Goal: Task Accomplishment & Management: Manage account settings

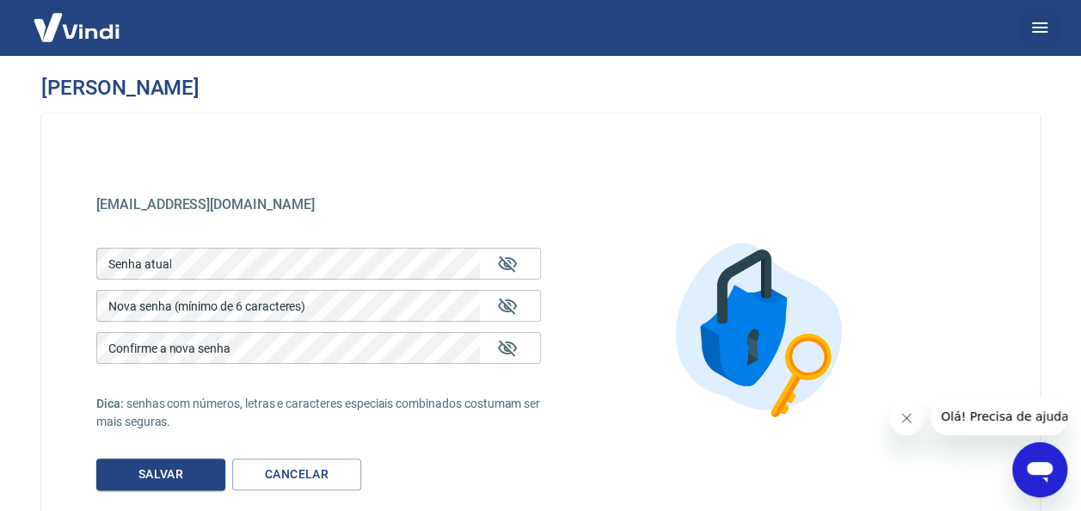
click at [1038, 22] on icon "button" at bounding box center [1039, 27] width 15 height 10
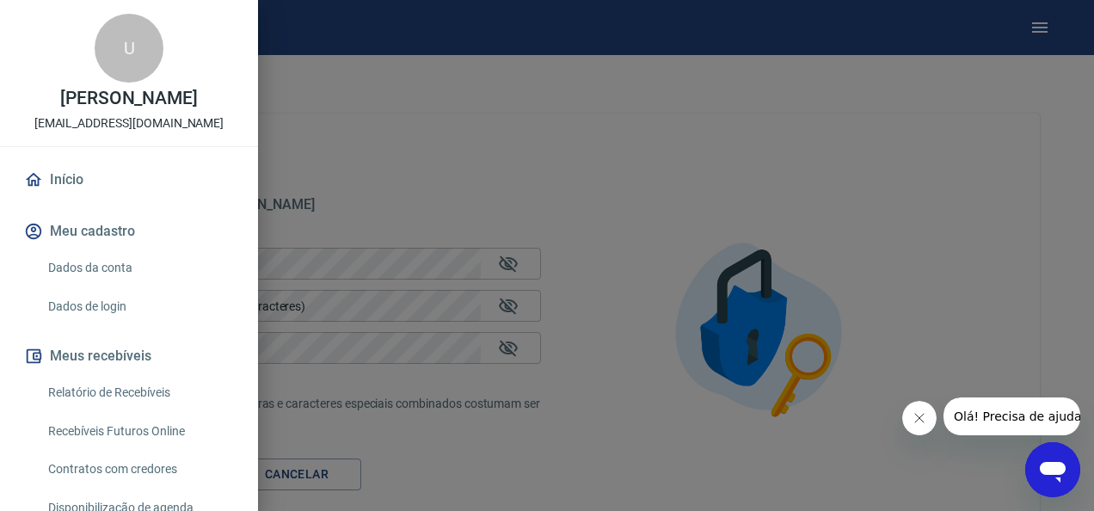
click at [120, 301] on link "Dados de login" at bounding box center [139, 306] width 196 height 35
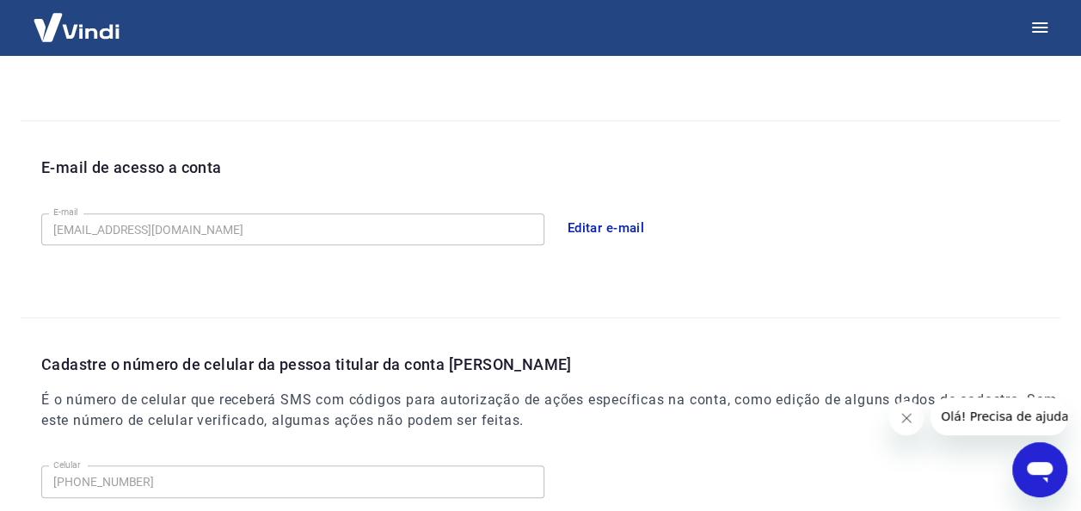
scroll to position [503, 0]
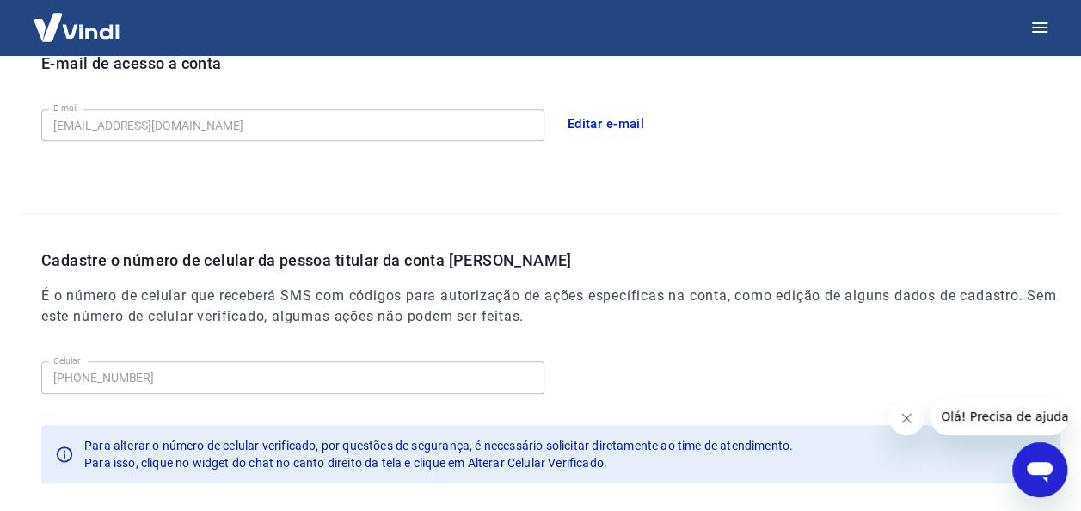
click at [912, 422] on icon "Fechar mensagem da empresa" at bounding box center [907, 418] width 14 height 14
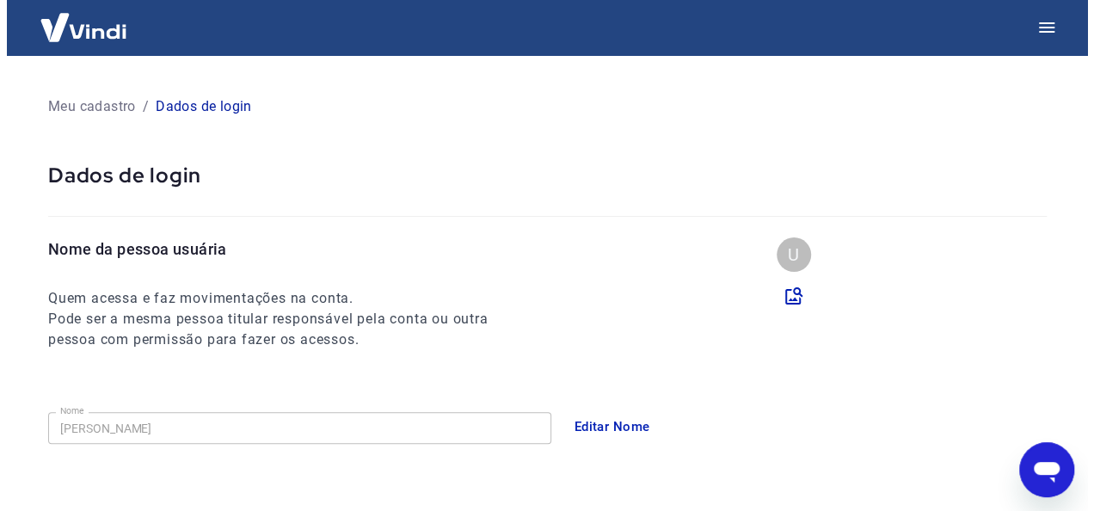
scroll to position [0, 0]
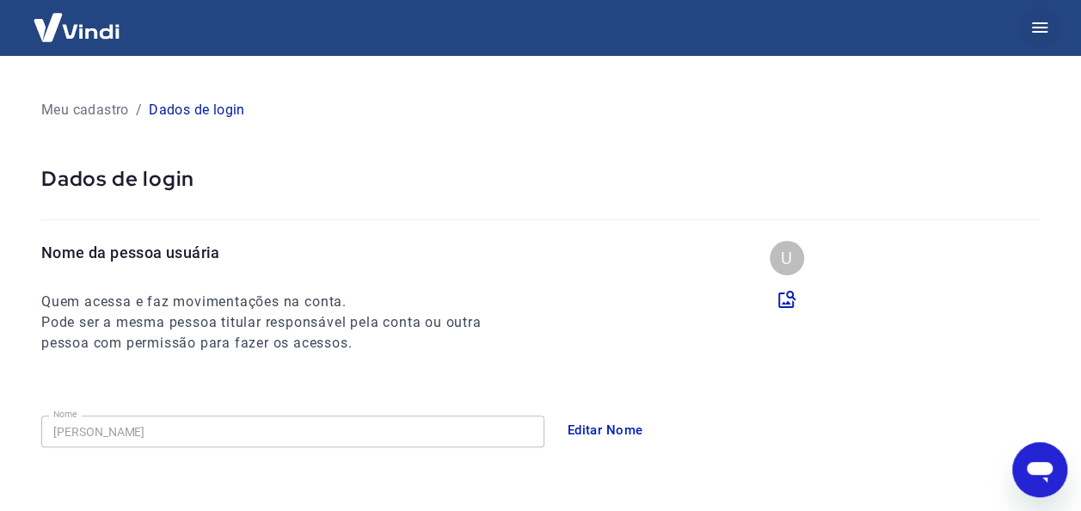
click at [1040, 21] on icon "button" at bounding box center [1040, 27] width 21 height 21
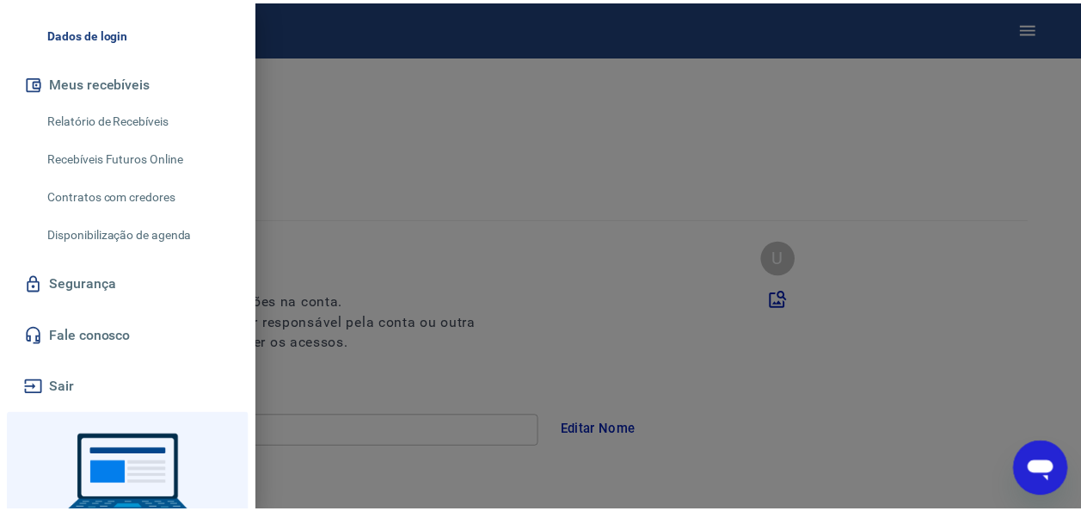
scroll to position [344, 0]
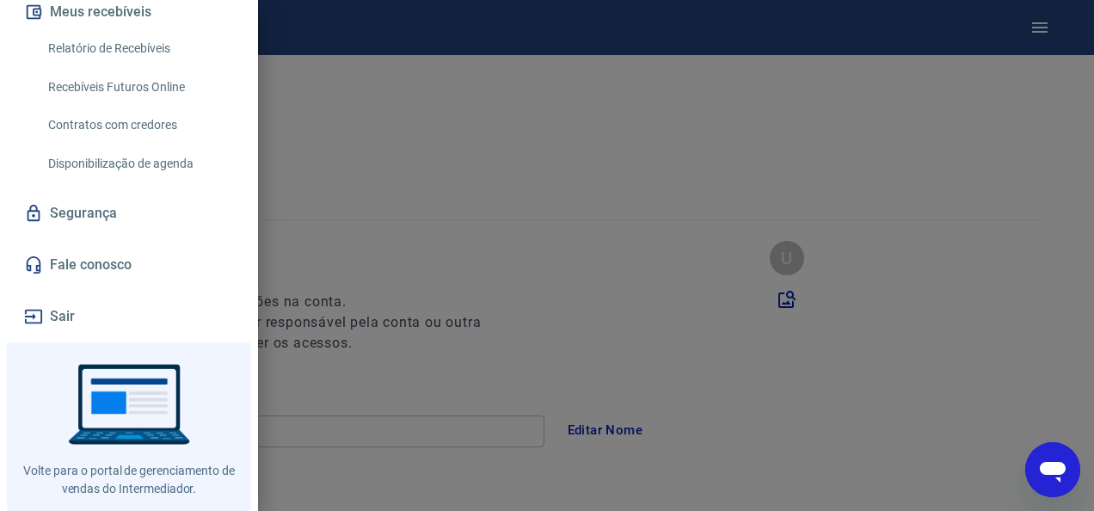
click at [79, 216] on link "Segurança" at bounding box center [129, 213] width 217 height 38
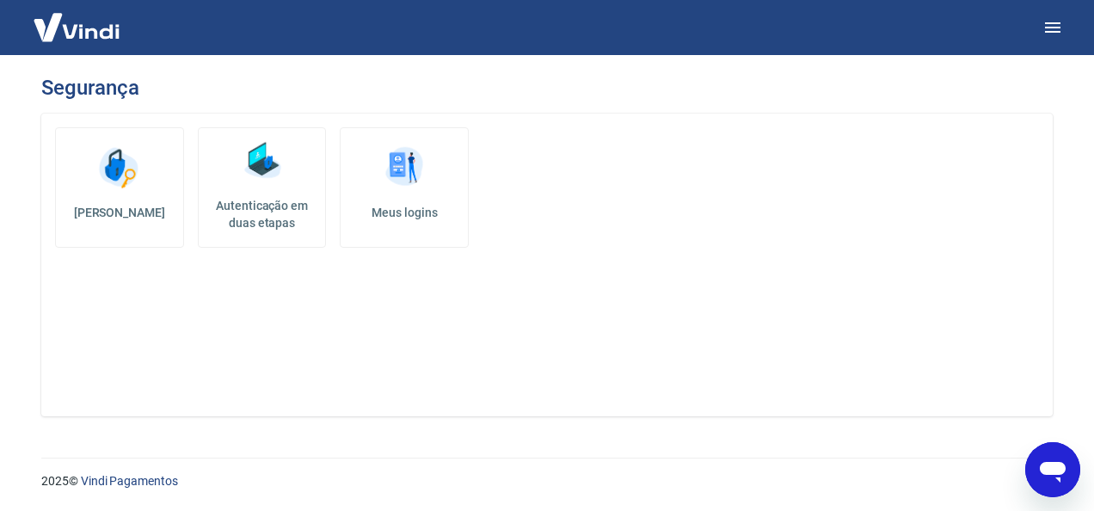
click at [237, 163] on img at bounding box center [263, 161] width 52 height 52
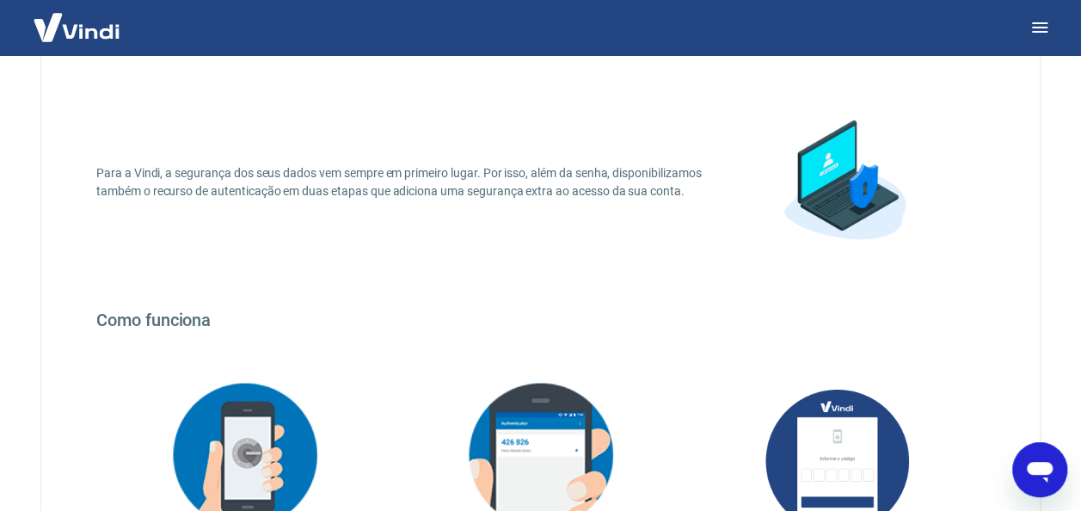
scroll to position [422, 0]
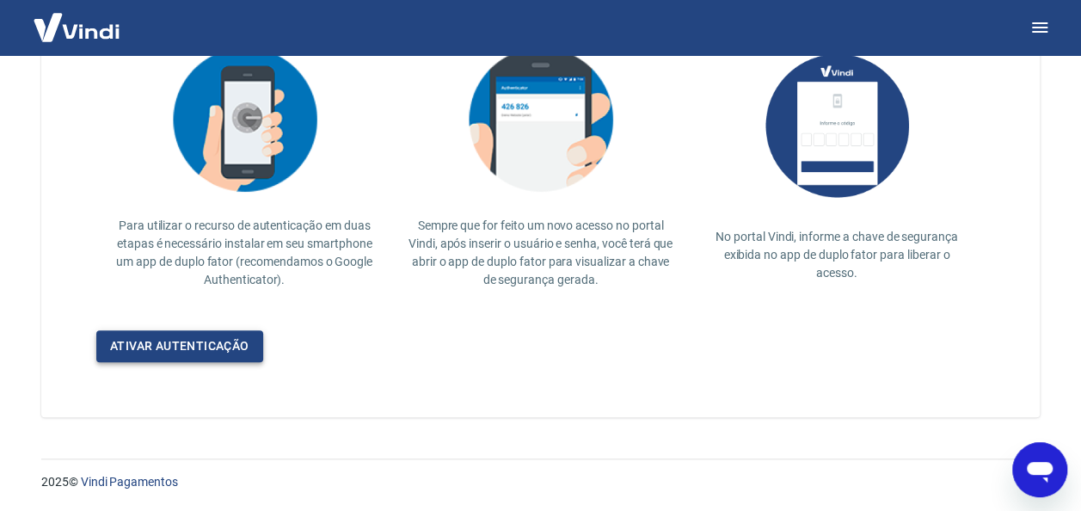
click at [174, 343] on link "Ativar autenticação" at bounding box center [179, 346] width 167 height 32
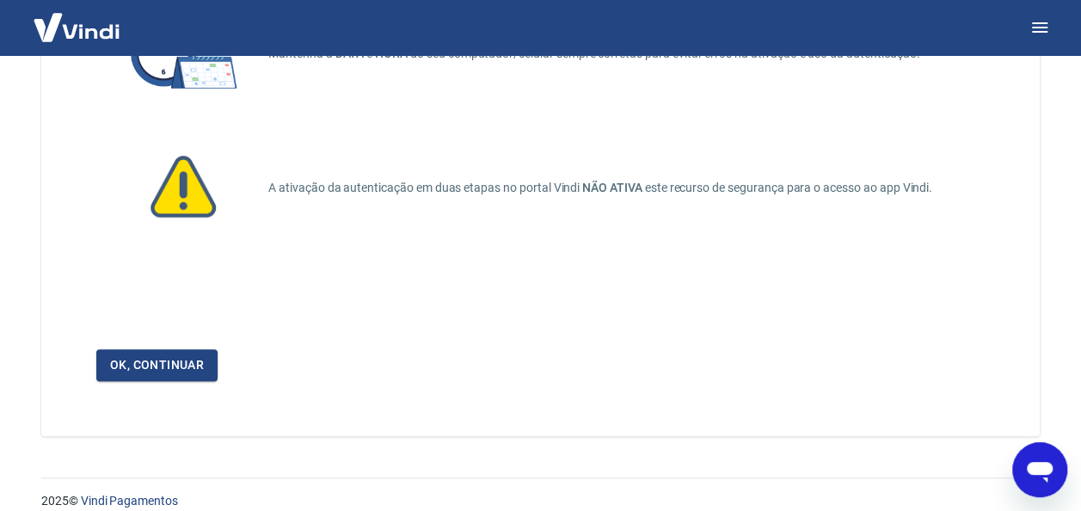
scroll to position [203, 0]
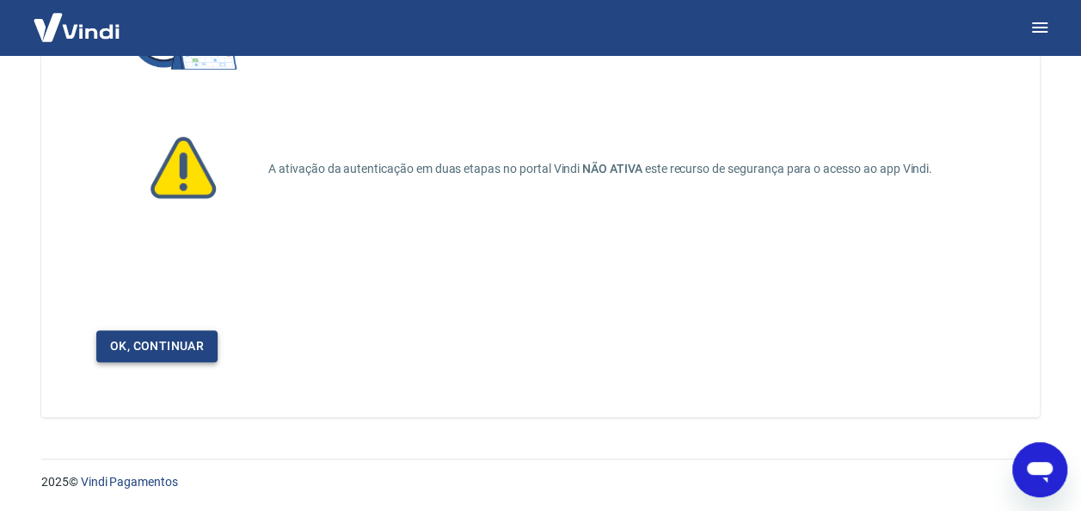
click at [151, 350] on link "Ok, continuar" at bounding box center [156, 346] width 121 height 32
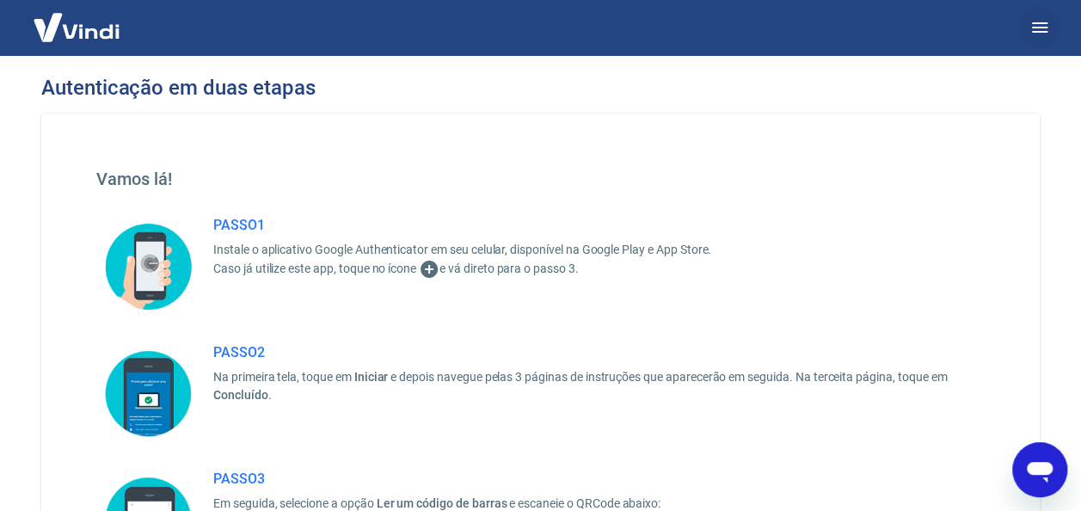
click at [1026, 29] on button "button" at bounding box center [1040, 27] width 41 height 41
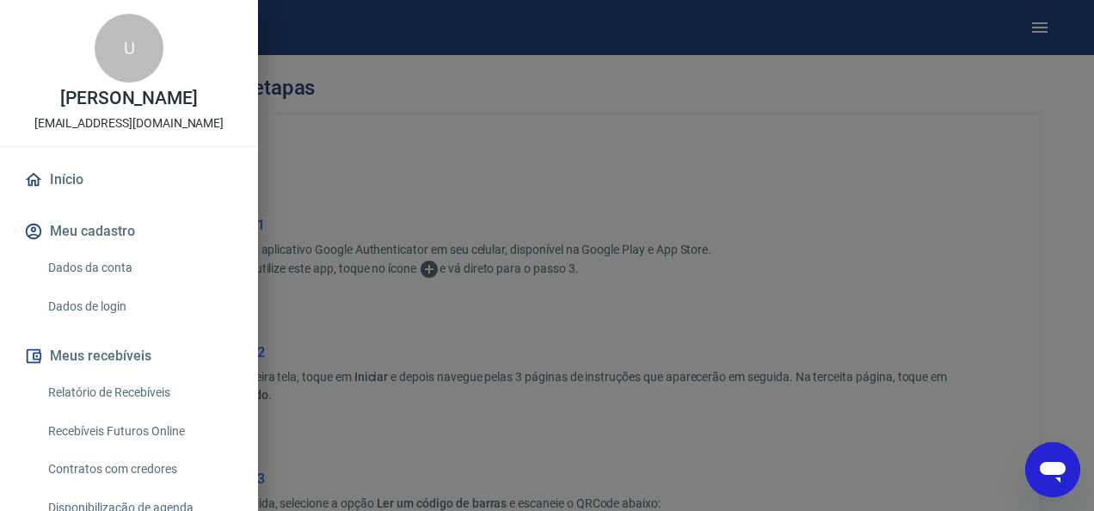
click at [127, 271] on link "Dados da conta" at bounding box center [139, 267] width 196 height 35
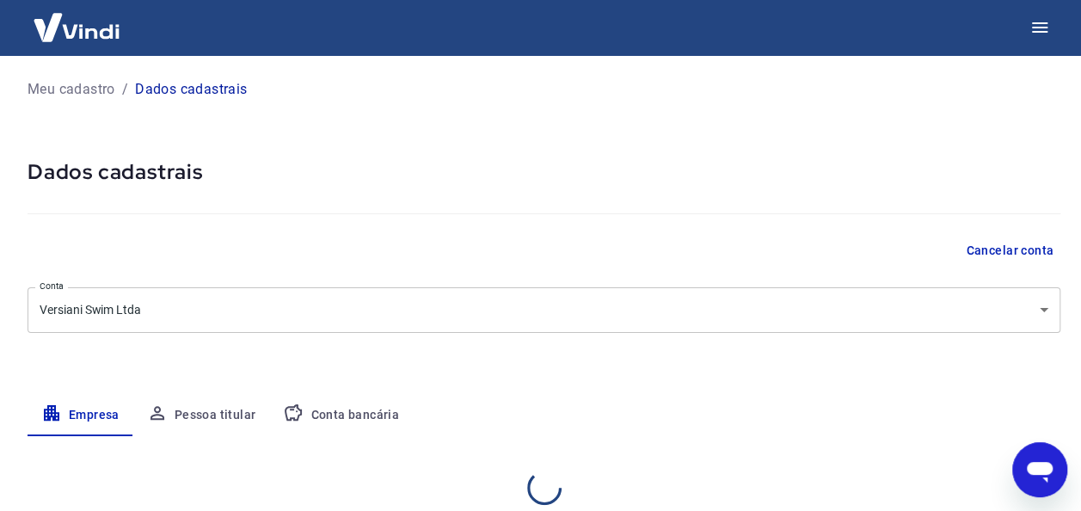
select select "MG"
click at [1020, 249] on button "Cancelar conta" at bounding box center [1010, 251] width 102 height 32
click at [1041, 28] on icon "button" at bounding box center [1040, 27] width 21 height 21
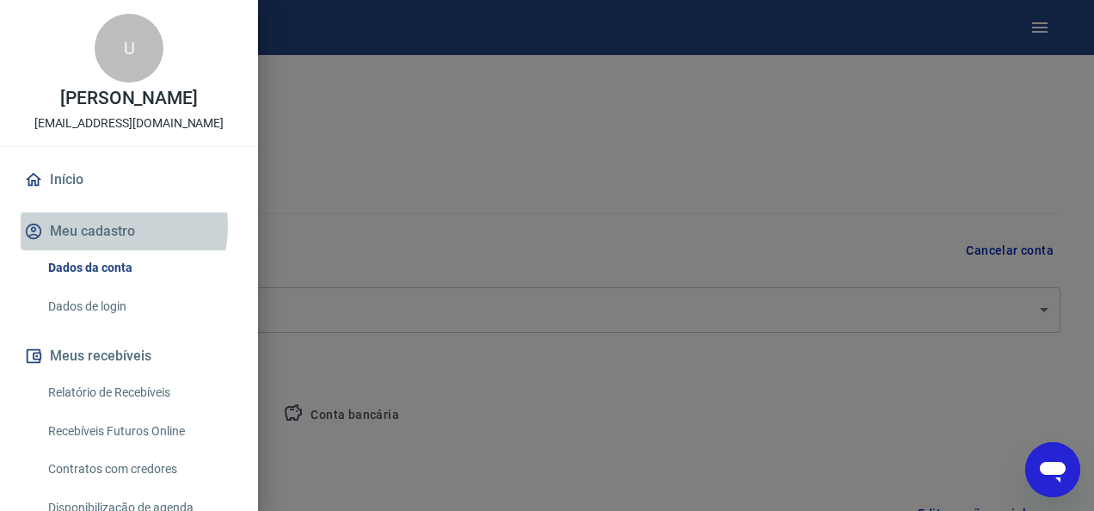
click at [109, 227] on button "Meu cadastro" at bounding box center [129, 232] width 217 height 38
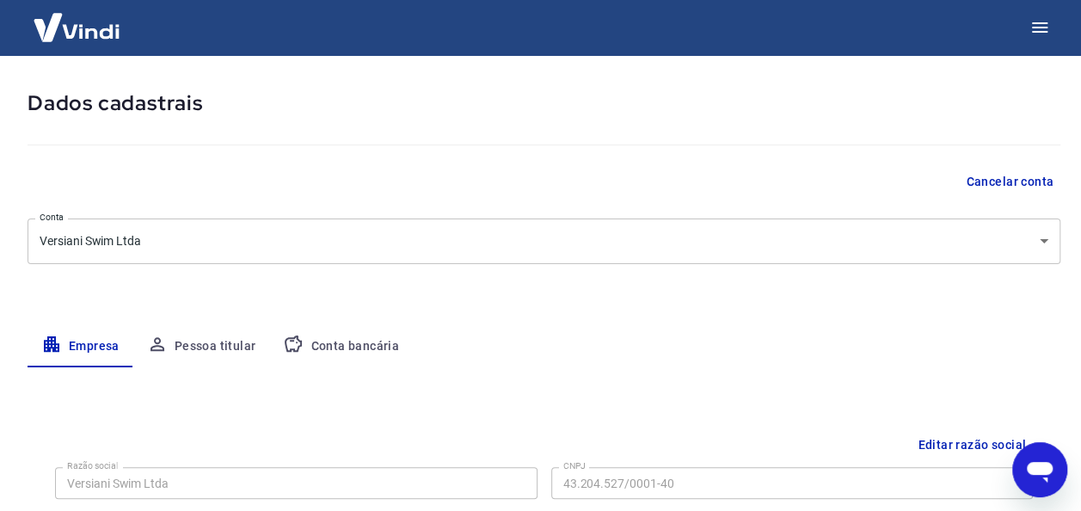
scroll to position [172, 0]
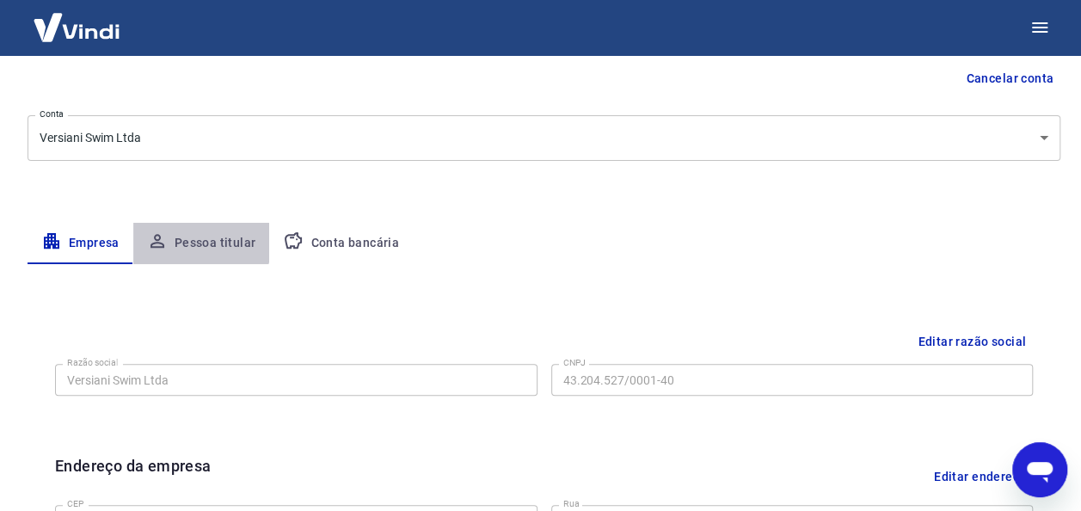
click at [194, 237] on button "Pessoa titular" at bounding box center [201, 243] width 137 height 41
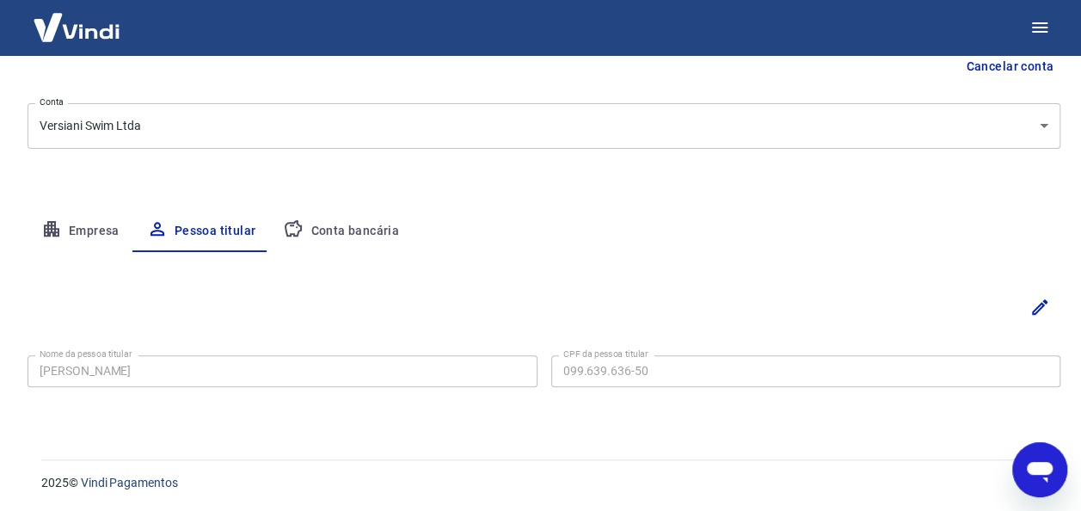
scroll to position [185, 0]
click at [356, 234] on button "Conta bancária" at bounding box center [341, 230] width 144 height 41
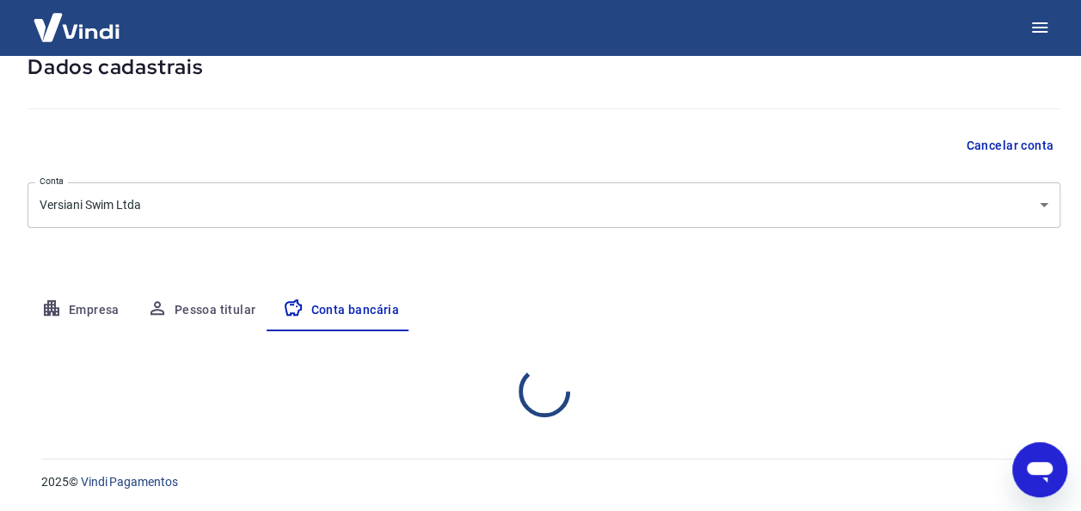
select select "1"
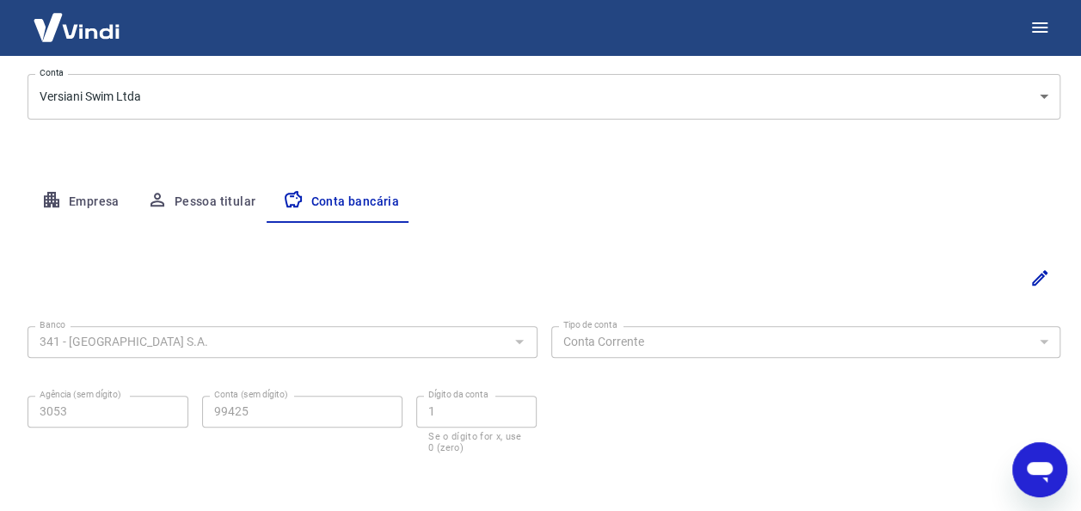
scroll to position [280, 0]
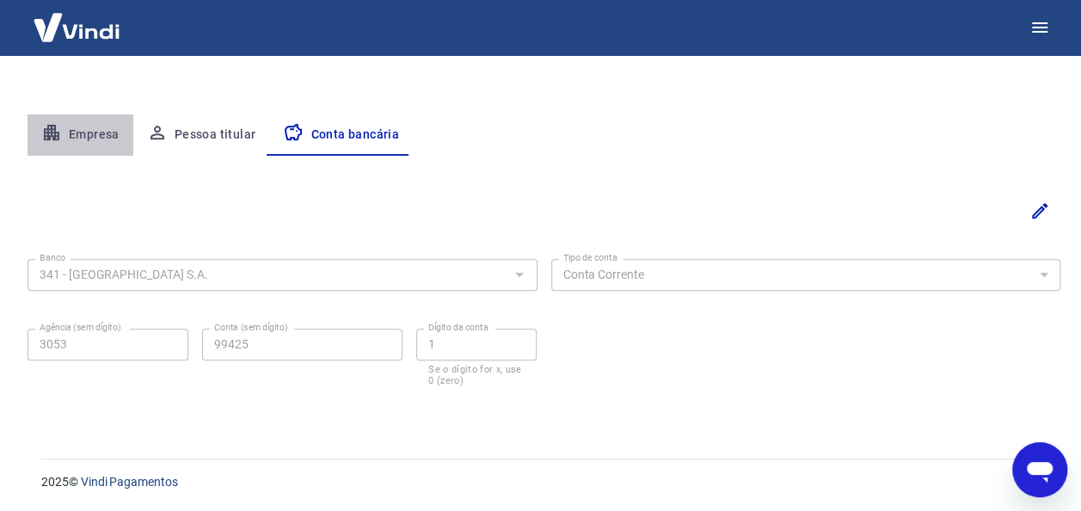
click at [108, 122] on button "Empresa" at bounding box center [81, 134] width 106 height 41
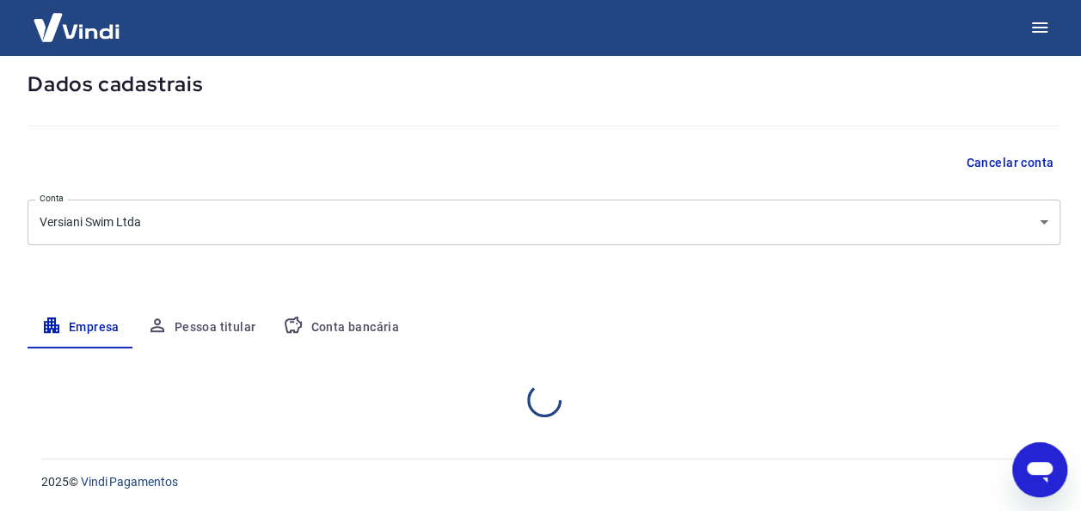
select select "MG"
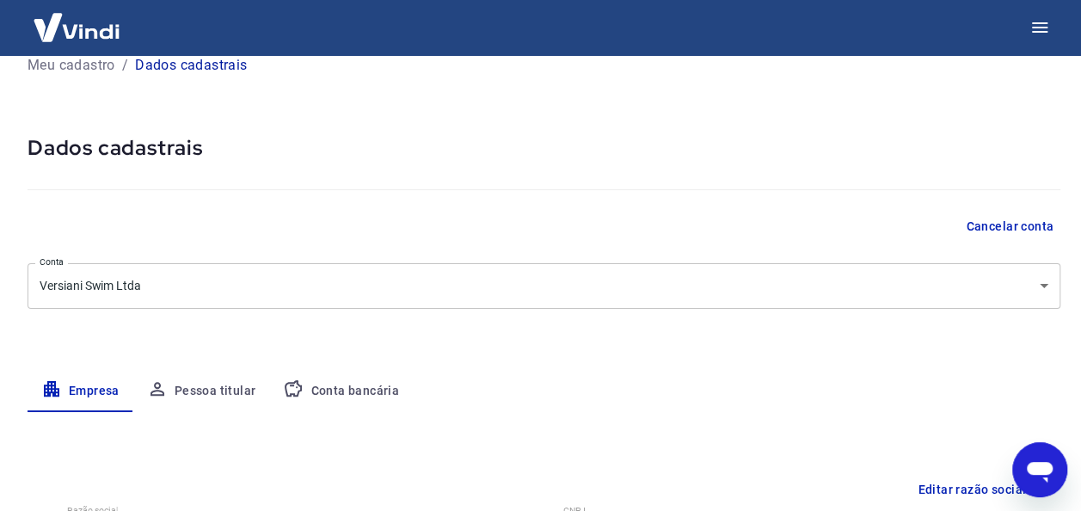
scroll to position [0, 0]
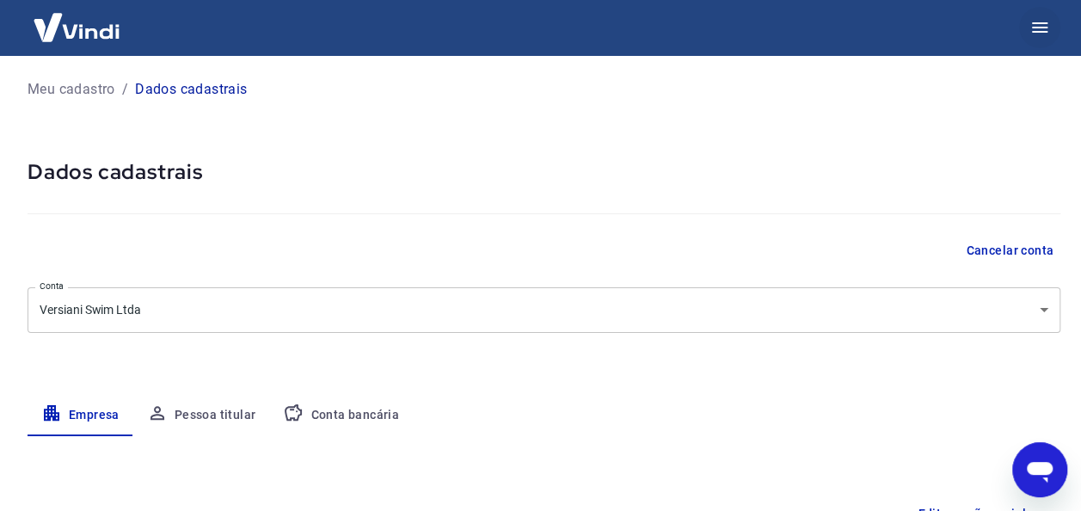
click at [1036, 38] on button "button" at bounding box center [1040, 27] width 41 height 41
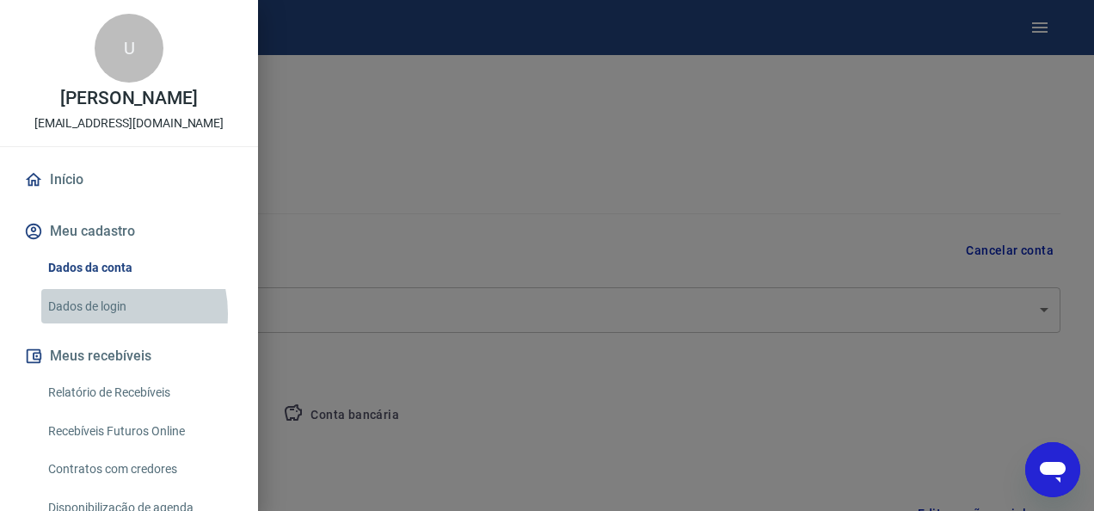
click at [106, 313] on link "Dados de login" at bounding box center [139, 306] width 196 height 35
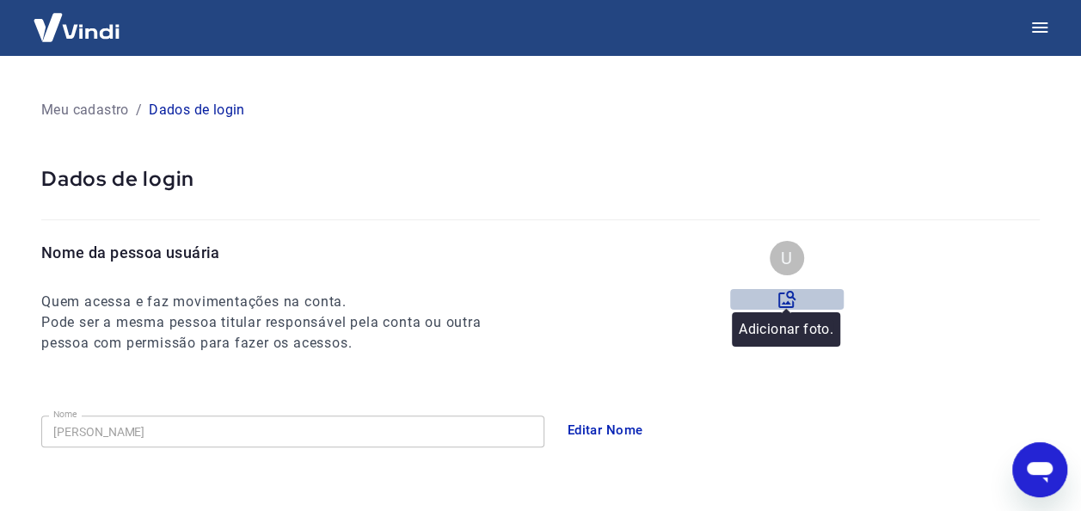
click at [790, 305] on icon at bounding box center [787, 299] width 21 height 21
click at [0, 0] on input "file" at bounding box center [0, 0] width 0 height 0
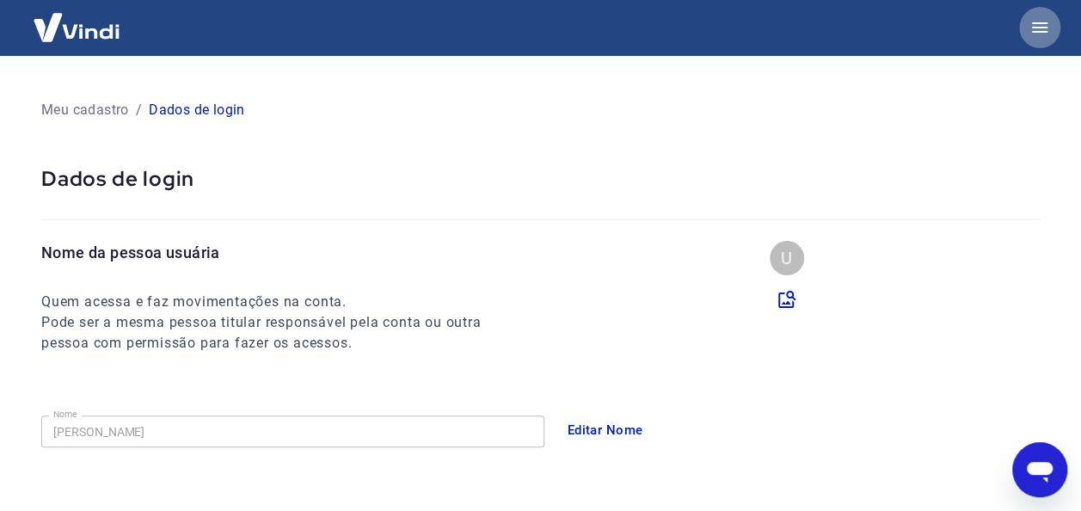
click at [1027, 28] on button "button" at bounding box center [1040, 27] width 41 height 41
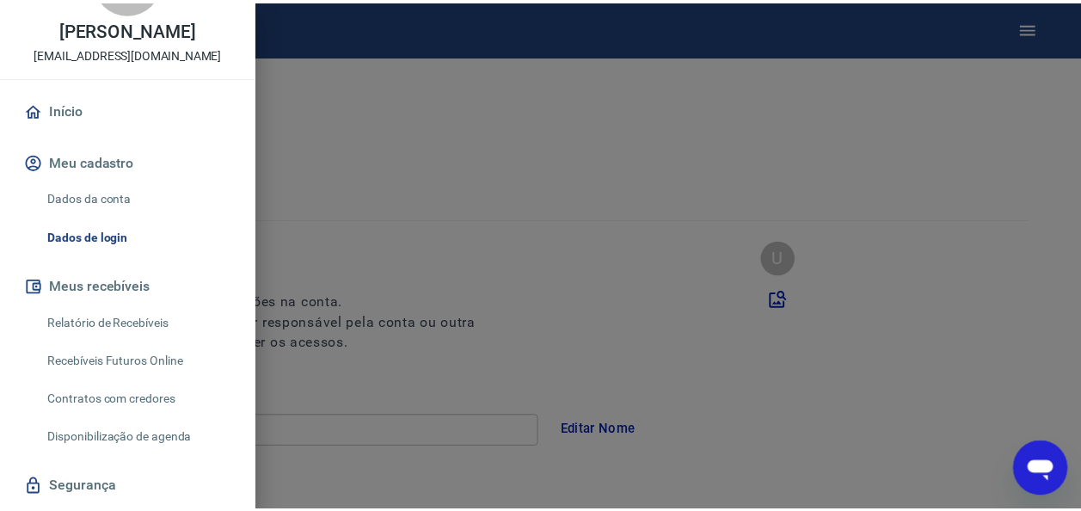
scroll to position [86, 0]
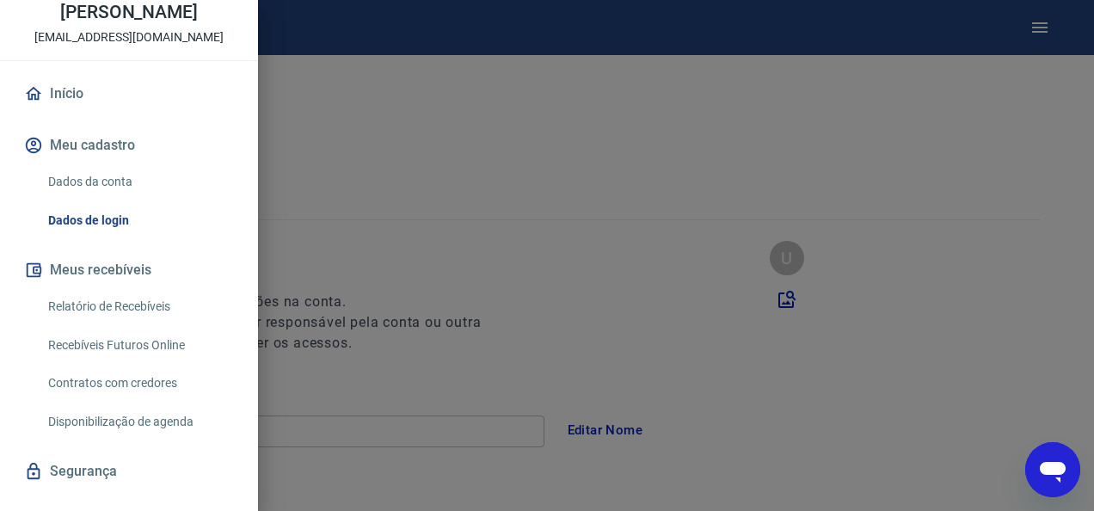
click at [95, 220] on link "Dados de login" at bounding box center [139, 220] width 196 height 35
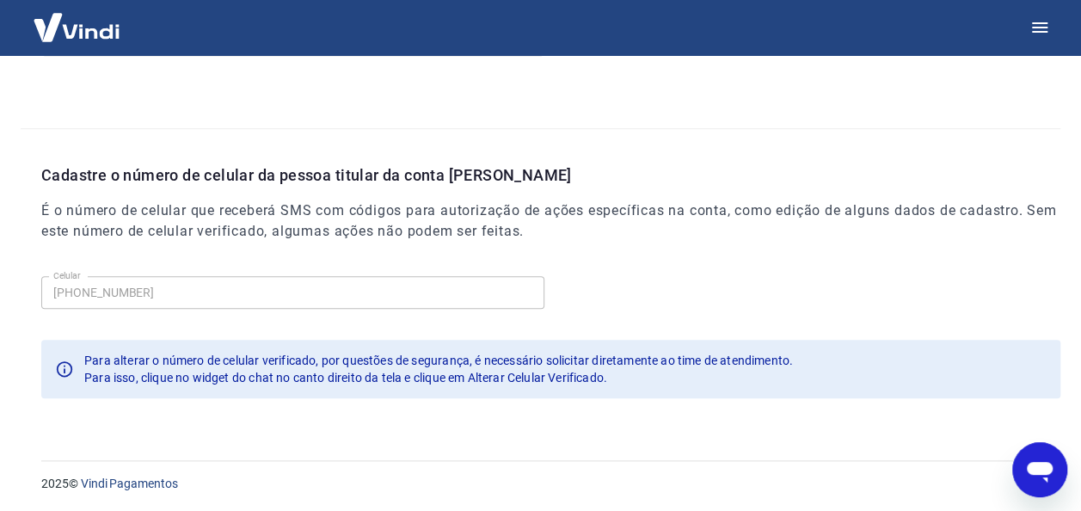
scroll to position [589, 0]
click at [504, 309] on div "Celular (31) 99708-4184 Celular" at bounding box center [551, 289] width 1020 height 42
click at [460, 176] on p "Cadastre o número de celular da pessoa titular da conta [PERSON_NAME]" at bounding box center [551, 174] width 1020 height 23
click at [1040, 463] on icon "Abrir janela de mensagens" at bounding box center [1040, 472] width 26 height 21
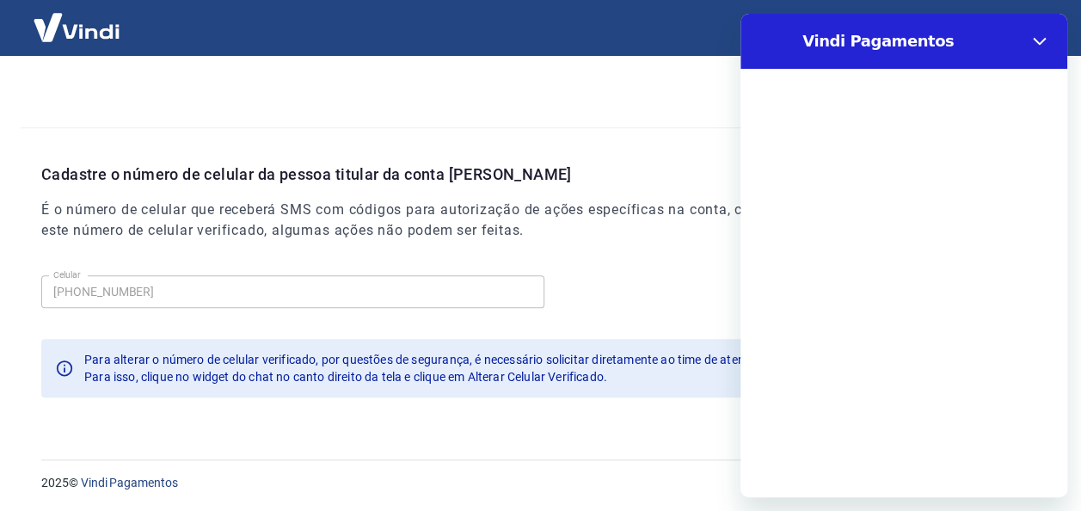
scroll to position [0, 0]
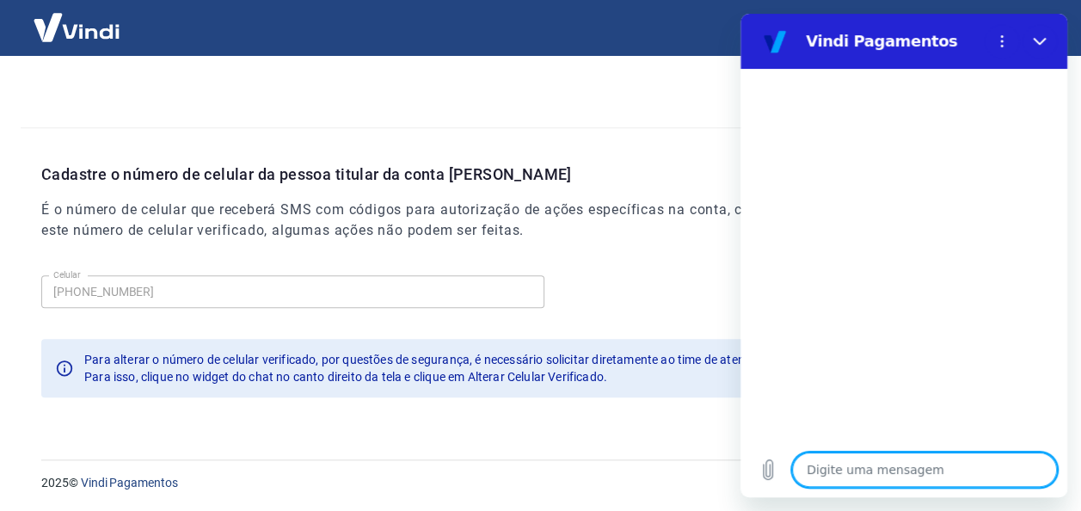
type textarea "a"
type textarea "x"
type textarea "al"
type textarea "x"
type textarea "alt"
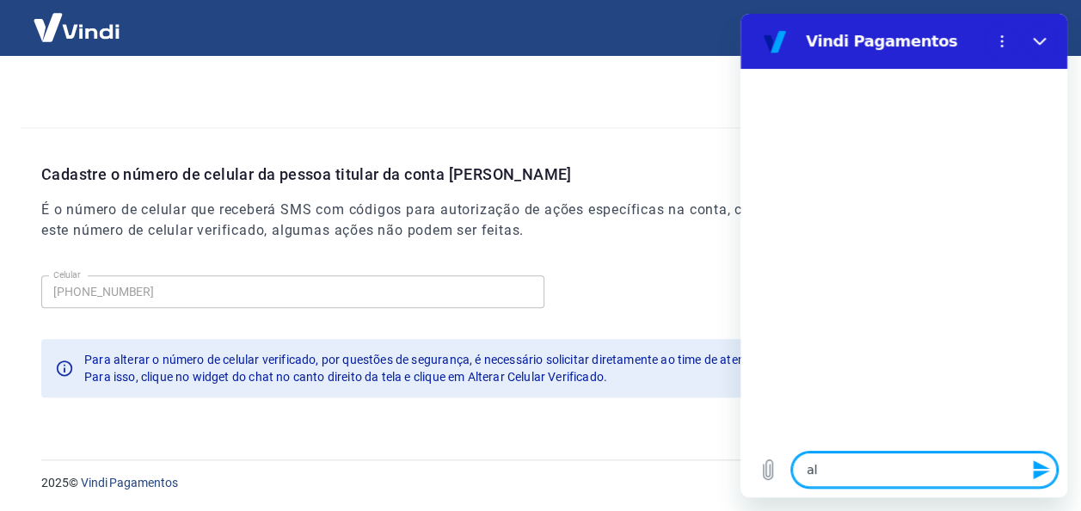
type textarea "x"
type textarea "alte"
type textarea "x"
type textarea "alter"
type textarea "x"
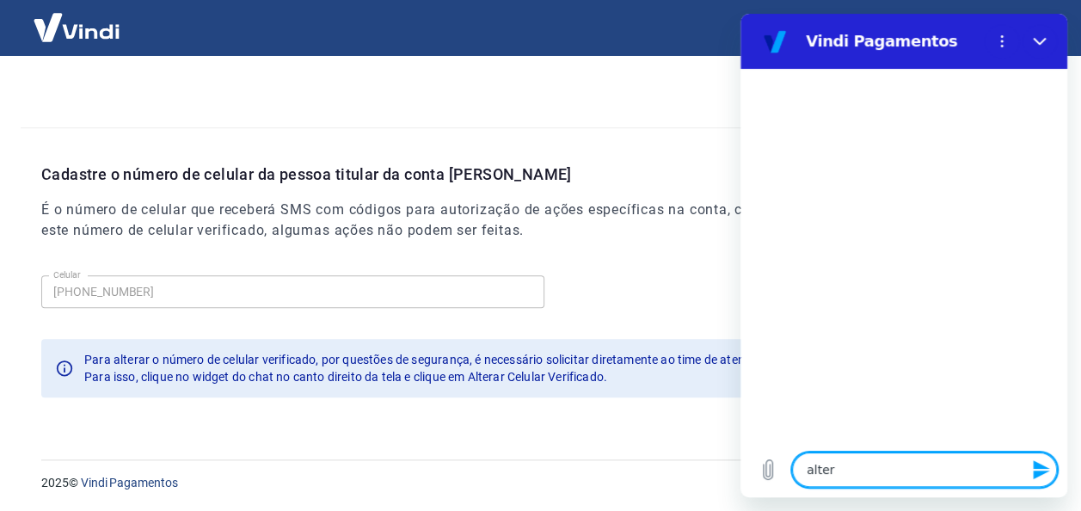
type textarea "altera"
type textarea "x"
type textarea "alterar"
type textarea "x"
type textarea "alterar"
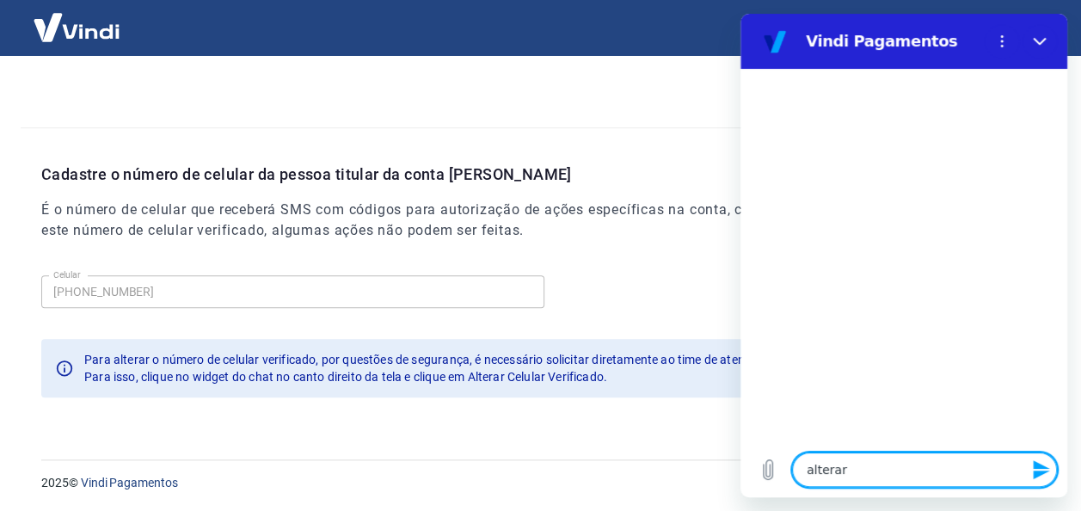
type textarea "x"
type textarea "alterar t"
type textarea "x"
type textarea "alterar te"
type textarea "x"
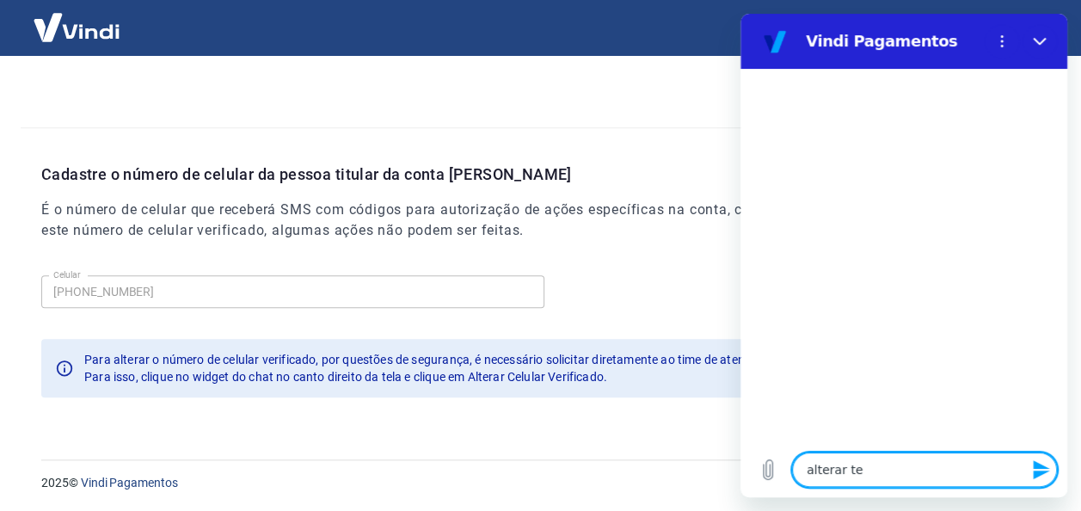
type textarea "alterar tel"
type textarea "x"
type textarea "alterar tele"
type textarea "x"
type textarea "alterar telef"
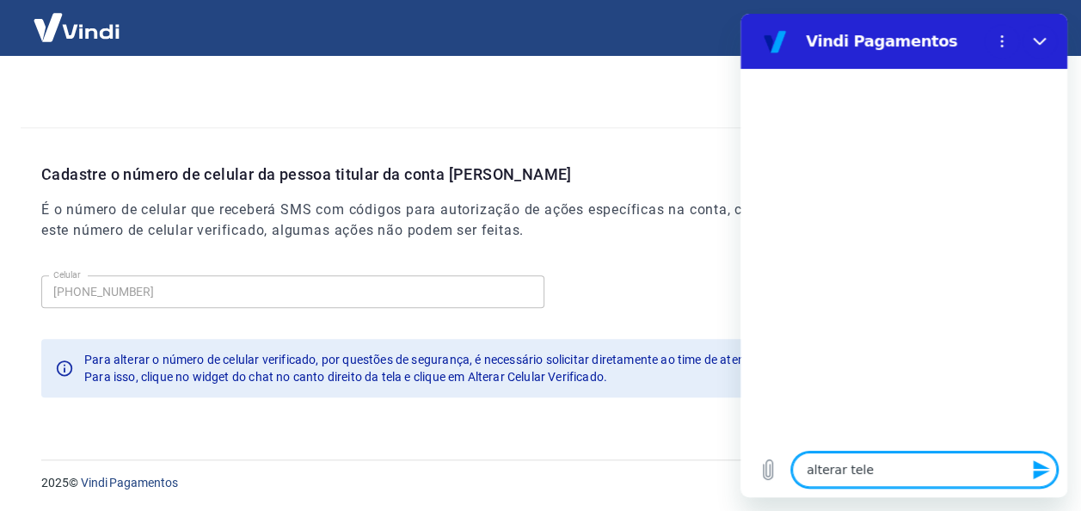
type textarea "x"
type textarea "alterar telefo"
type textarea "x"
type textarea "alterar telefon"
type textarea "x"
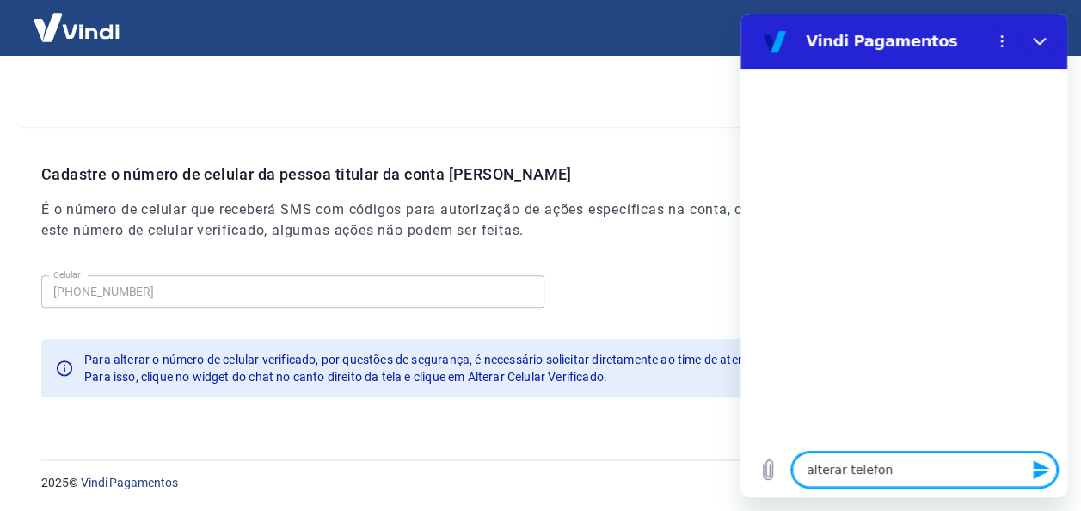
type textarea "alterar telefone"
type textarea "x"
type textarea "alterar telefone"
type textarea "x"
type textarea "alterar telefone d"
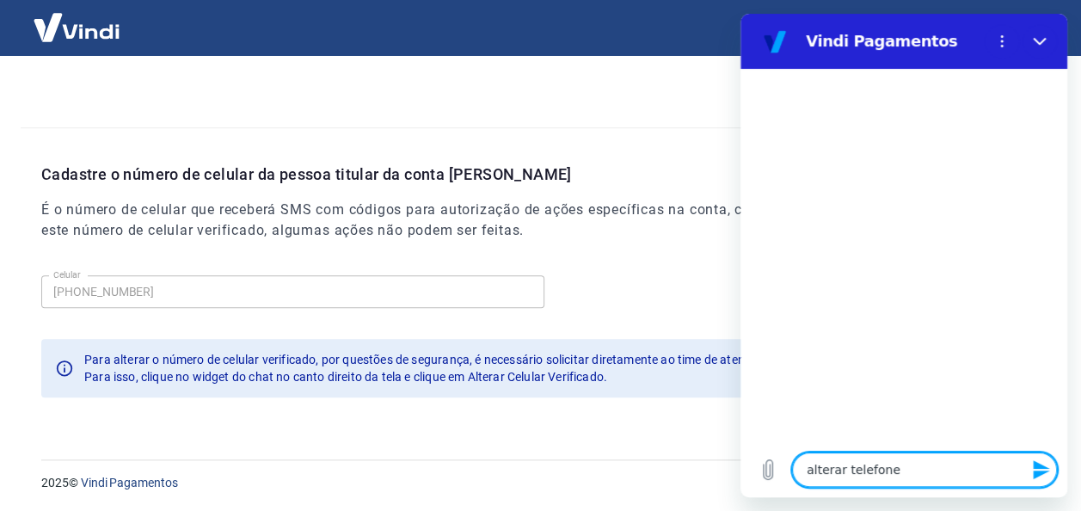
type textarea "x"
type textarea "alterar telefone"
type textarea "x"
type textarea "alterar telefone r"
type textarea "x"
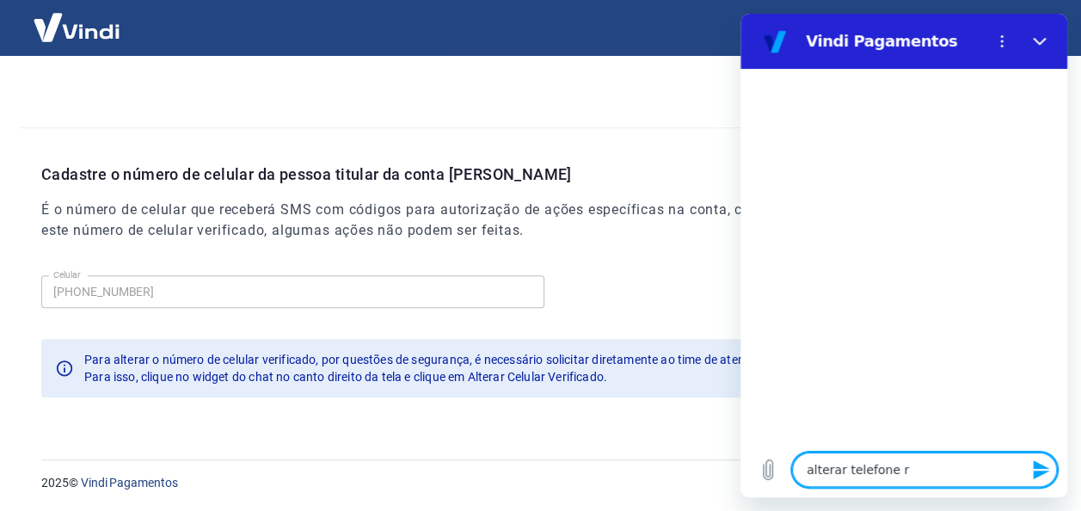
type textarea "alterar telefone re"
type textarea "x"
type textarea "alterar telefone rec"
type textarea "x"
type textarea "alterar telefone rece"
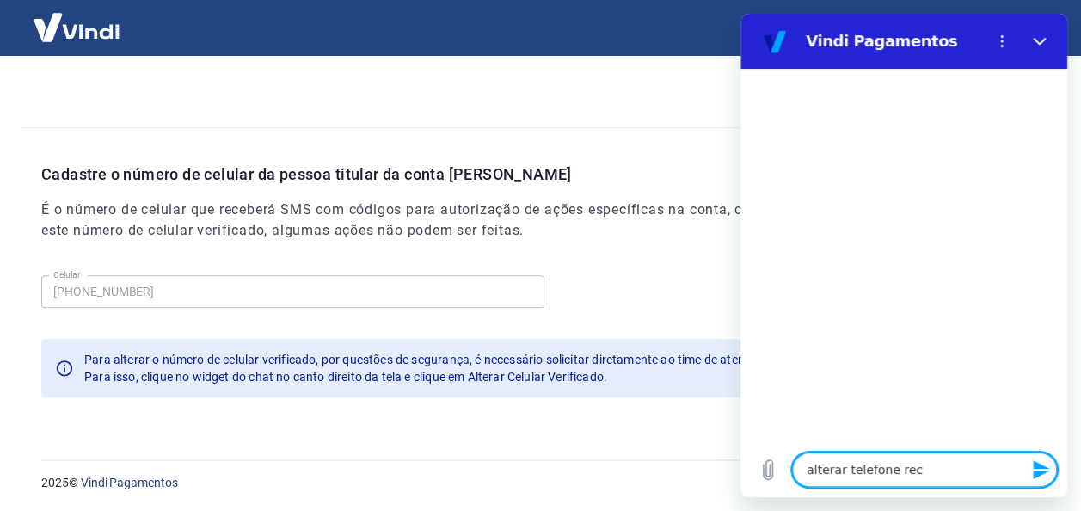
type textarea "x"
type textarea "alterar telefone receb"
type textarea "x"
type textarea "alterar telefone recebe"
type textarea "x"
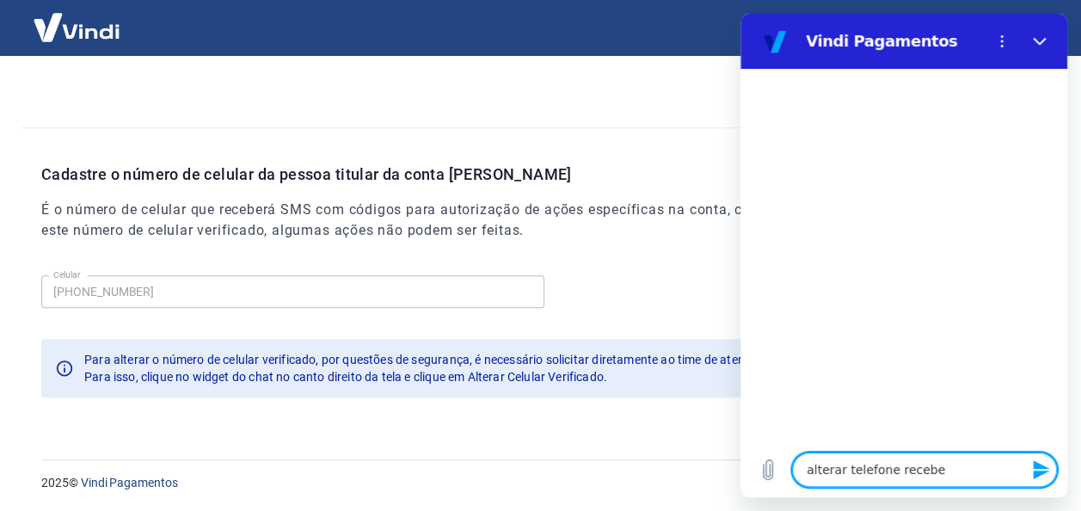
type textarea "alterar telefone receber"
type textarea "x"
type textarea "alterar telefone receber"
type textarea "x"
type textarea "alterar telefone receber s"
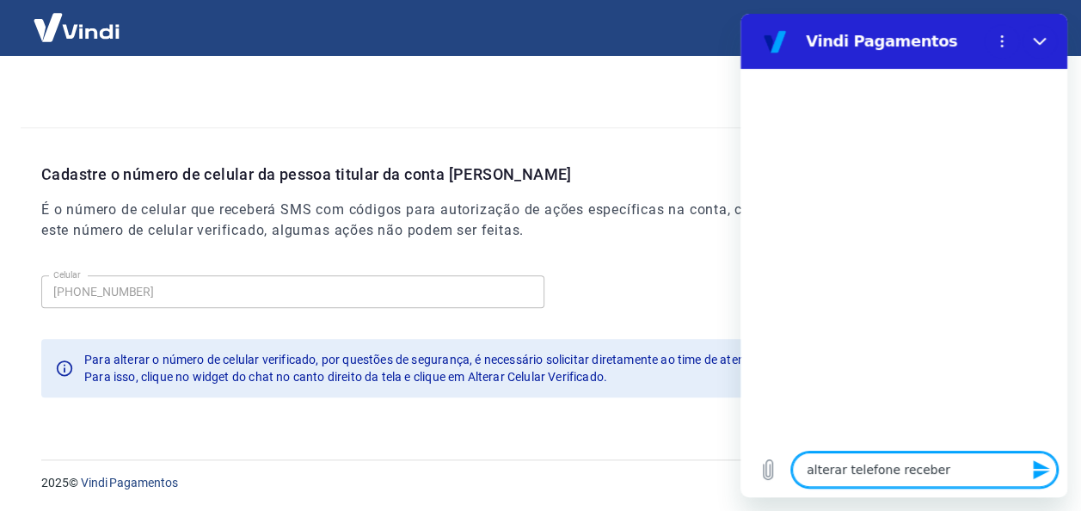
type textarea "x"
type textarea "alterar telefone receber sm"
type textarea "x"
type textarea "alterar telefone receber sms"
type textarea "x"
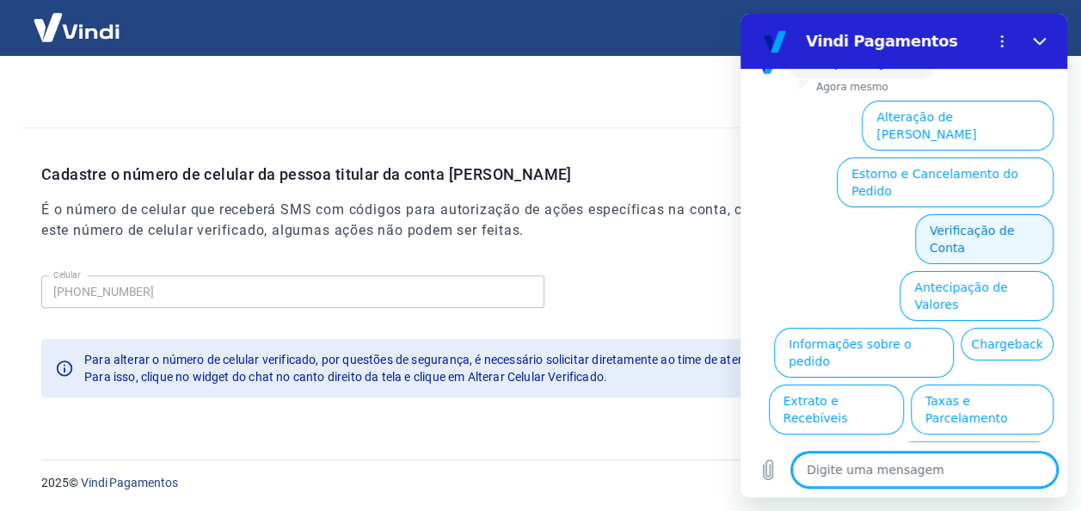
scroll to position [154, 0]
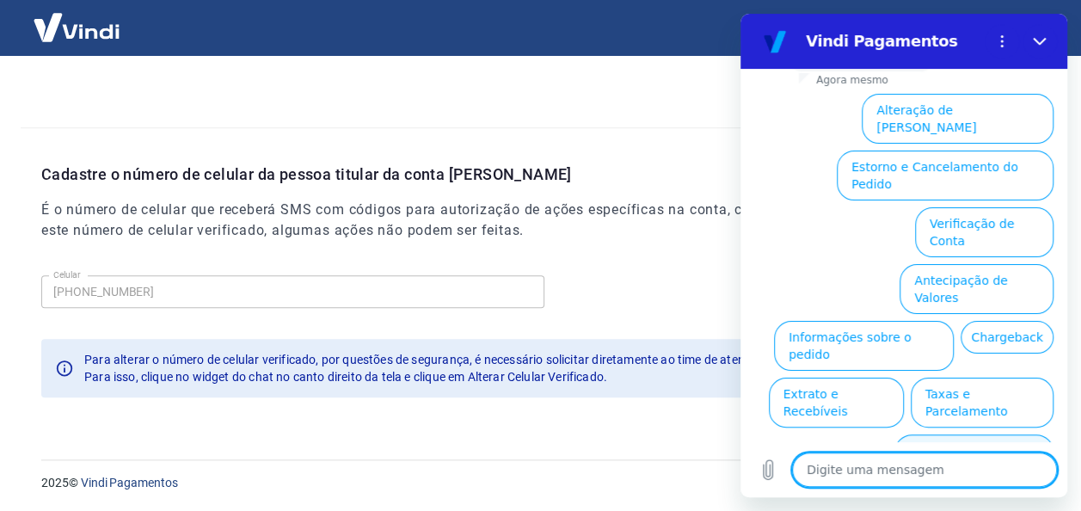
click at [977, 434] on button "Alterar celular verificado" at bounding box center [974, 459] width 159 height 50
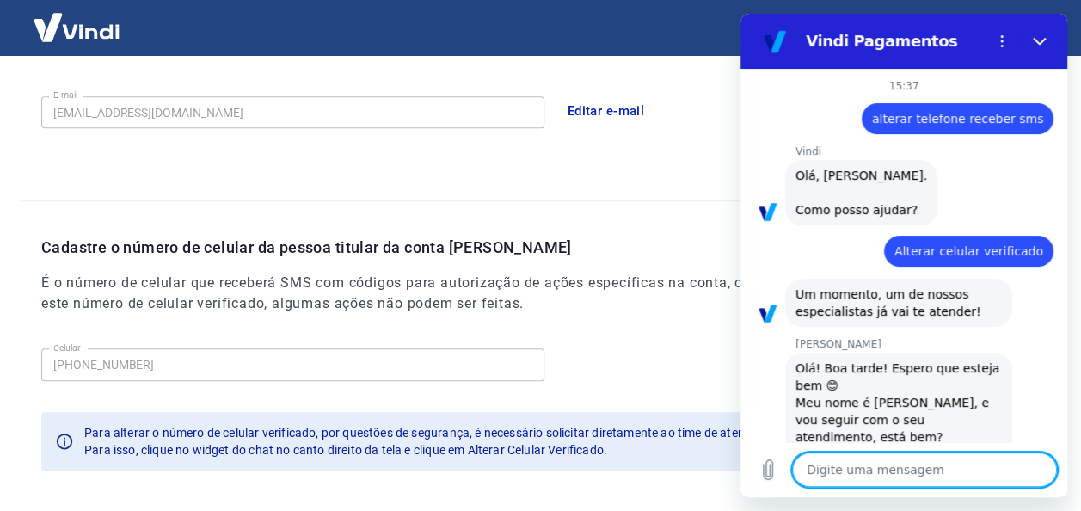
scroll to position [47, 0]
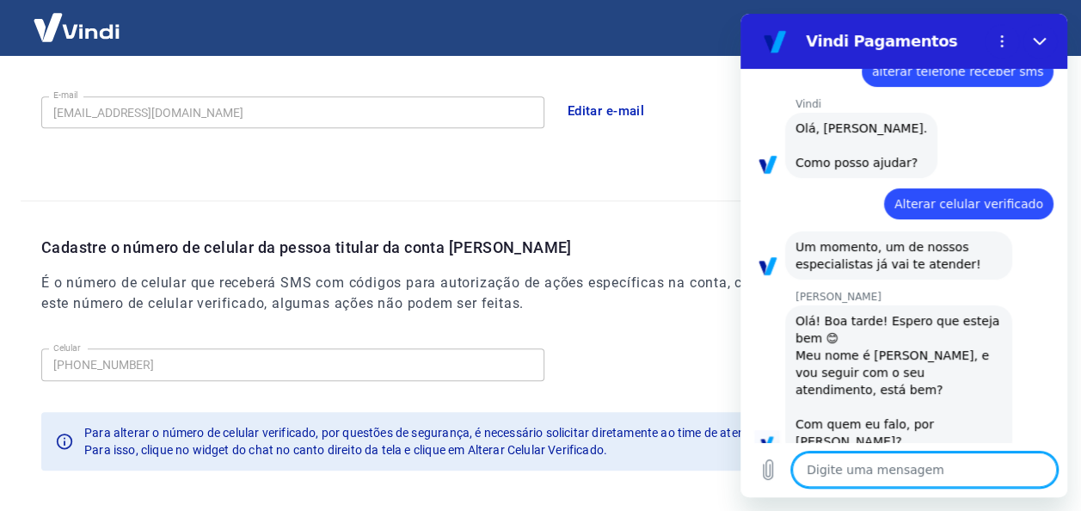
type textarea "x"
click at [889, 461] on textarea at bounding box center [924, 470] width 265 height 34
type textarea "b"
type textarea "x"
type textarea "bo"
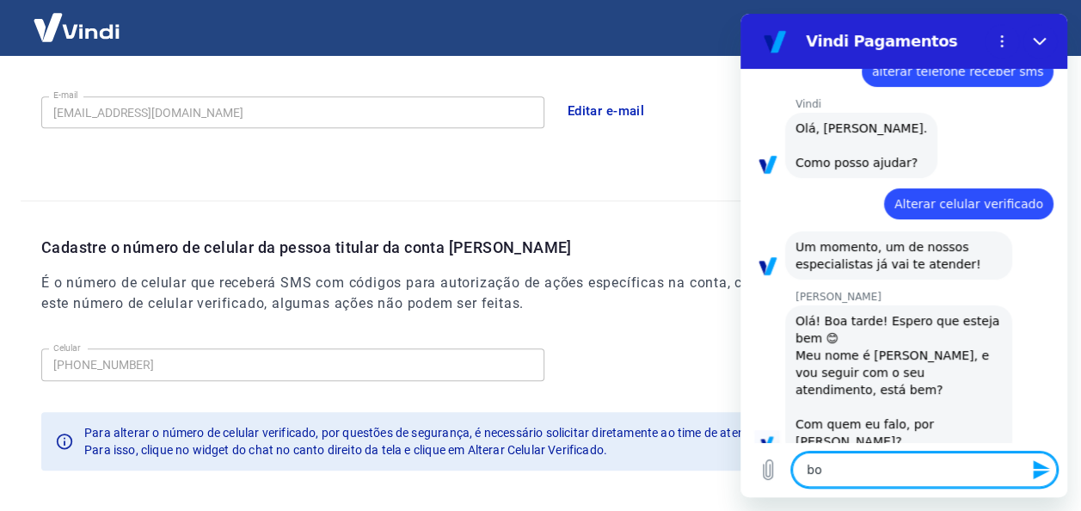
type textarea "x"
type textarea "bo"
type textarea "x"
type textarea "bo a"
type textarea "x"
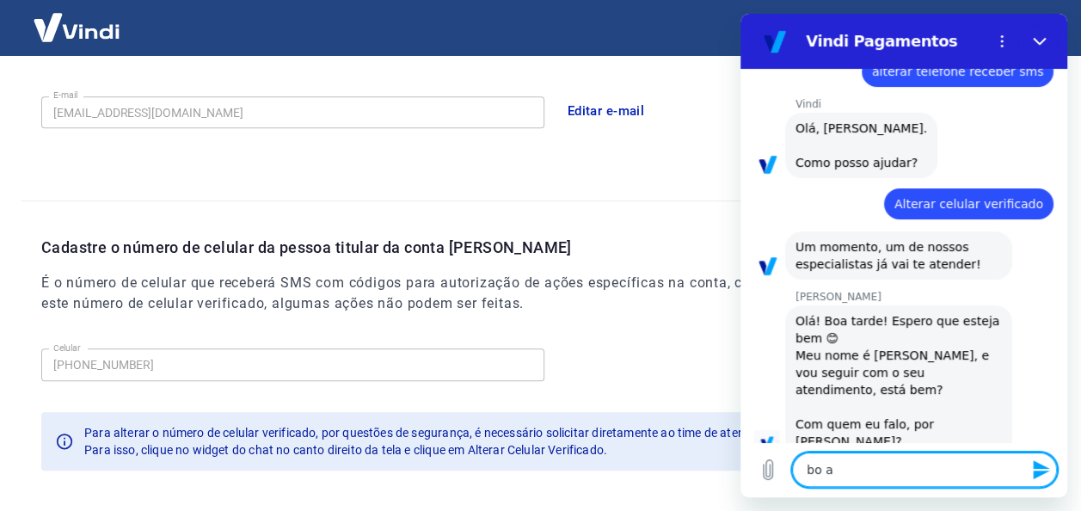
type textarea "bo at"
type textarea "x"
type textarea "bo ata"
type textarea "x"
type textarea "bo atar"
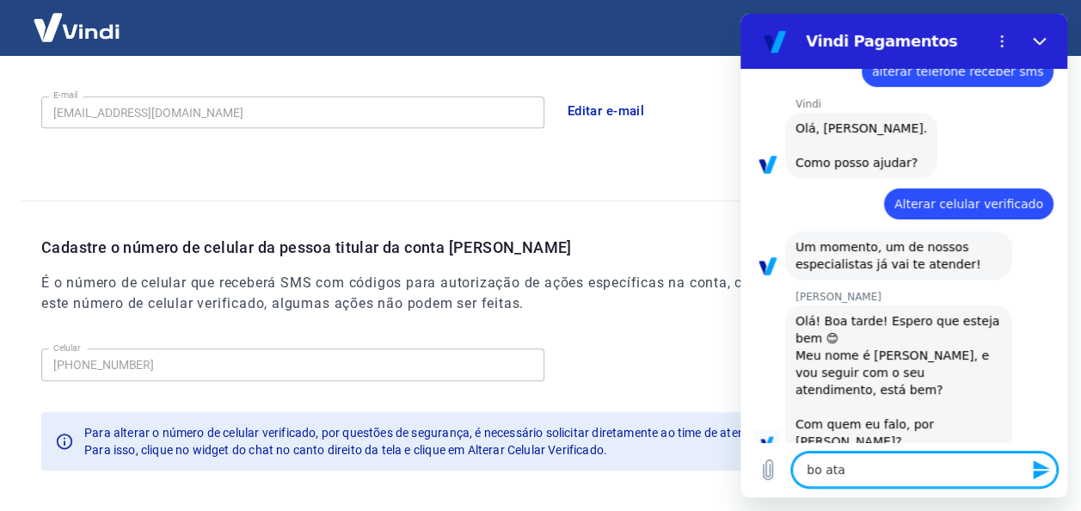
type textarea "x"
type textarea "bo atard"
type textarea "x"
type textarea "bo atarde"
type textarea "x"
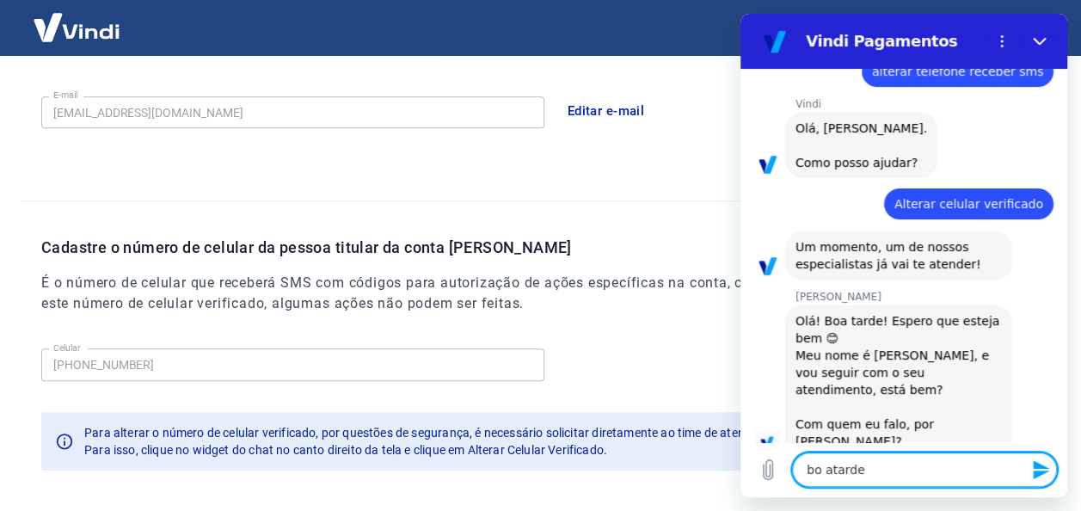
type textarea "bo atard"
type textarea "x"
type textarea "bo atar"
type textarea "x"
type textarea "bo ata"
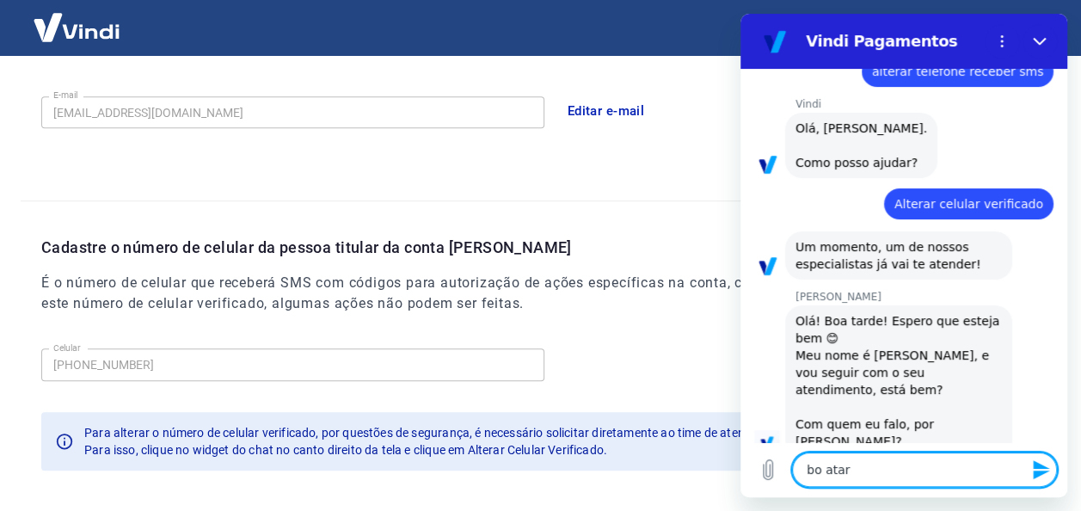
type textarea "x"
type textarea "bo at"
type textarea "x"
type textarea "bo a"
type textarea "x"
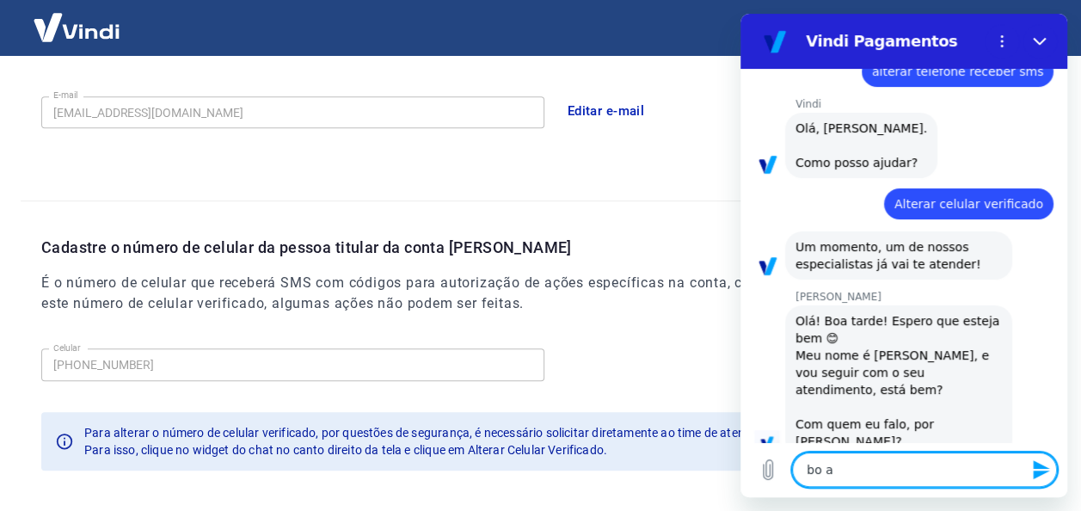
type textarea "bo"
type textarea "x"
type textarea "bo"
type textarea "x"
type textarea "b"
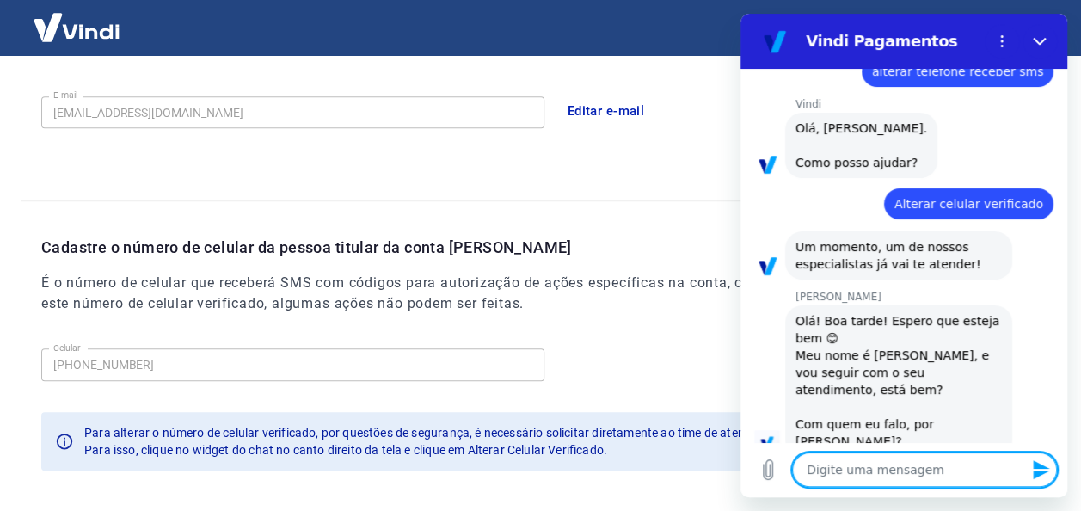
type textarea "x"
type textarea "B"
type textarea "x"
type textarea "BA"
type textarea "x"
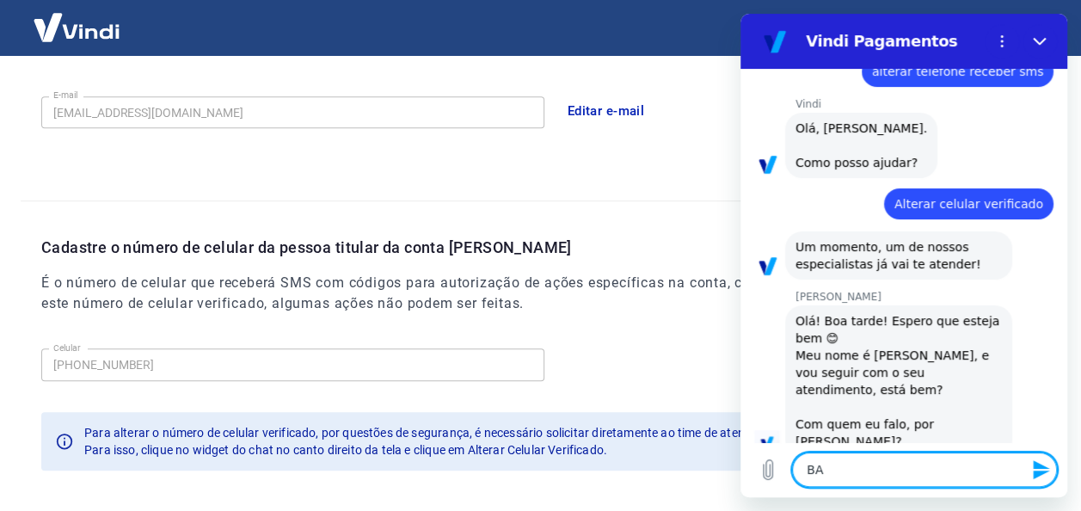
type textarea "BAO"
type textarea "x"
type textarea "BA"
type textarea "x"
type textarea "B"
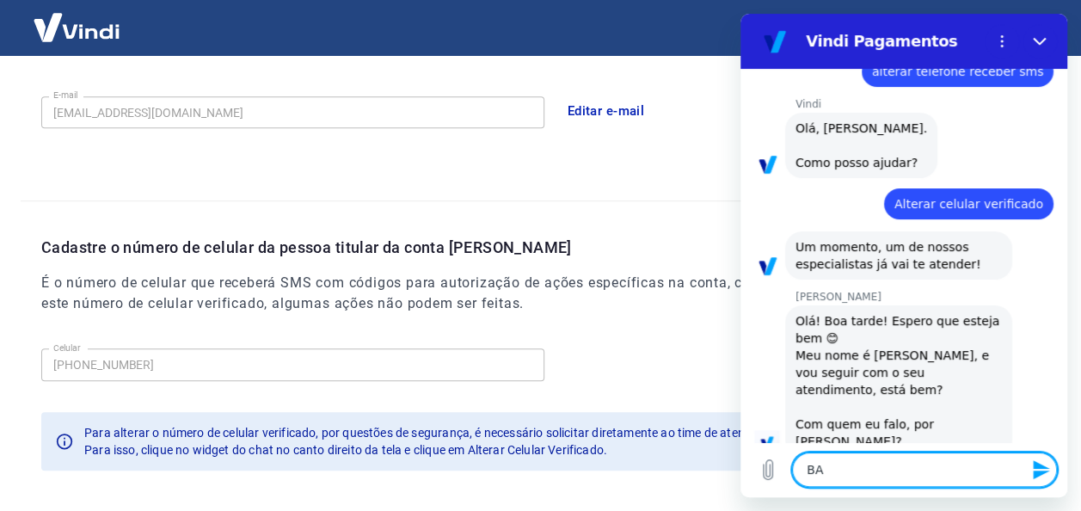
type textarea "x"
type textarea "BO"
type textarea "x"
type textarea "BOA"
type textarea "x"
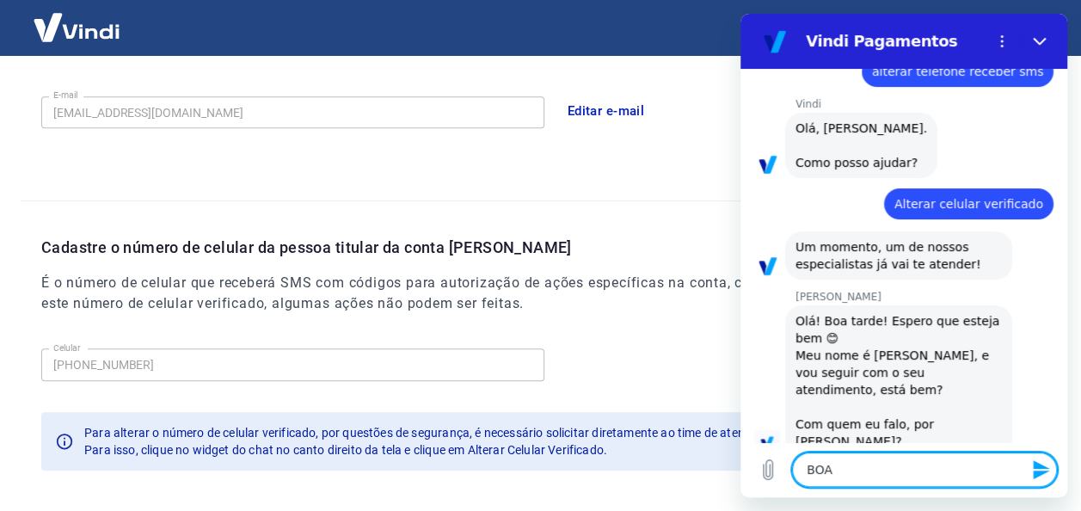
type textarea "BOA"
type textarea "x"
type textarea "BOA"
type textarea "x"
type textarea "BO"
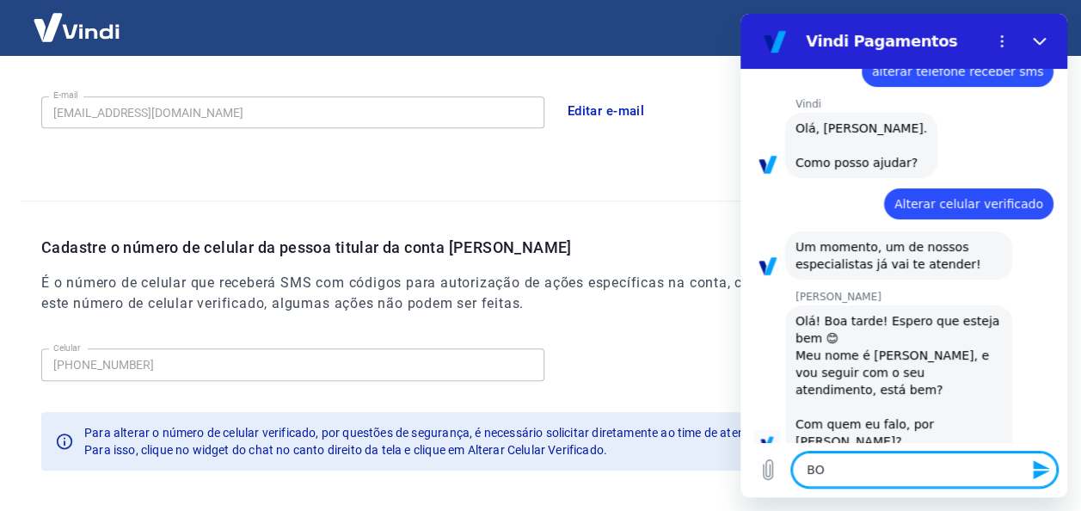
type textarea "x"
type textarea "B"
type textarea "x"
type textarea "Bo"
type textarea "x"
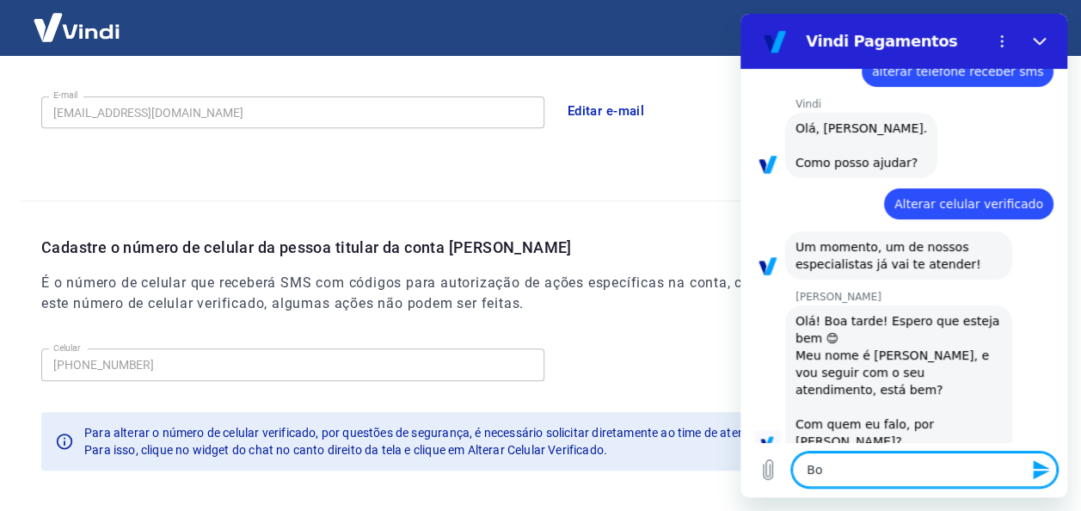
type textarea "BoA"
type textarea "x"
type textarea "BoA"
type textarea "x"
type textarea "BoA"
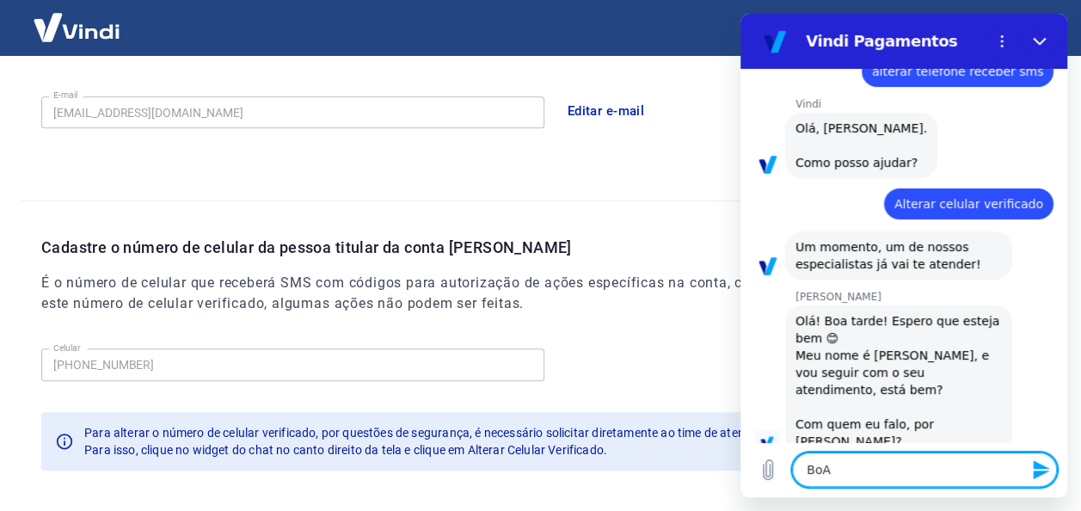
type textarea "x"
type textarea "Bo"
type textarea "x"
type textarea "Boa"
type textarea "x"
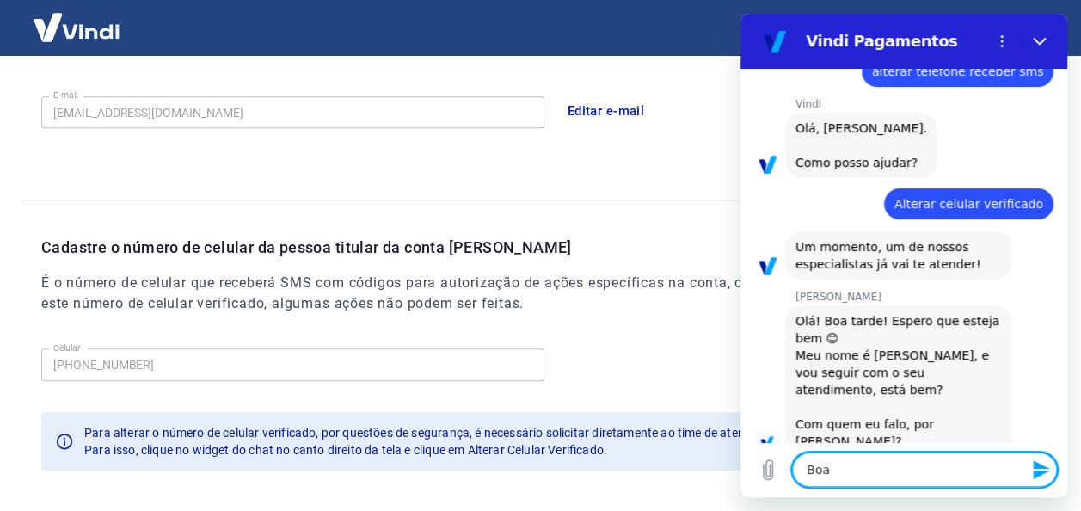
type textarea "Boa"
type textarea "x"
type textarea "Boa t"
type textarea "x"
type textarea "Boa ta"
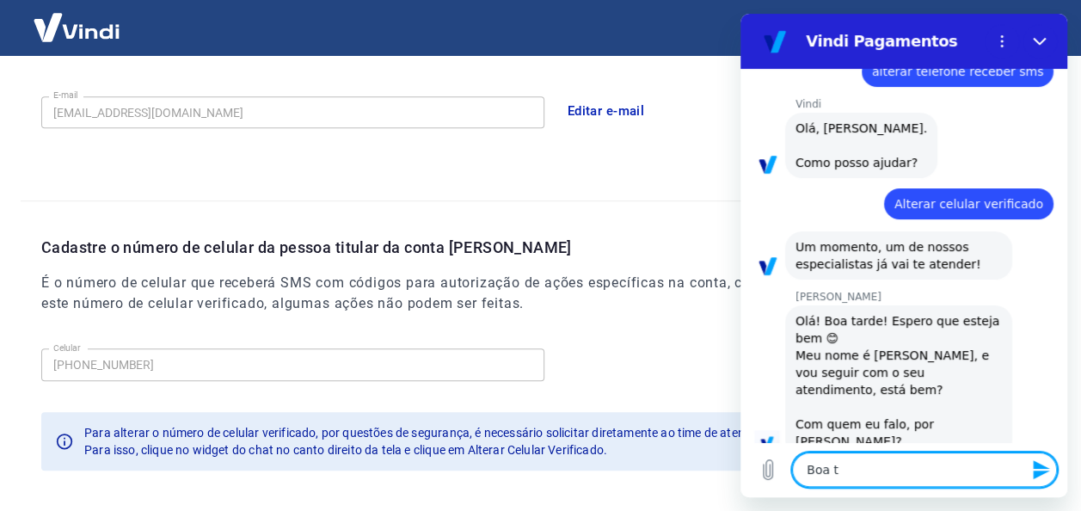
type textarea "x"
type textarea "Boa tad"
type textarea "x"
type textarea "Boa tade"
type textarea "x"
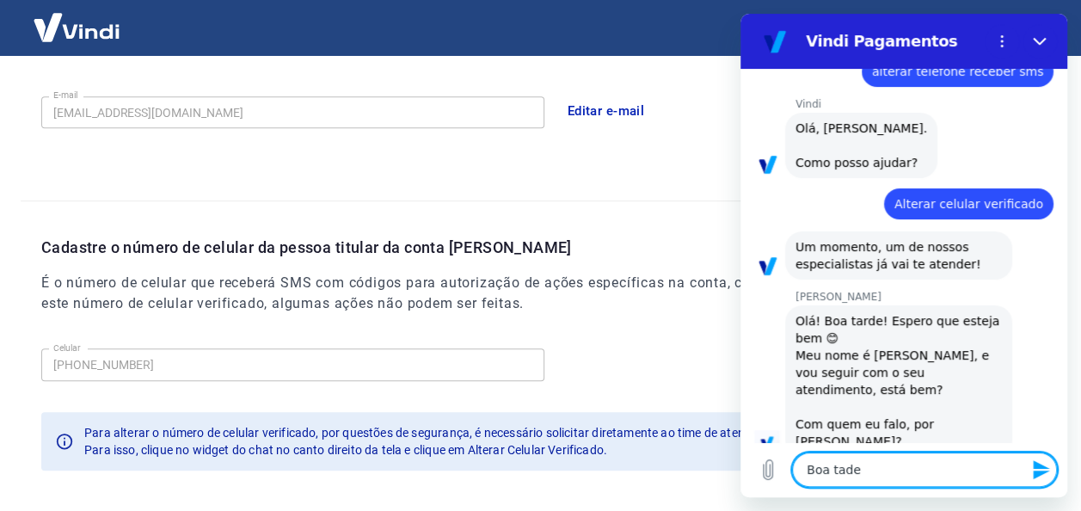
type textarea "Boa tad"
type textarea "x"
type textarea "Boa ta"
type textarea "x"
type textarea "Boa t"
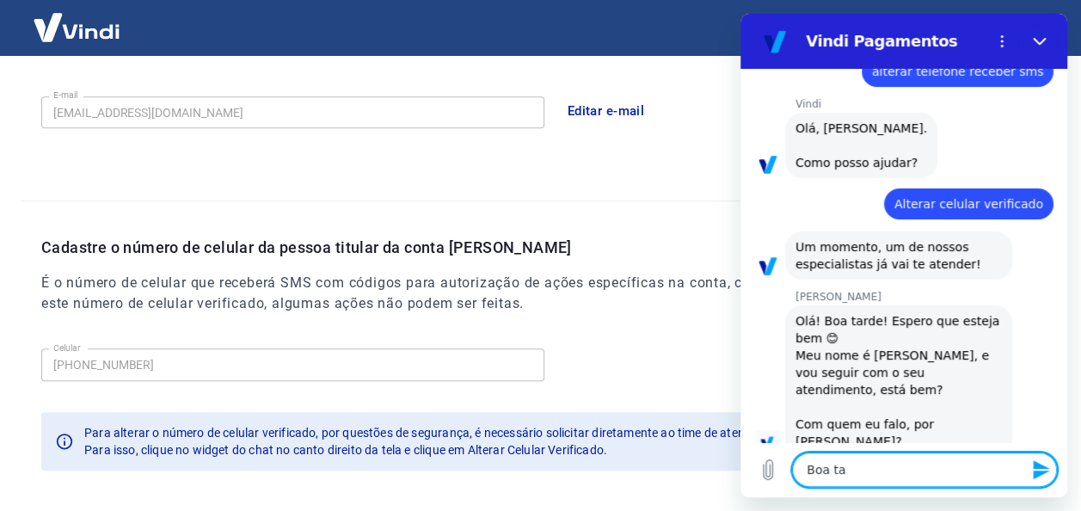
type textarea "x"
type textarea "Boa ta"
type textarea "x"
type textarea "Boa tar"
type textarea "x"
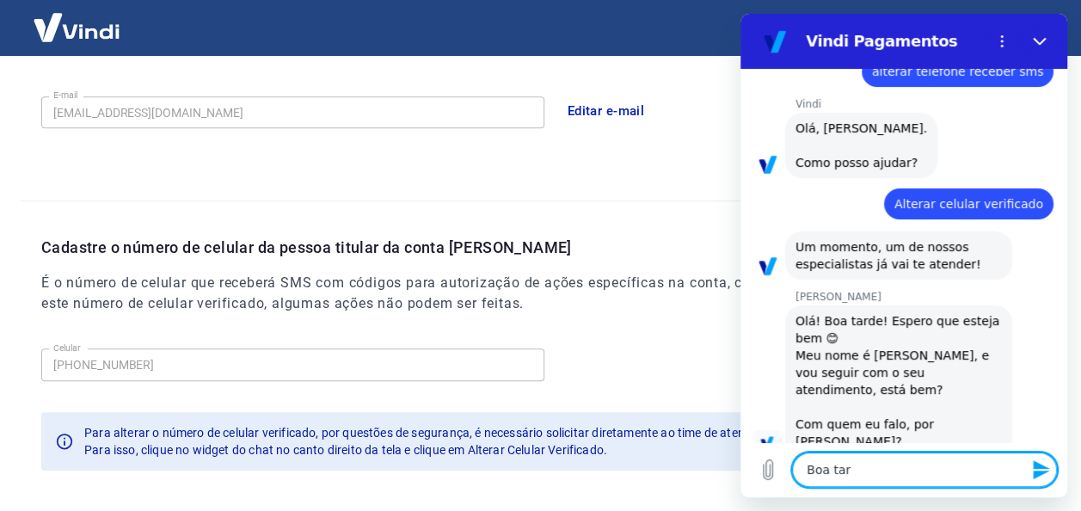
type textarea "Boa tard"
type textarea "x"
type textarea "Boa tarde"
type textarea "x"
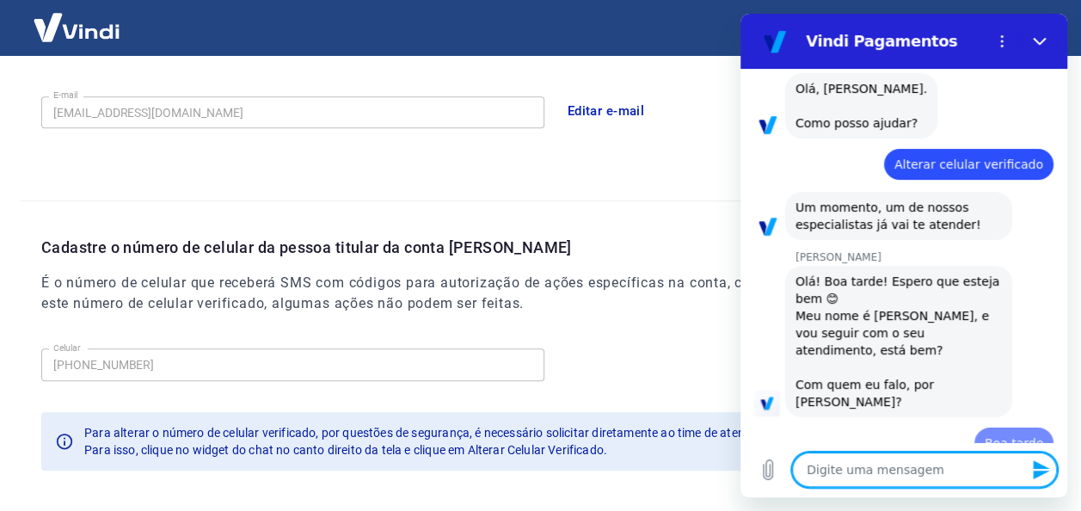
type textarea "q"
type textarea "x"
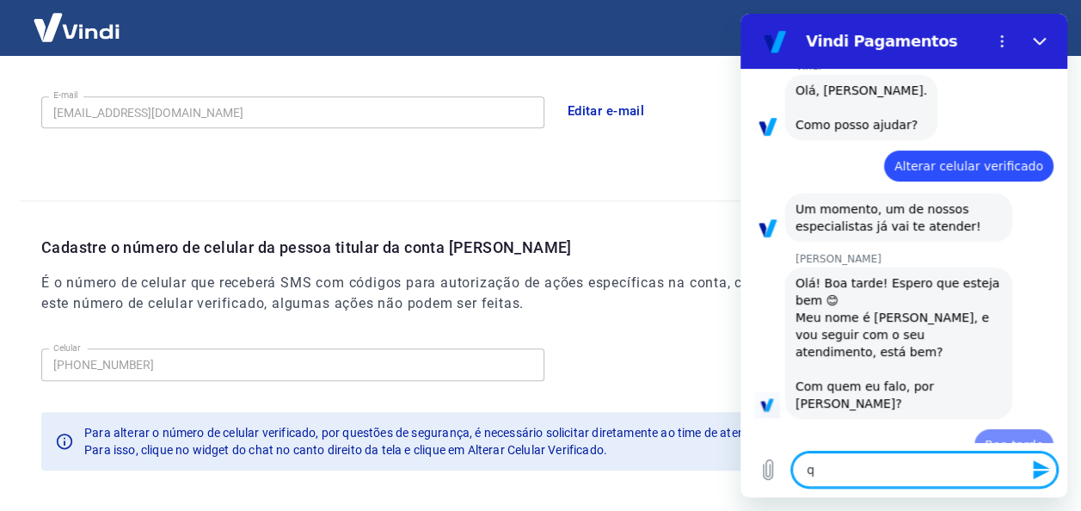
type textarea "qu"
type textarea "x"
type textarea "que"
type textarea "x"
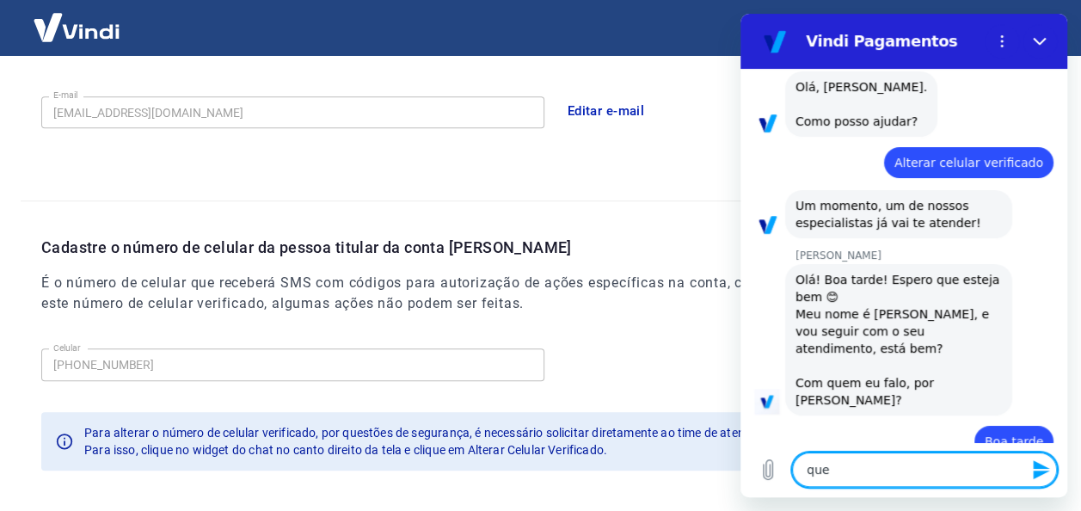
type textarea "quer"
type textarea "x"
type textarea "queri"
type textarea "x"
type textarea "queri"
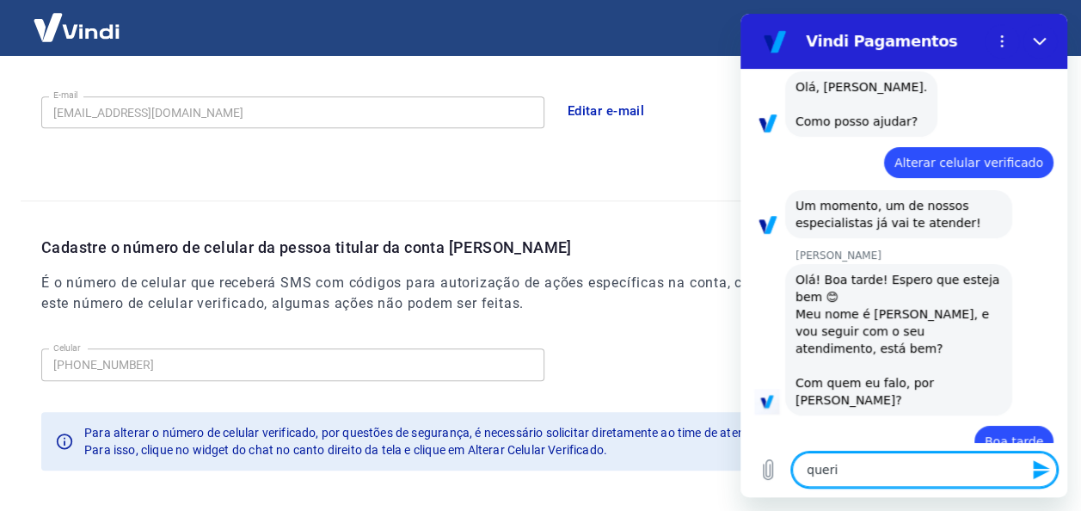
type textarea "x"
type textarea "queri a"
type textarea "x"
type textarea "queri al"
type textarea "x"
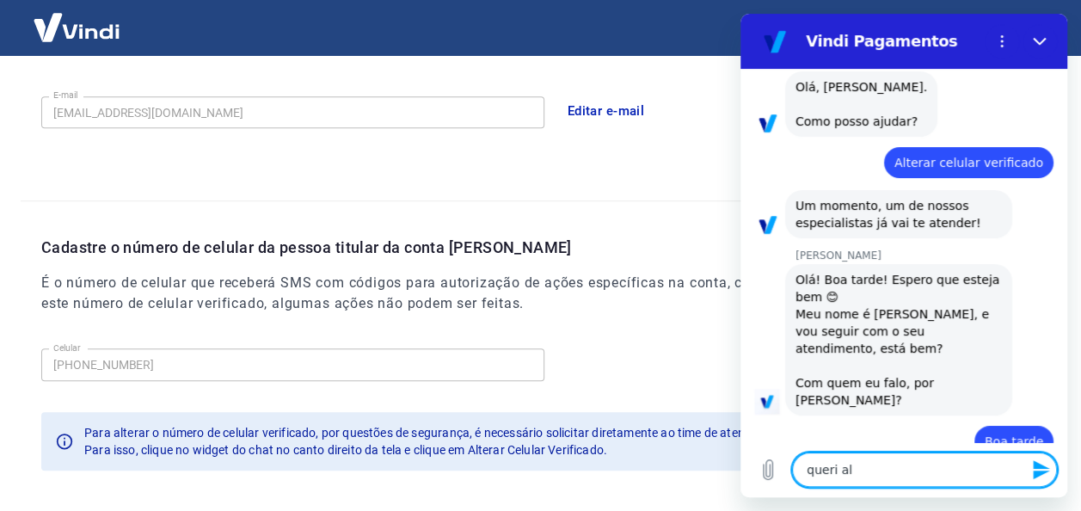
type textarea "queri alt"
type textarea "x"
type textarea "queri alte"
type textarea "x"
type textarea "queri alter"
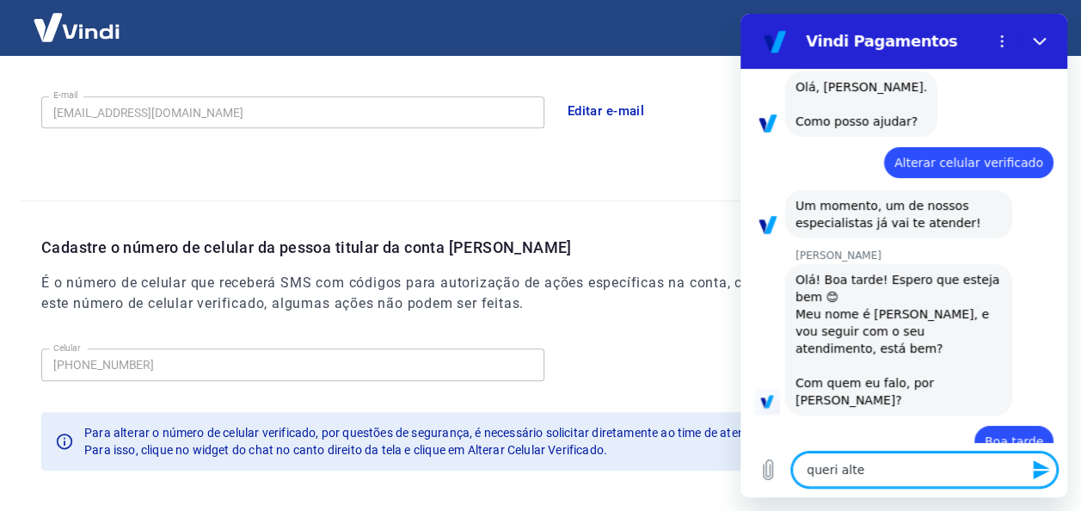
type textarea "x"
type textarea "queri altera"
type textarea "x"
type textarea "queri altera"
type textarea "x"
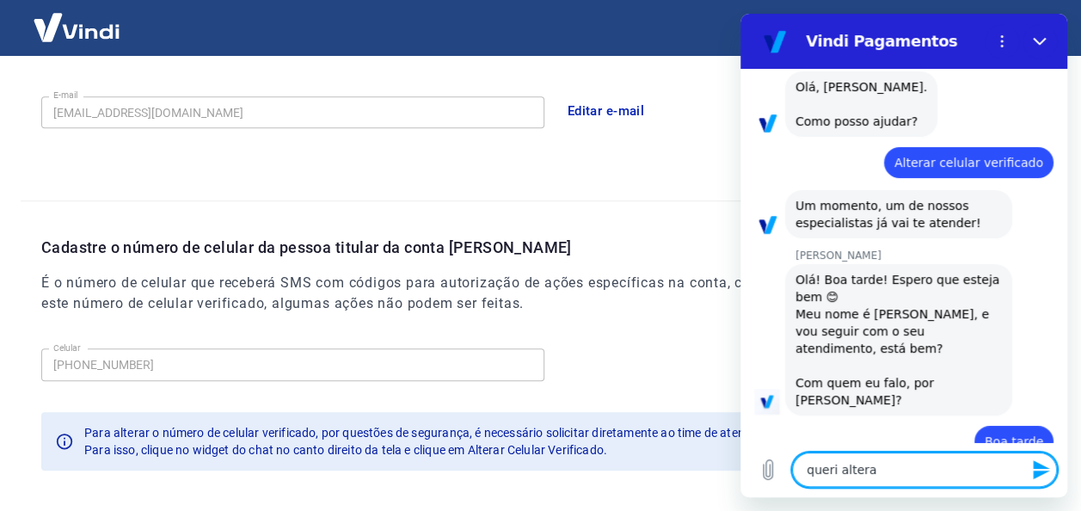
type textarea "queri altera c"
type textarea "x"
type textarea "queri altera ce"
type textarea "x"
type textarea "queri altera cel"
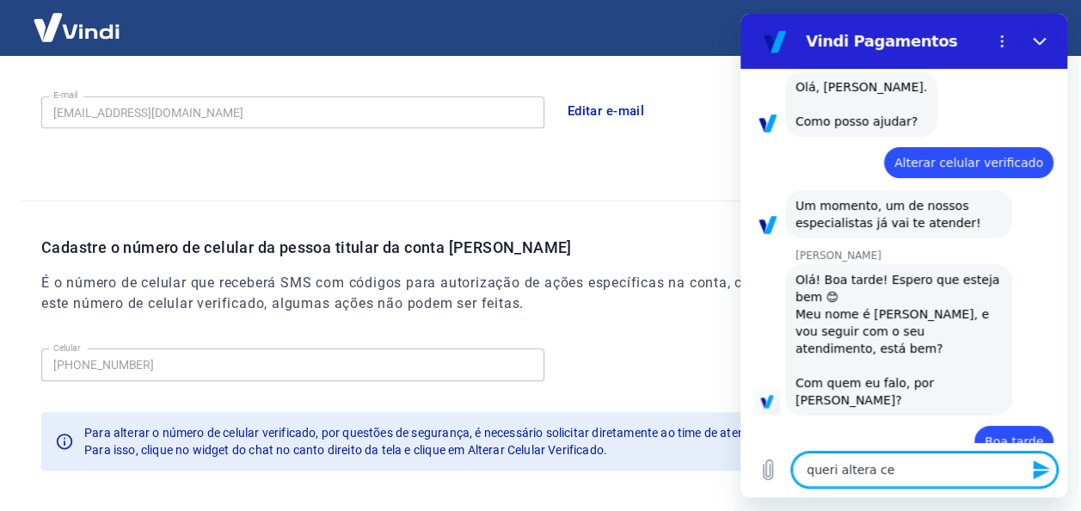
type textarea "x"
type textarea "queri altera celu"
type textarea "x"
type textarea "queri altera celukl"
type textarea "x"
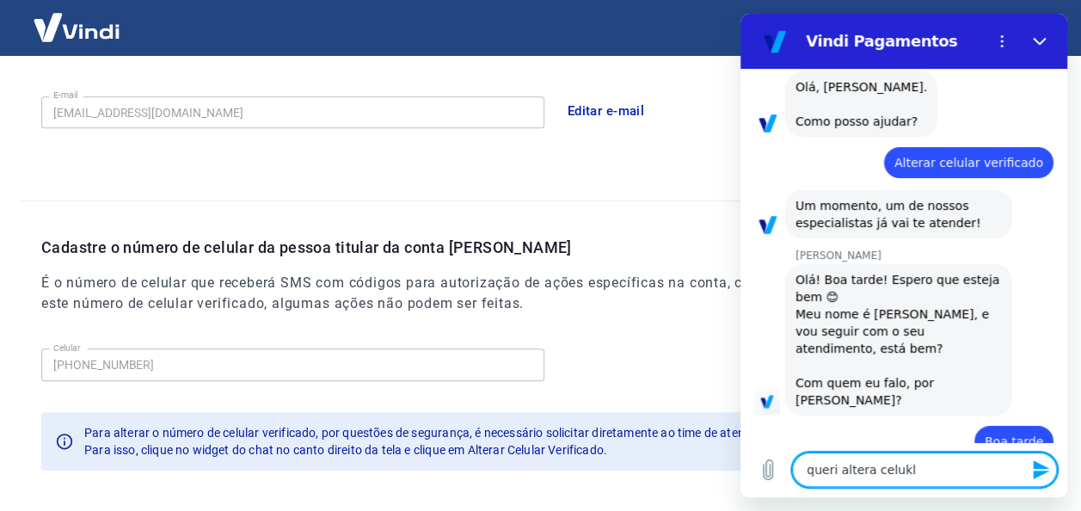
type textarea "queri altera celukla"
type textarea "x"
type textarea "queri altera celuklar"
type textarea "x"
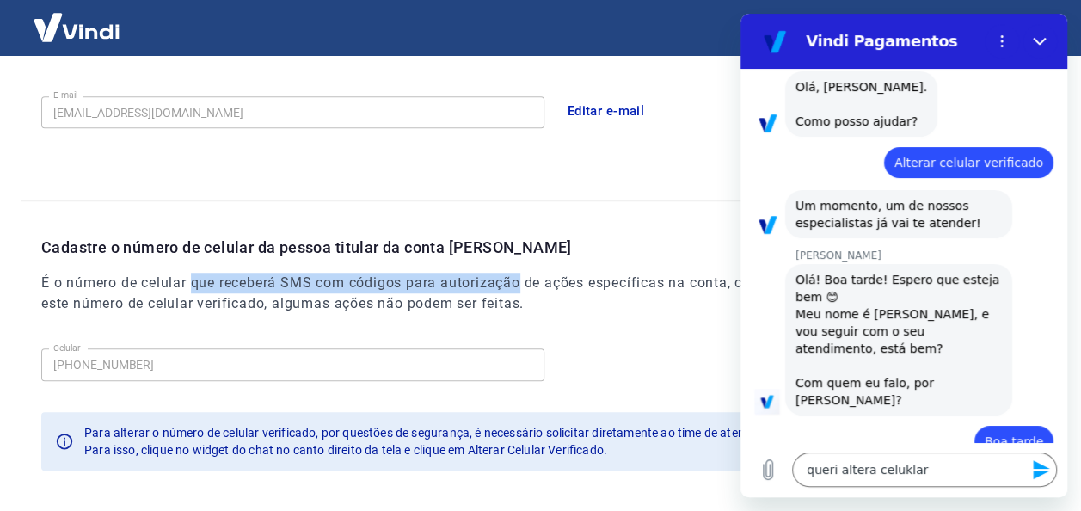
drag, startPoint x: 191, startPoint y: 278, endPoint x: 526, endPoint y: 289, distance: 334.9
click at [524, 290] on h6 "É o número de celular que receberá SMS com códigos para autorização de ações es…" at bounding box center [551, 293] width 1020 height 41
copy h6 "que receberá SMS com códigos para autorização"
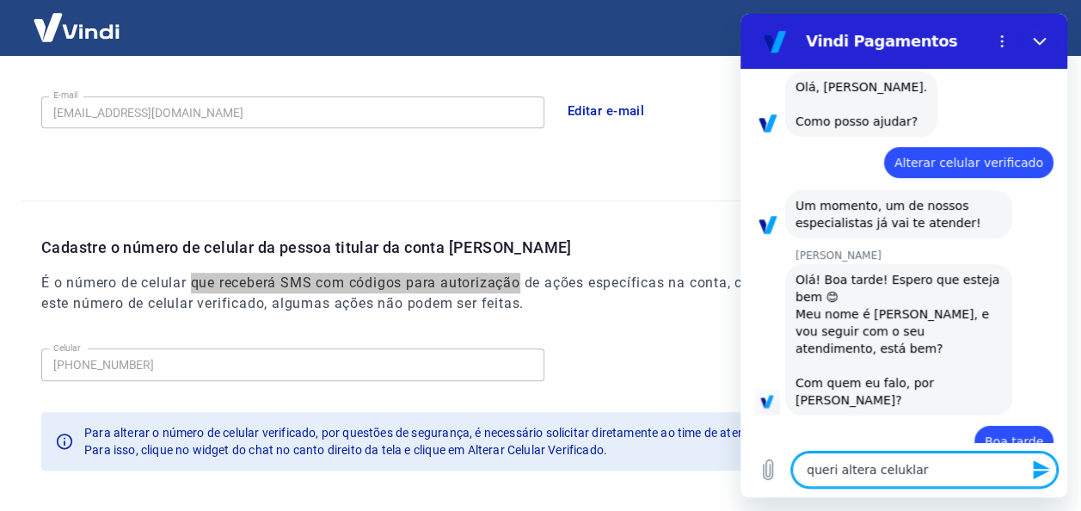
click at [916, 463] on textarea "queri altera celuklar" at bounding box center [924, 470] width 265 height 34
paste textarea "que receberá SMS com códigos para autorização"
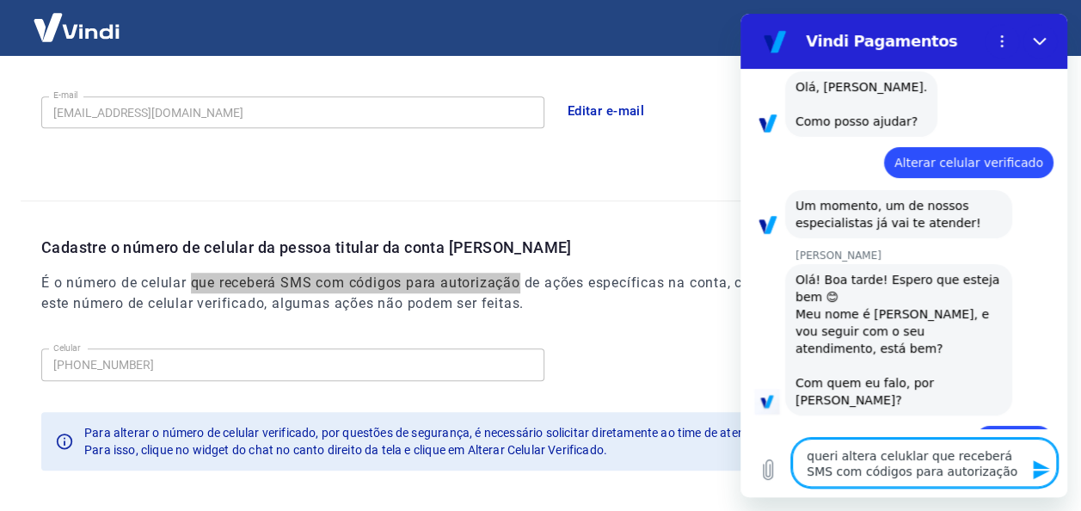
drag, startPoint x: 916, startPoint y: 453, endPoint x: 807, endPoint y: 453, distance: 109.3
click at [807, 453] on textarea "queri altera celuklar que receberá SMS com códigos para autorização" at bounding box center [924, 463] width 265 height 48
drag, startPoint x: 949, startPoint y: 455, endPoint x: 878, endPoint y: 453, distance: 70.6
click at [878, 453] on textarea "quero alterar que receberá SMS com códigos para autorização" at bounding box center [924, 463] width 265 height 48
click at [880, 460] on textarea "quero alterar que receberá SMS com códigos para autorização" at bounding box center [924, 463] width 265 height 48
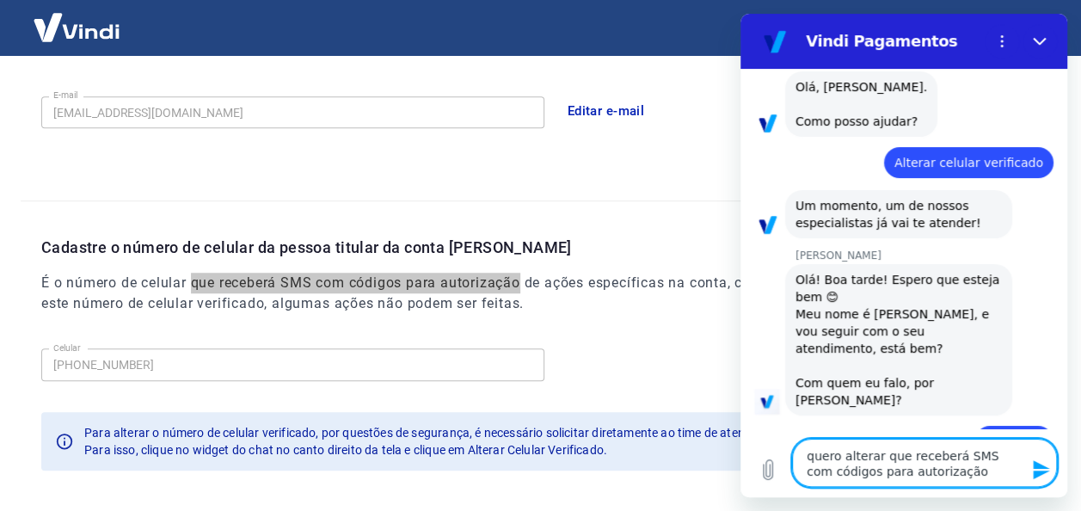
click at [874, 453] on textarea "quero alterar que receberá SMS com códigos para autorização" at bounding box center [924, 463] width 265 height 48
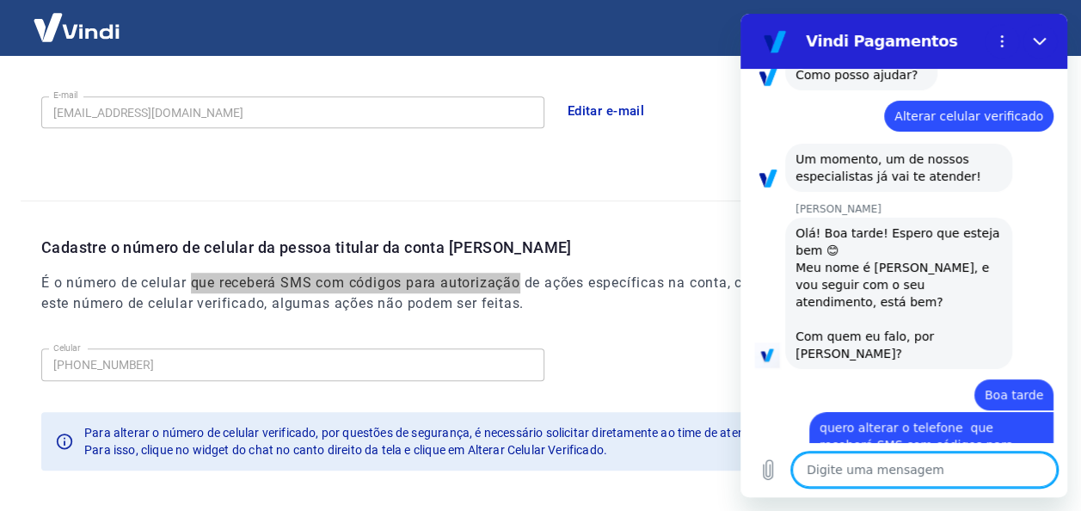
scroll to position [139, 0]
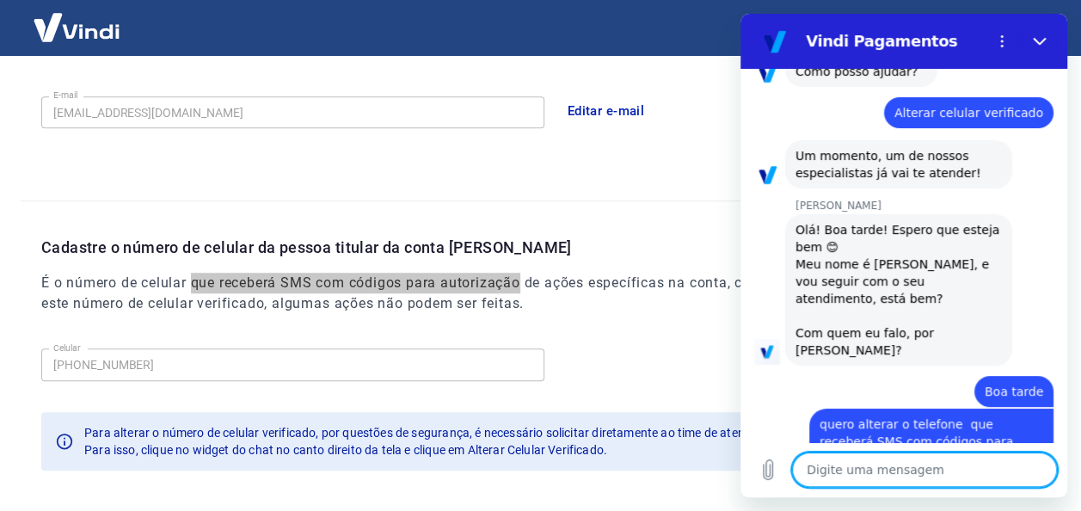
click at [906, 470] on textarea at bounding box center [924, 470] width 265 height 34
paste textarea "31 99755-9421"
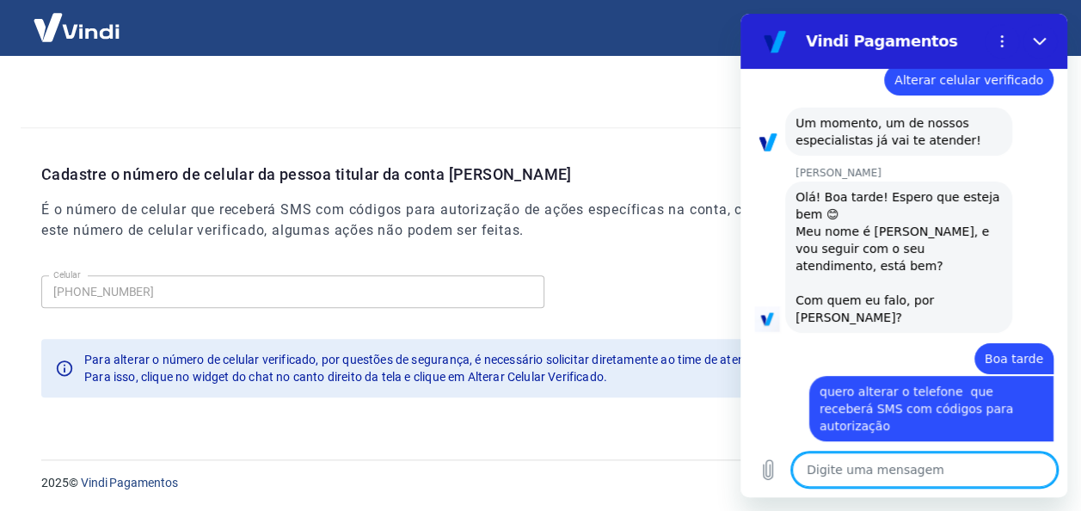
scroll to position [228, 0]
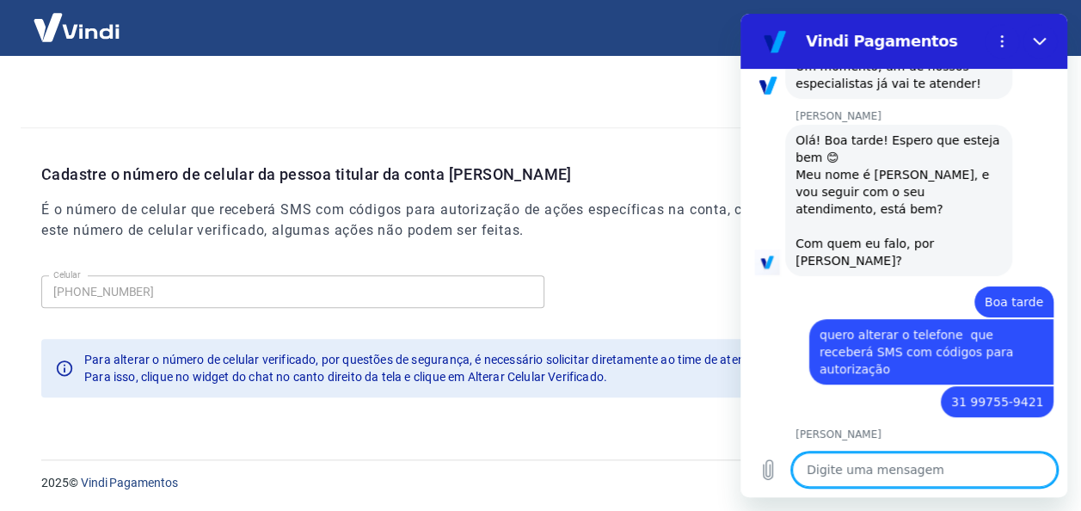
click at [849, 465] on textarea at bounding box center [924, 470] width 265 height 34
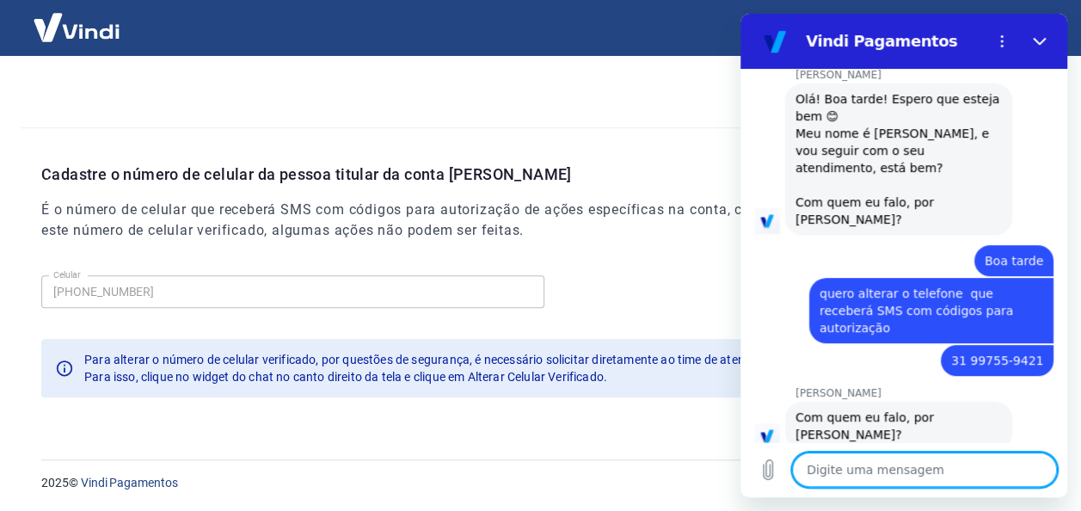
scroll to position [343, 0]
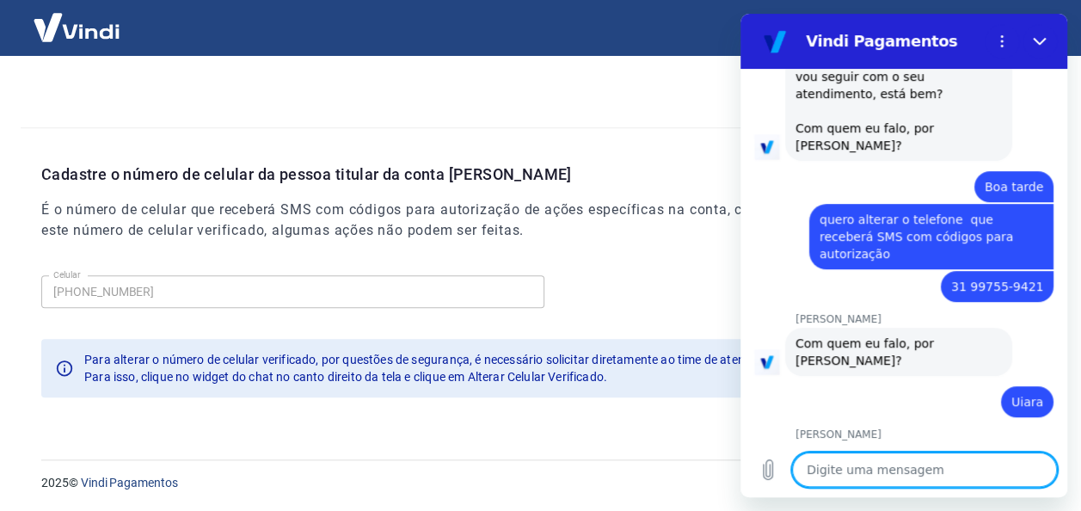
click at [872, 463] on textarea at bounding box center [924, 470] width 265 height 34
drag, startPoint x: 906, startPoint y: 469, endPoint x: 870, endPoint y: 465, distance: 36.3
click at [870, 465] on textarea "31 997-84184" at bounding box center [924, 470] width 265 height 34
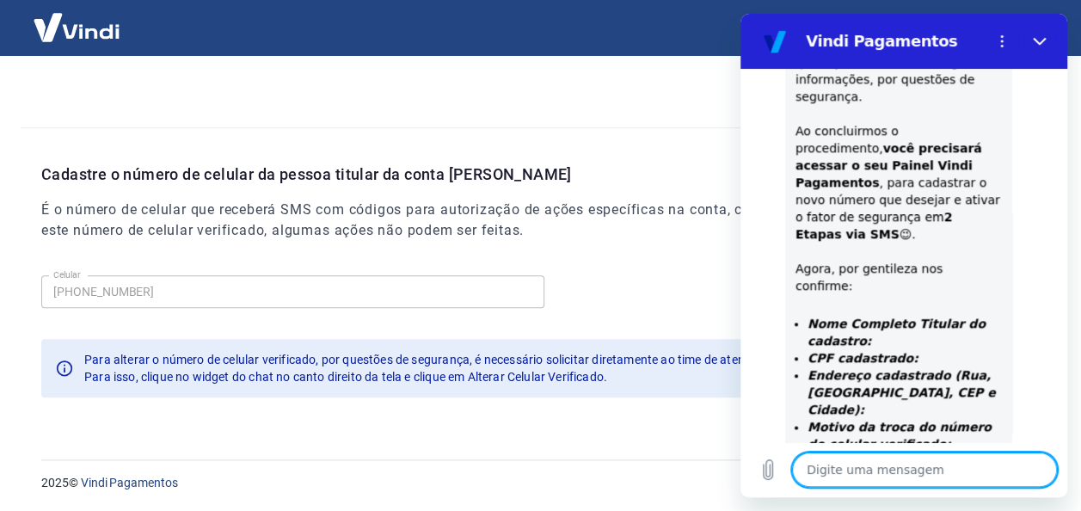
scroll to position [934, 0]
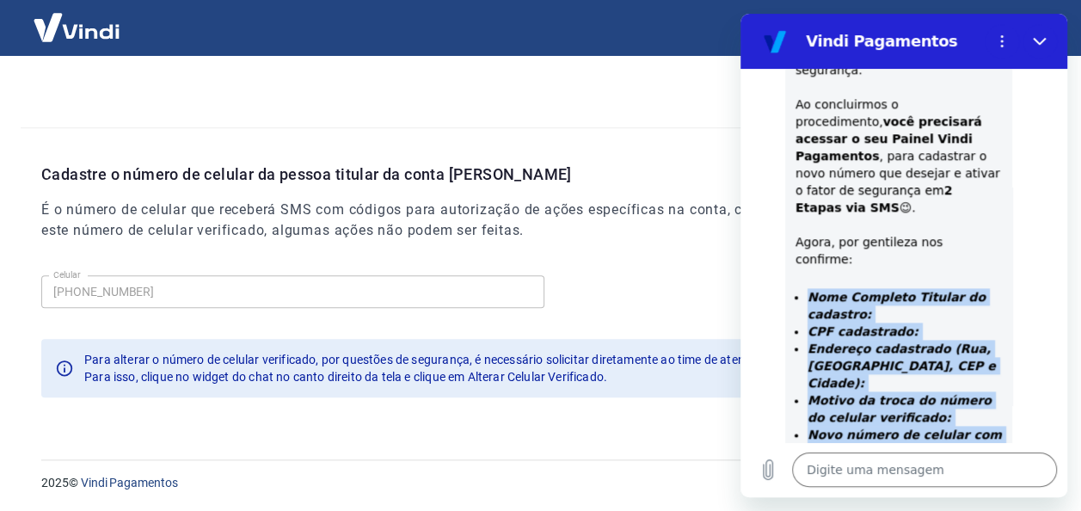
drag, startPoint x: 938, startPoint y: 327, endPoint x: 798, endPoint y: 165, distance: 214.1
click at [798, 165] on div "Para que possamos processar sua solicitação de alteração do Celular Verificado …" at bounding box center [899, 264] width 206 height 578
copy ul "Nome Completo Titular do cadastro: CPF cadastrado: Endereço cadastrado (Rua, Ba…"
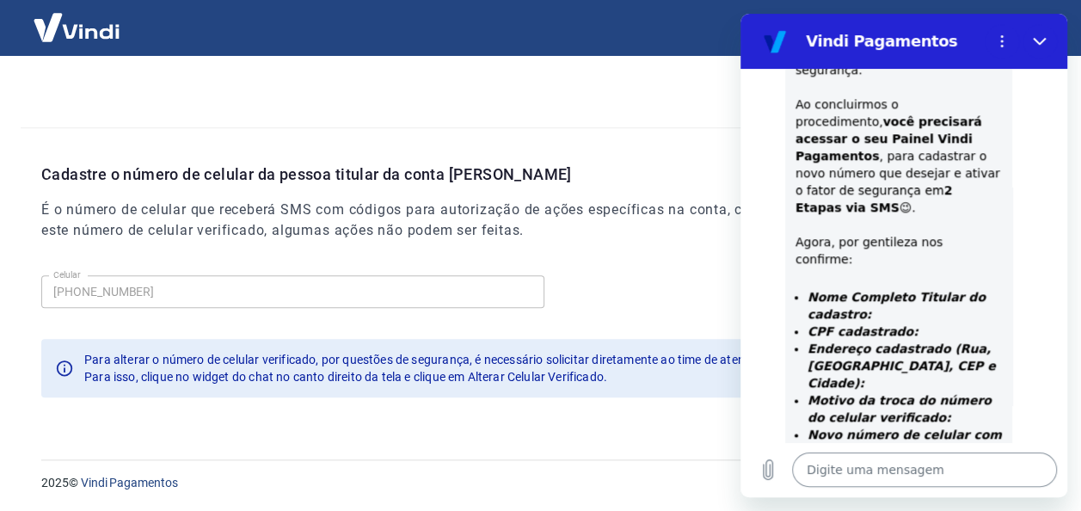
click at [846, 482] on textarea at bounding box center [924, 470] width 265 height 34
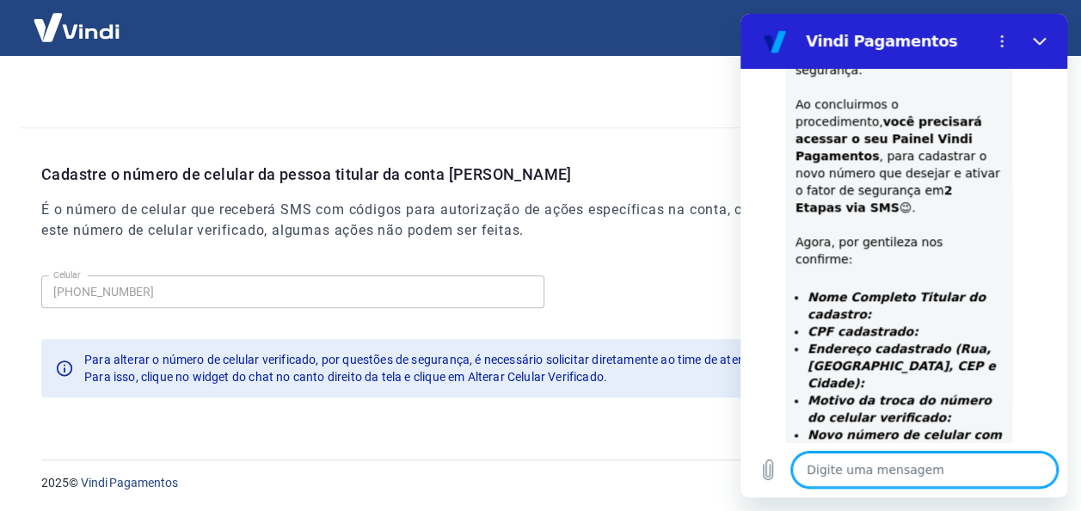
paste textarea "Nome Completo Titular do cadastro: CPF cadastrado: Endereço cadastrado (Rua, Ba…"
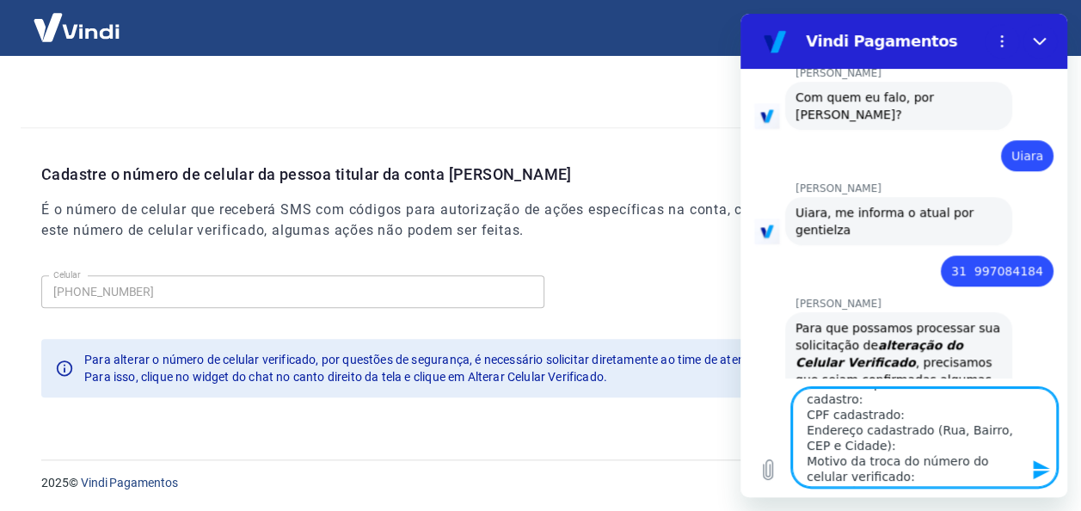
scroll to position [0, 0]
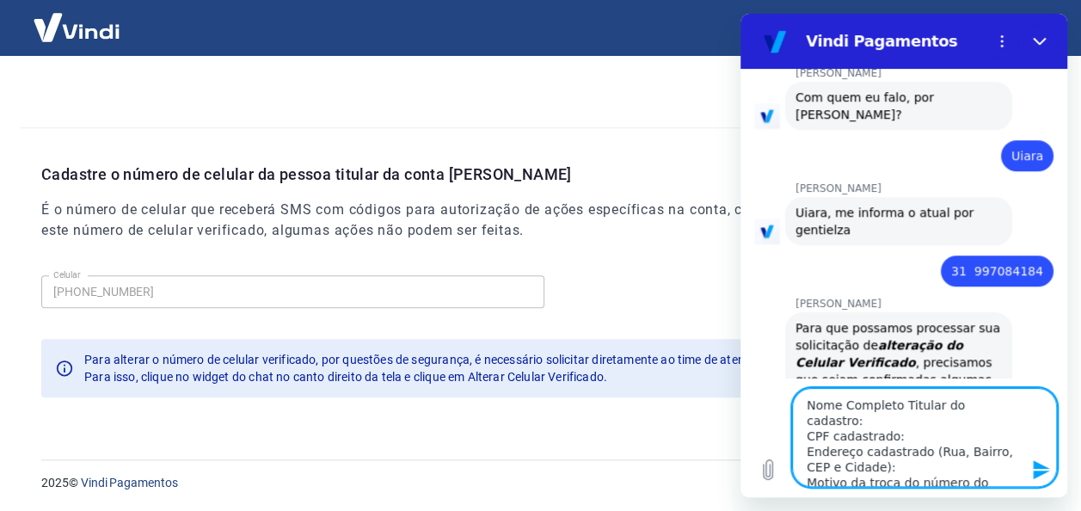
click at [1011, 403] on textarea "Nome Completo Titular do cadastro: CPF cadastrado: Endereço cadastrado (Rua, Ba…" at bounding box center [924, 437] width 265 height 99
click at [925, 435] on textarea "Nome Completo Titular do cadastro:Uiara Freitas Xavier CPF cadastrado: Endereço…" at bounding box center [924, 437] width 265 height 99
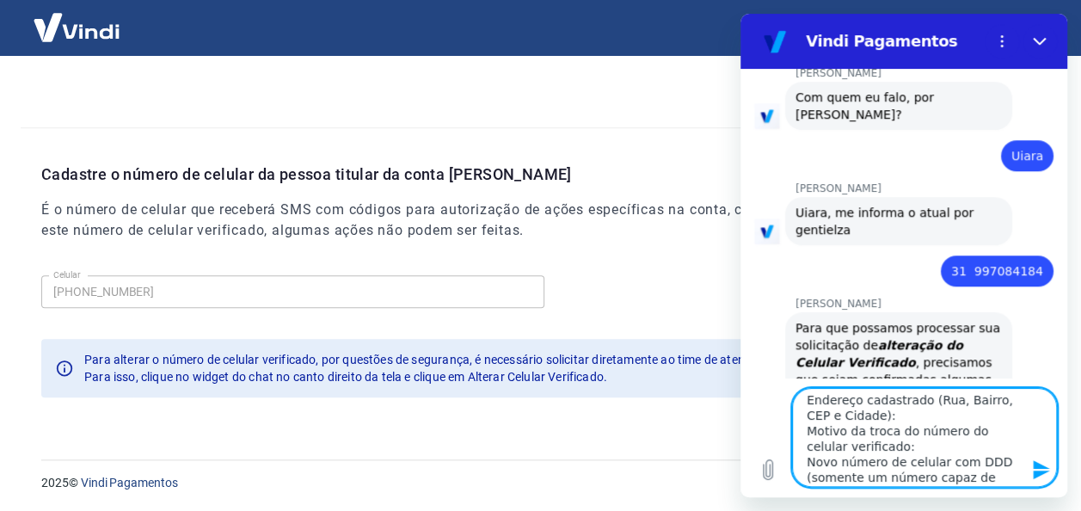
scroll to position [74, 0]
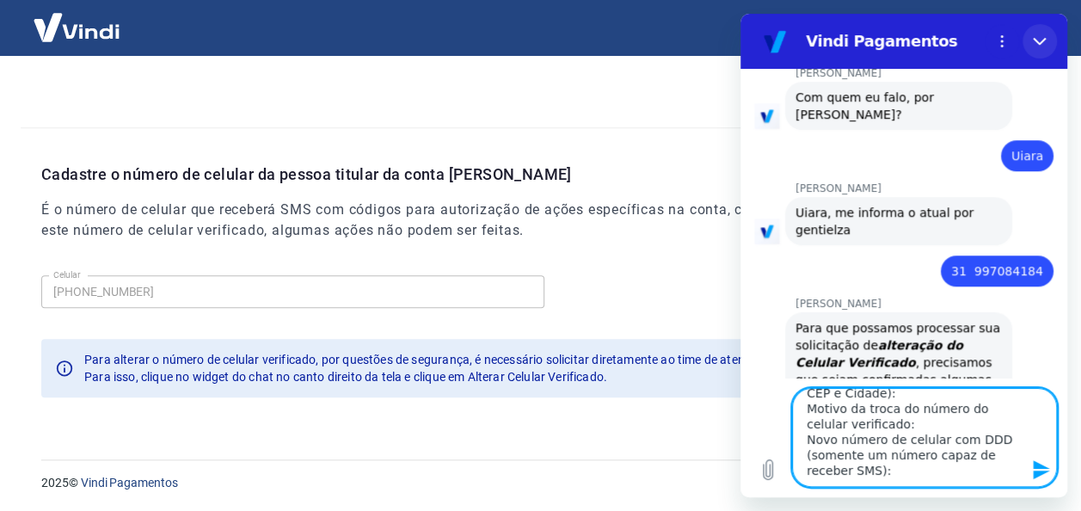
click at [1046, 41] on icon "Fechar" at bounding box center [1040, 41] width 14 height 14
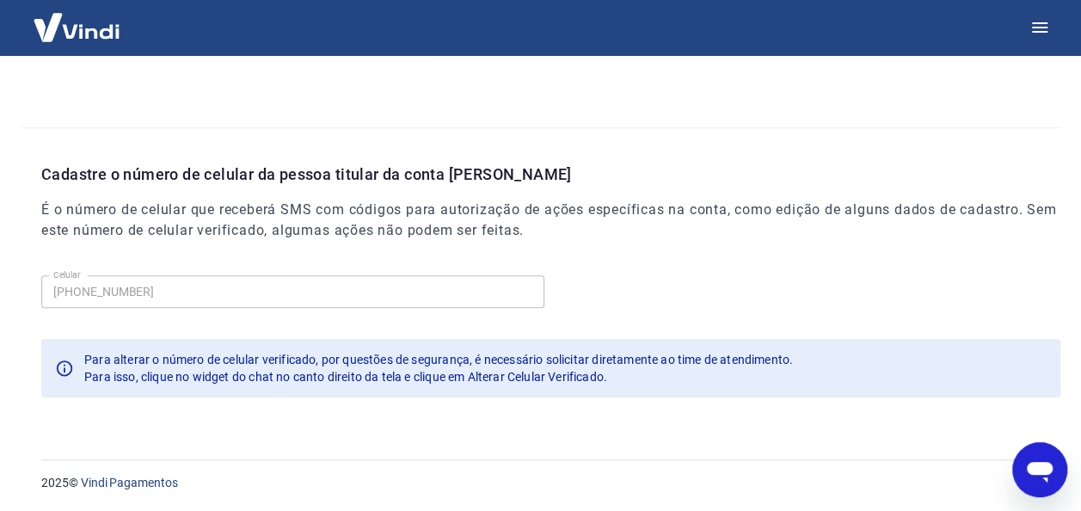
click at [1040, 466] on icon "Abrir janela de mensagens" at bounding box center [1040, 472] width 26 height 21
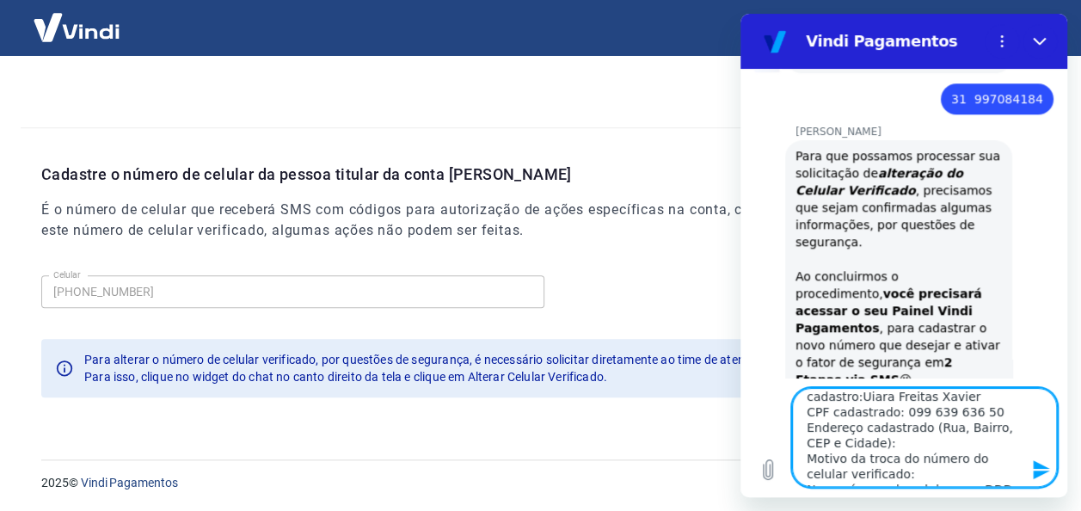
scroll to position [0, 0]
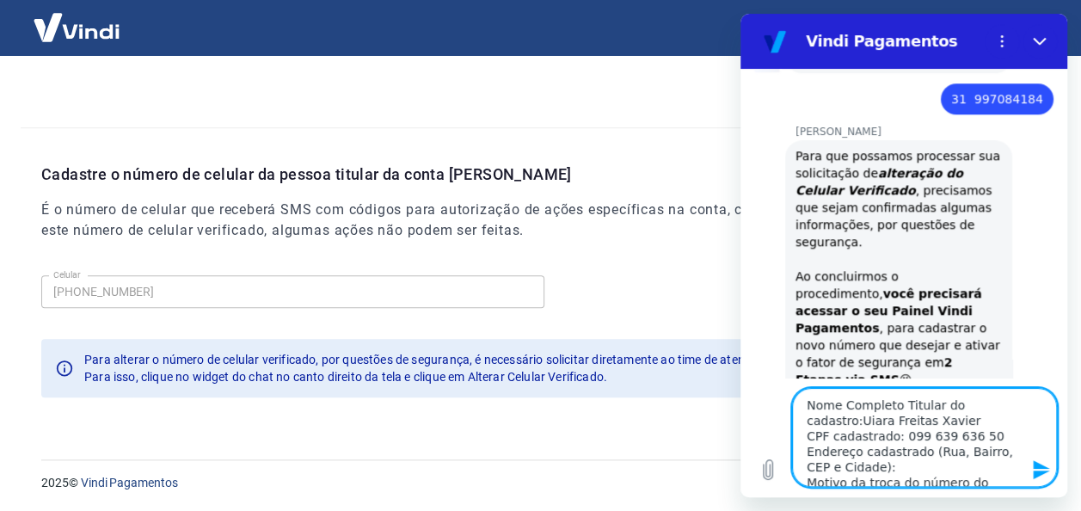
click at [857, 464] on textarea "Nome Completo Titular do cadastro:Uiara Freitas Xavier CPF cadastrado: 099 639 …" at bounding box center [924, 437] width 265 height 99
drag, startPoint x: 881, startPoint y: 465, endPoint x: 853, endPoint y: 465, distance: 28.4
click at [853, 465] on textarea "Nome Completo Titular do cadastro:Uiara Freitas Xavier CPF cadastrado: 099 639 …" at bounding box center [924, 437] width 265 height 99
paste textarea "Rio Claro"
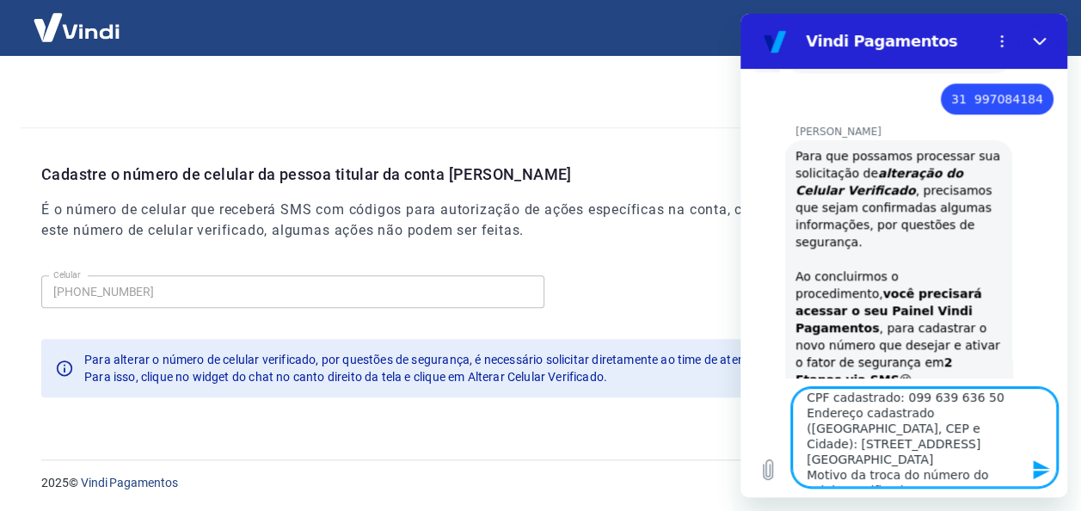
scroll to position [74, 0]
click at [873, 428] on textarea "Nome Completo Titular do cadastro:Uiara Freitas Xavier CPF cadastrado: 099 639 …" at bounding box center [924, 437] width 265 height 99
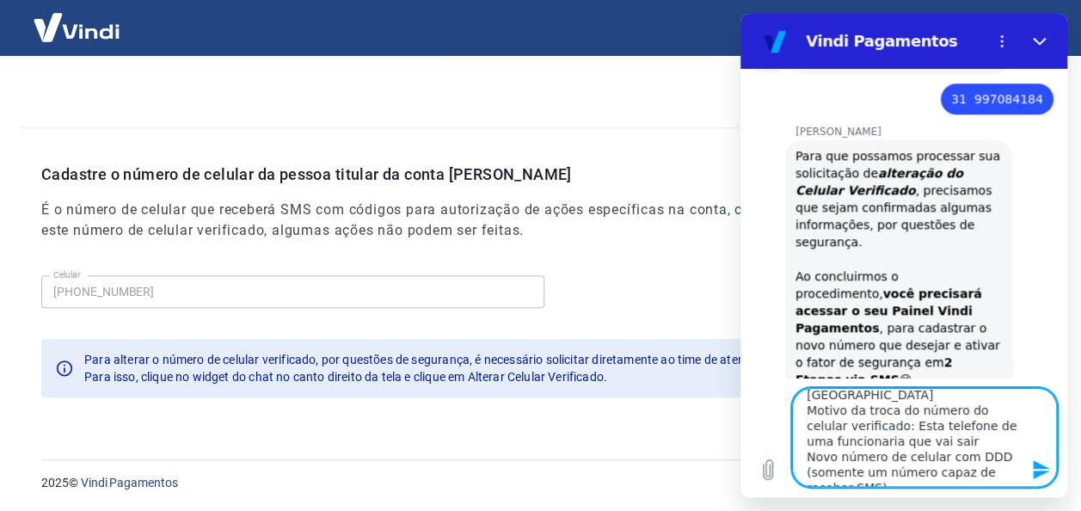
scroll to position [89, 0]
paste textarea "31 99755-9421"
click at [995, 437] on textarea "Nome Completo Titular do cadastro:Uiara Freitas Xavier CPF cadastrado: 099 639 …" at bounding box center [924, 437] width 265 height 99
click at [849, 466] on textarea "Nome Completo Titular do cadastro:Uiara Freitas Xavier CPF cadastrado: 099 639 …" at bounding box center [924, 437] width 265 height 99
paste textarea "31 99755-9421"
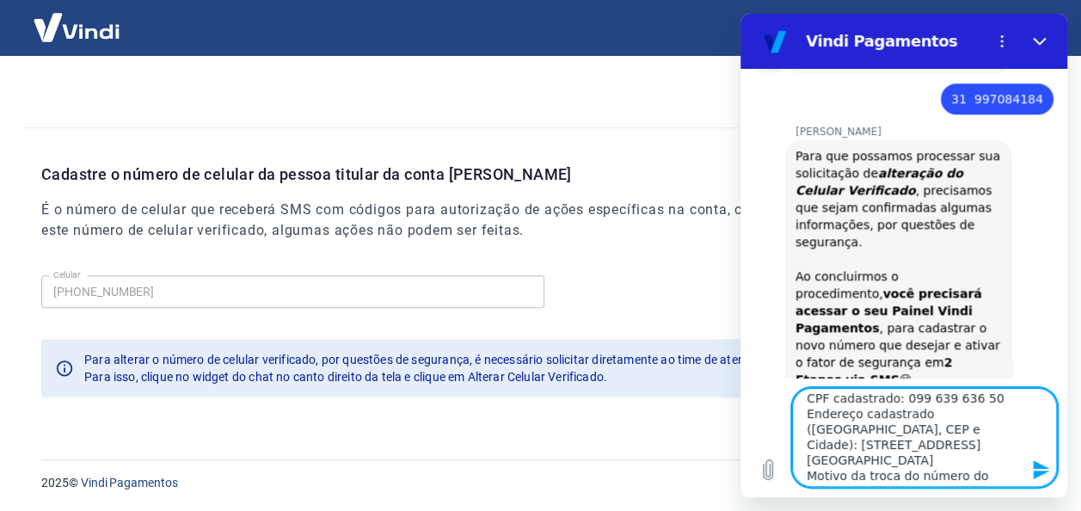
scroll to position [0, 0]
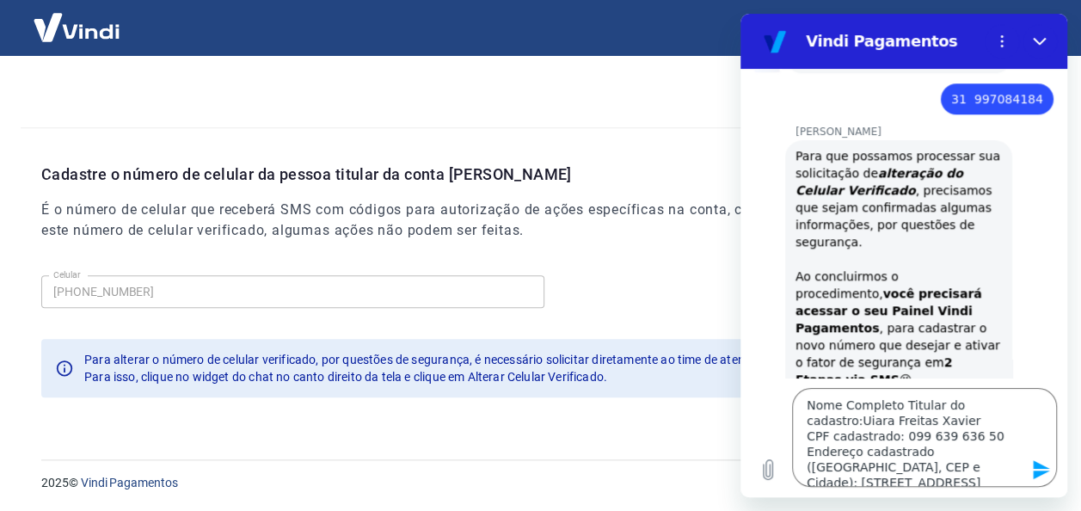
click at [1042, 471] on icon "Enviar mensagem" at bounding box center [1041, 469] width 16 height 19
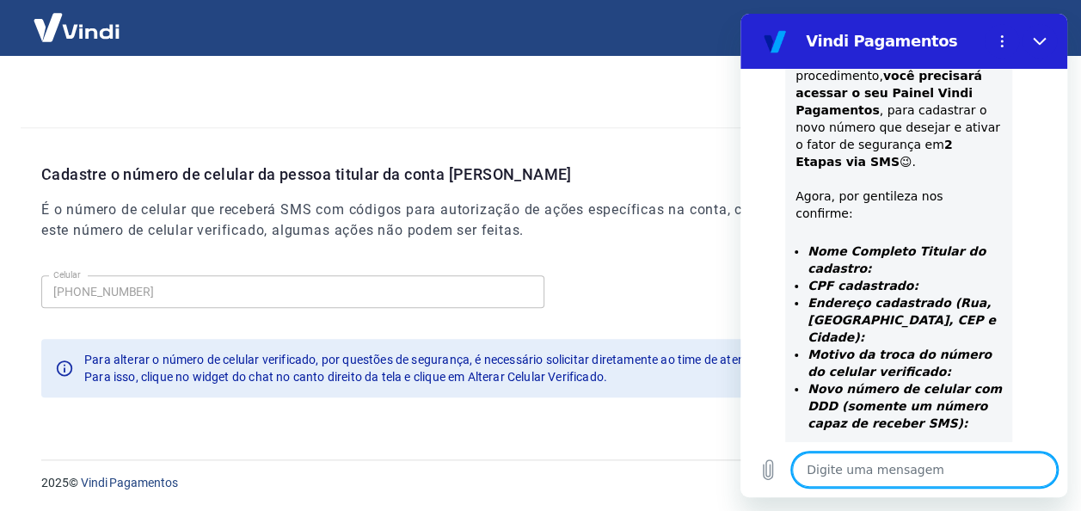
scroll to position [975, 0]
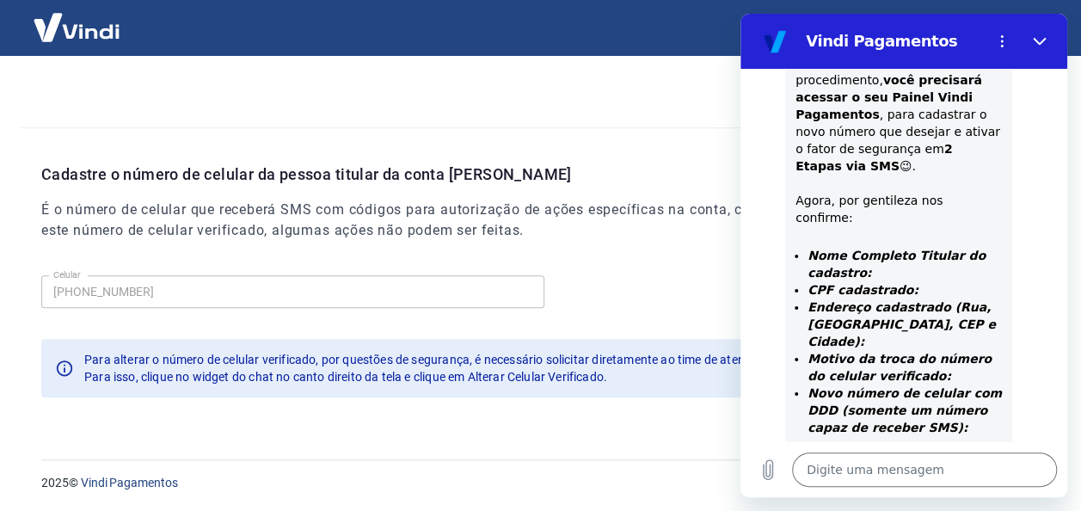
drag, startPoint x: 906, startPoint y: 369, endPoint x: 811, endPoint y: 369, distance: 94.6
click at [811, 495] on li "CNPJ cadastrado:" at bounding box center [905, 503] width 194 height 17
copy strong "CNPJ cadastrado:"
click at [886, 455] on textarea at bounding box center [924, 470] width 265 height 34
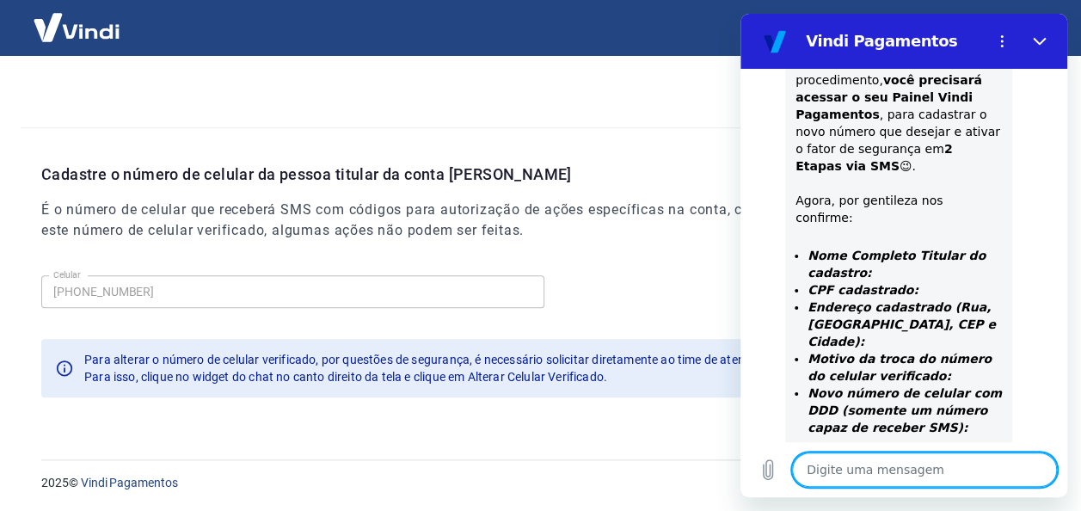
paste textarea "CNPJ cadastrado:"
click at [939, 466] on textarea "CNPJ cadastrado: 43 2045257 0001 40" at bounding box center [924, 470] width 265 height 34
drag, startPoint x: 217, startPoint y: 466, endPoint x: 610, endPoint y: 425, distance: 395.4
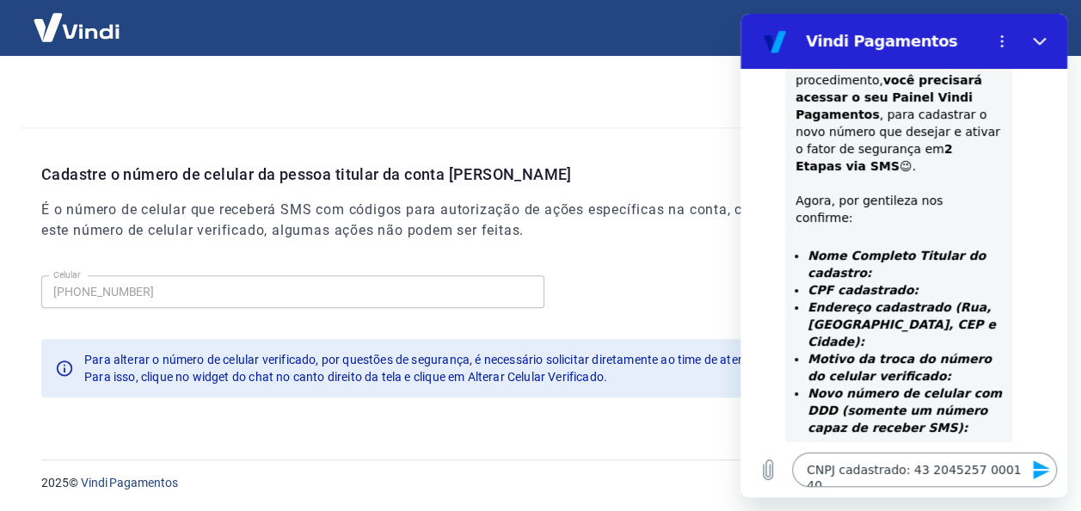
click at [938, 466] on textarea "CNPJ cadastrado: 43 2045257 0001 40" at bounding box center [924, 470] width 265 height 34
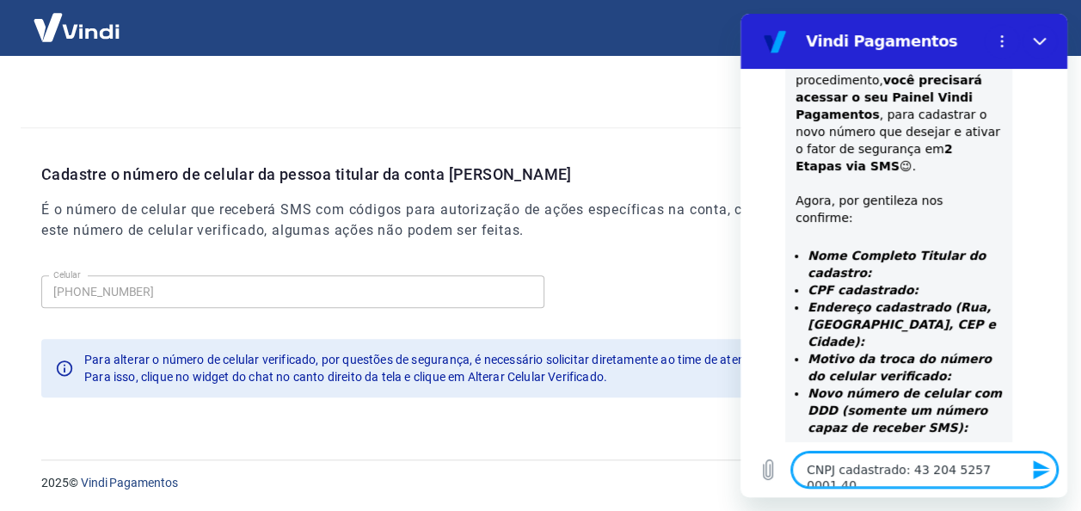
click at [961, 469] on textarea "CNPJ cadastrado: 43 204 5257 0001 40" at bounding box center [924, 470] width 265 height 34
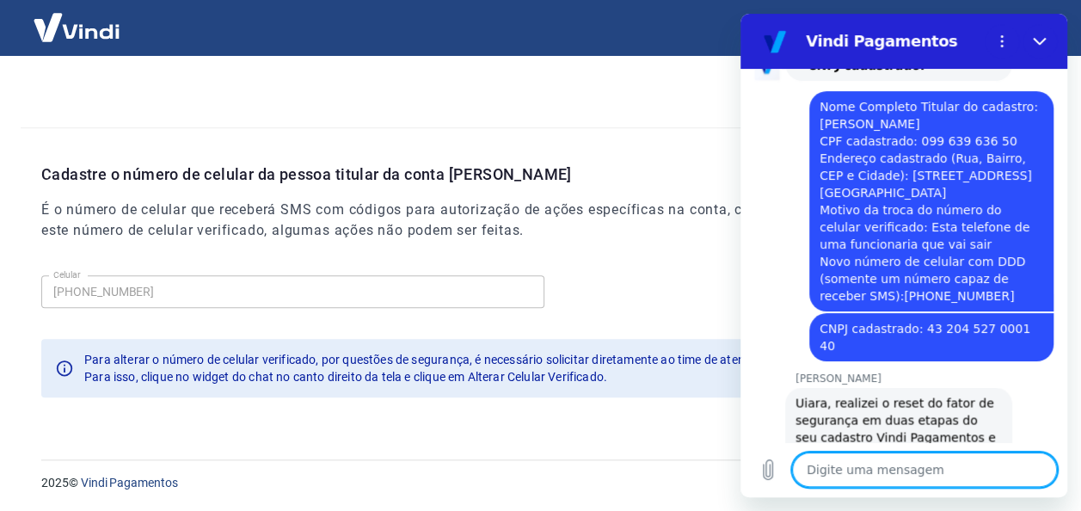
scroll to position [1510, 0]
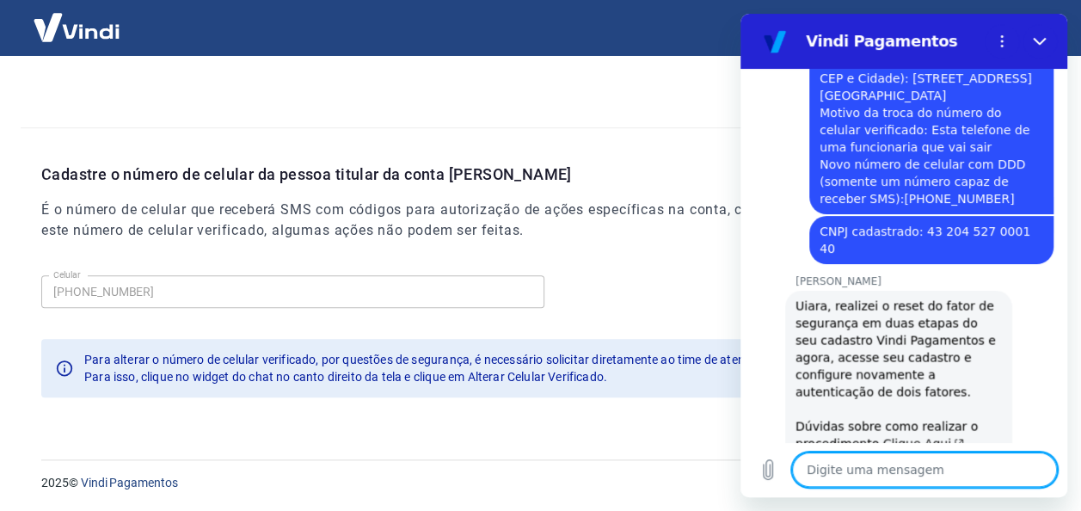
click at [897, 436] on link "Clique Aqui" at bounding box center [925, 443] width 82 height 14
click at [867, 463] on textarea at bounding box center [924, 470] width 265 height 34
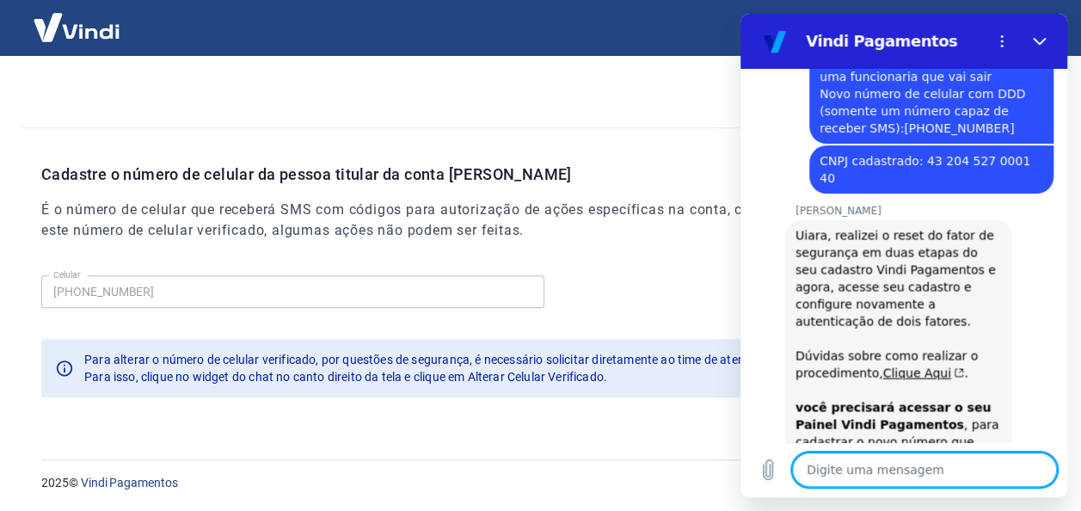
scroll to position [1584, 0]
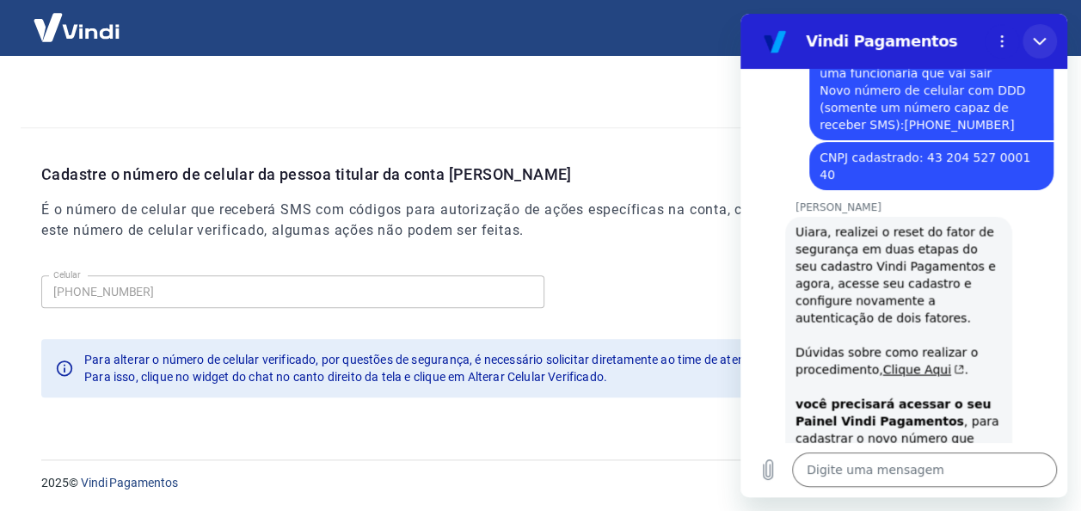
click at [1031, 43] on button "Fechar" at bounding box center [1040, 41] width 34 height 34
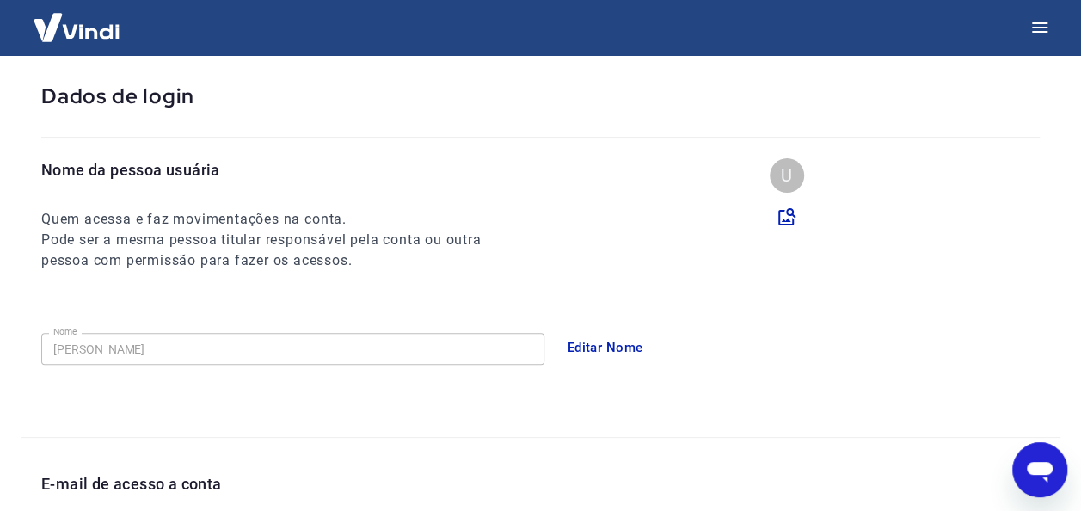
scroll to position [0, 0]
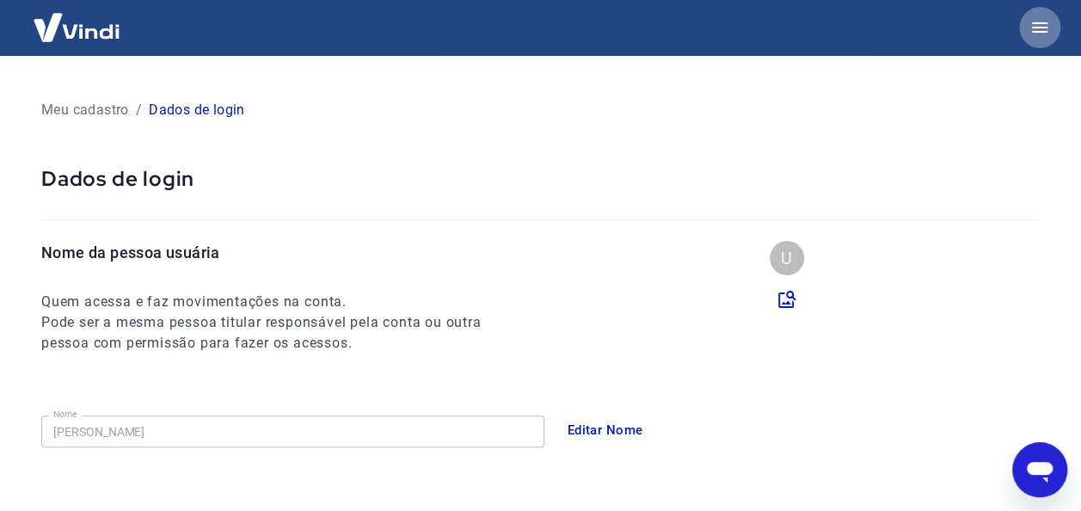
click at [1041, 34] on icon "button" at bounding box center [1040, 27] width 21 height 21
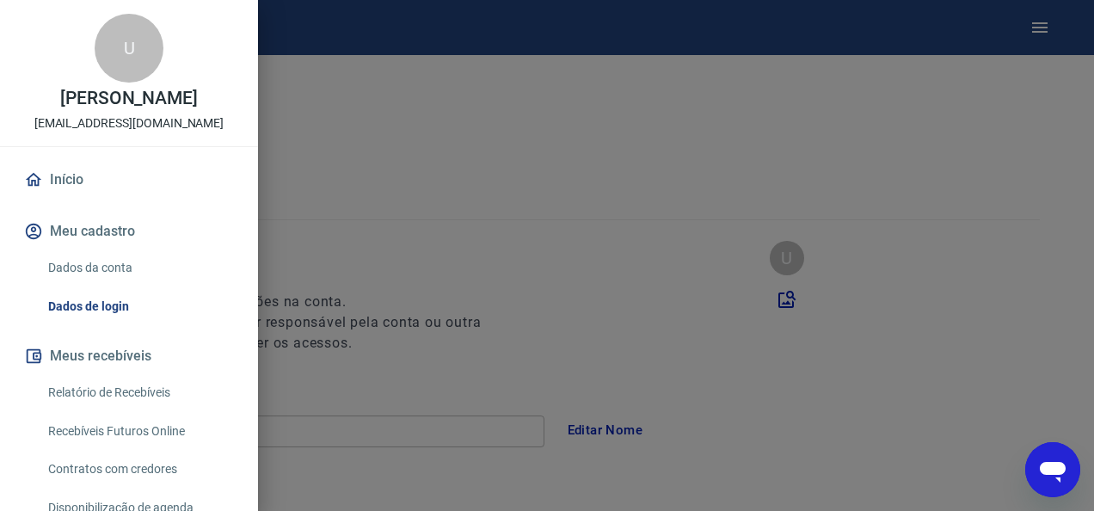
click at [118, 268] on link "Dados da conta" at bounding box center [139, 267] width 196 height 35
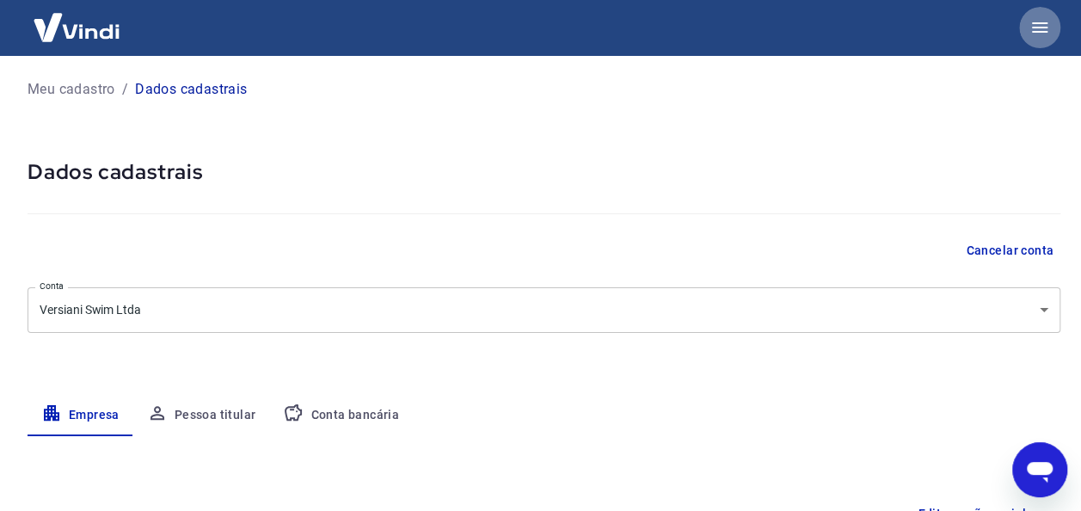
click at [1039, 21] on icon "button" at bounding box center [1040, 27] width 21 height 21
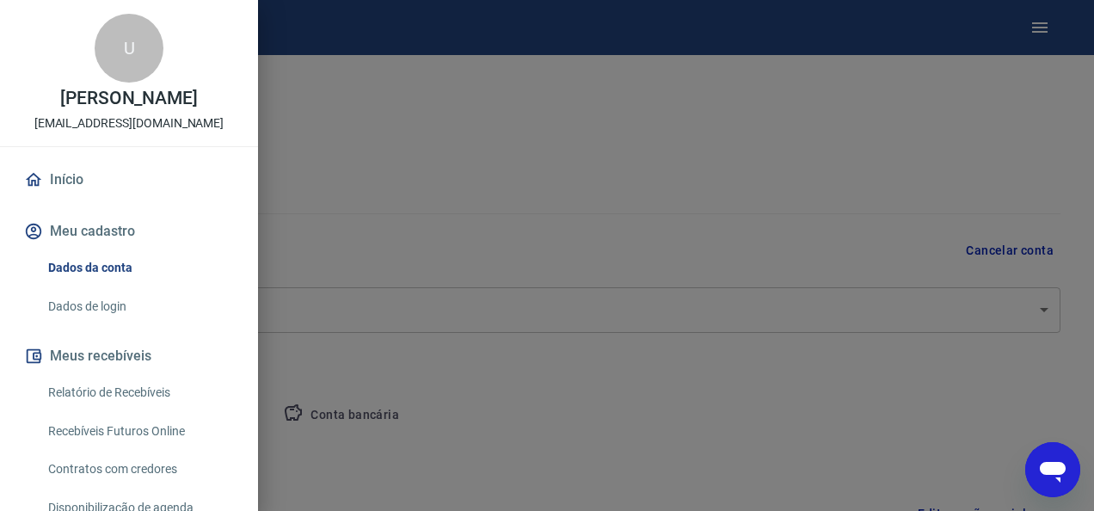
click at [146, 312] on link "Dados de login" at bounding box center [139, 306] width 196 height 35
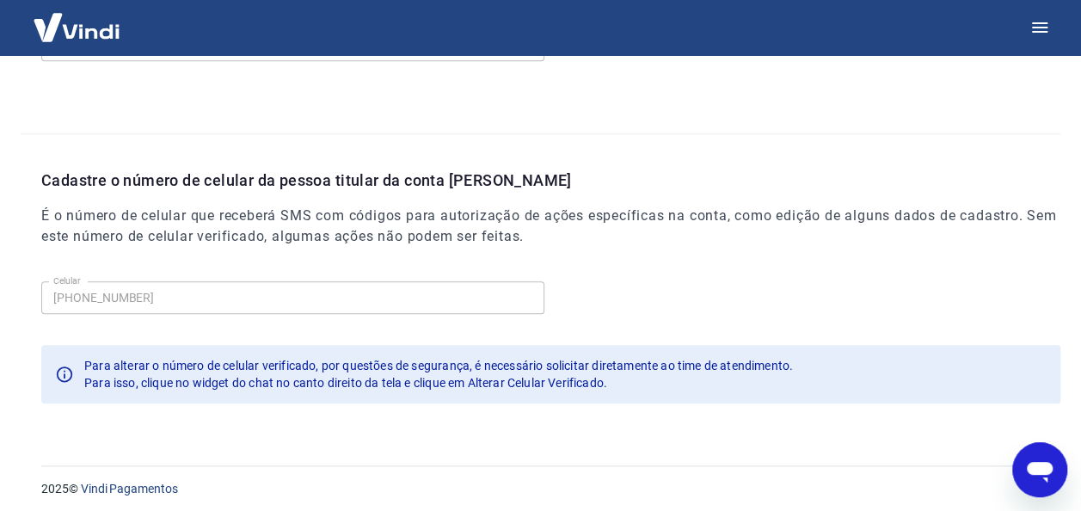
scroll to position [589, 0]
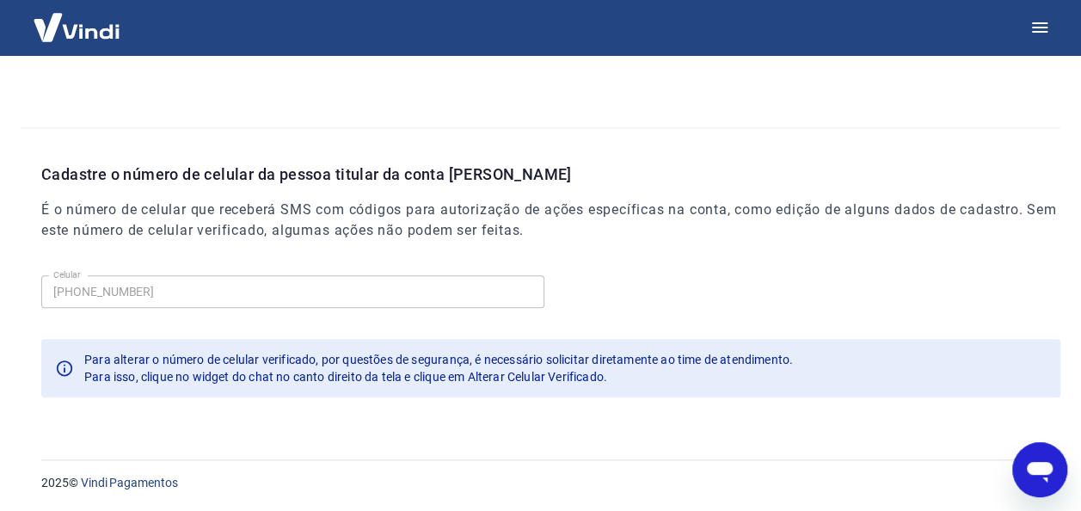
click at [355, 382] on div "Para isso, clique no widget do chat no canto direito da tela e clique em Altera…" at bounding box center [438, 376] width 709 height 17
click at [365, 384] on div "Para isso, clique no widget do chat no canto direito da tela e clique em Altera…" at bounding box center [438, 376] width 709 height 17
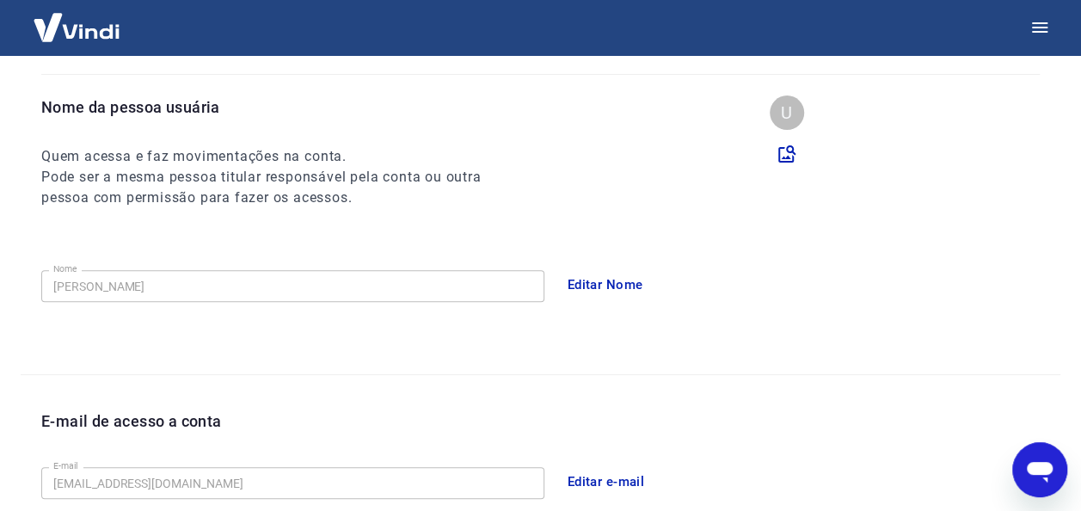
scroll to position [0, 0]
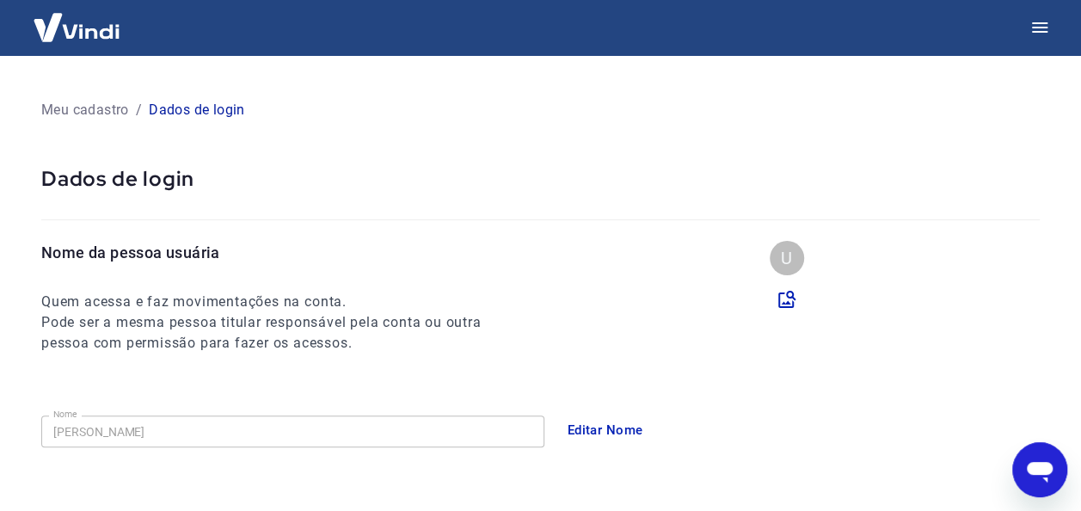
click at [71, 22] on img at bounding box center [77, 27] width 112 height 52
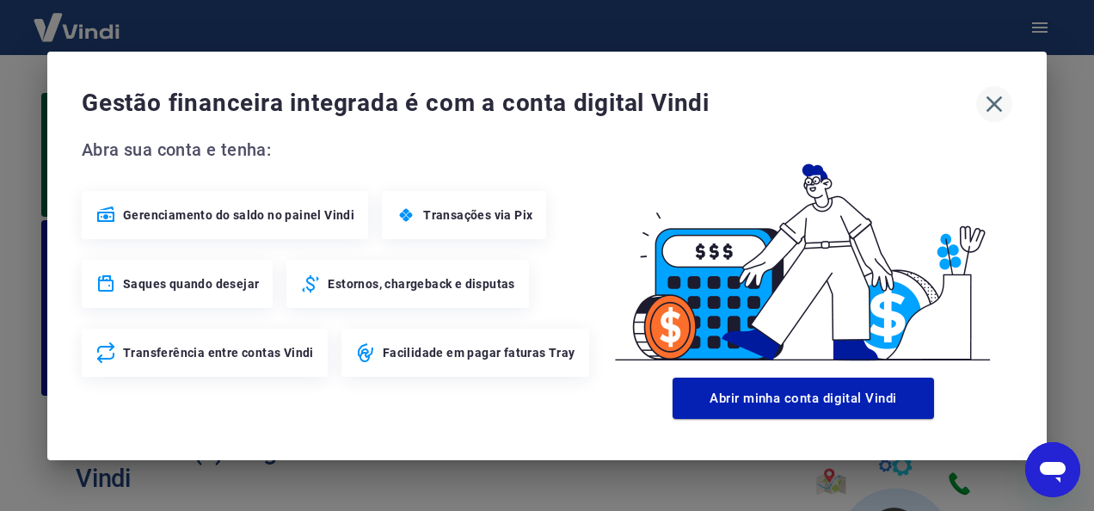
click at [1001, 97] on icon "button" at bounding box center [995, 104] width 16 height 16
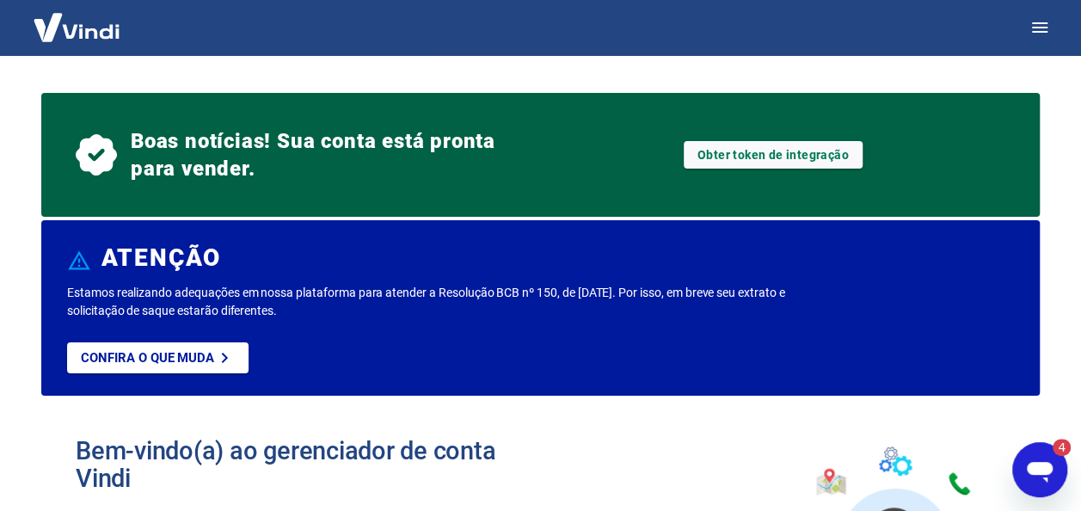
scroll to position [2362, 0]
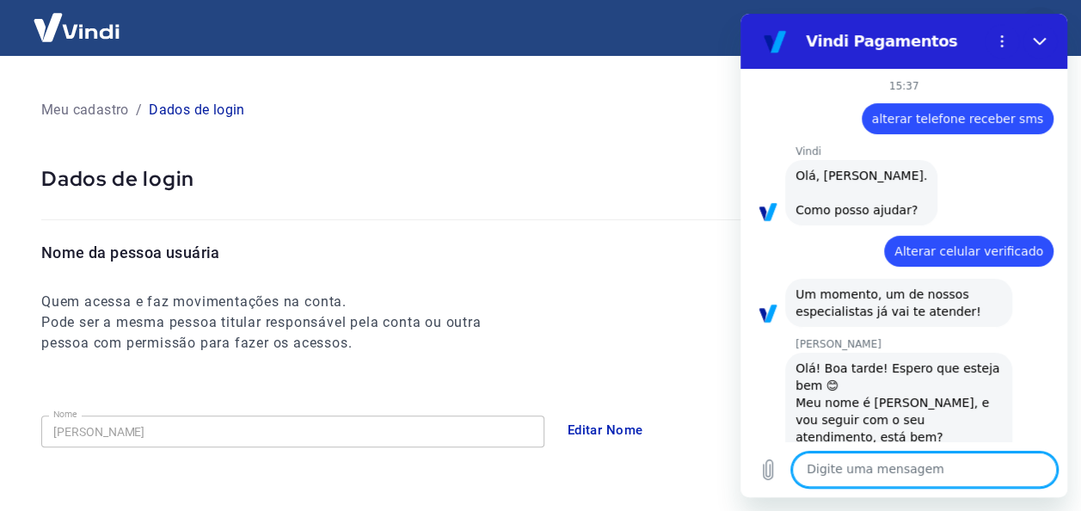
scroll to position [934, 0]
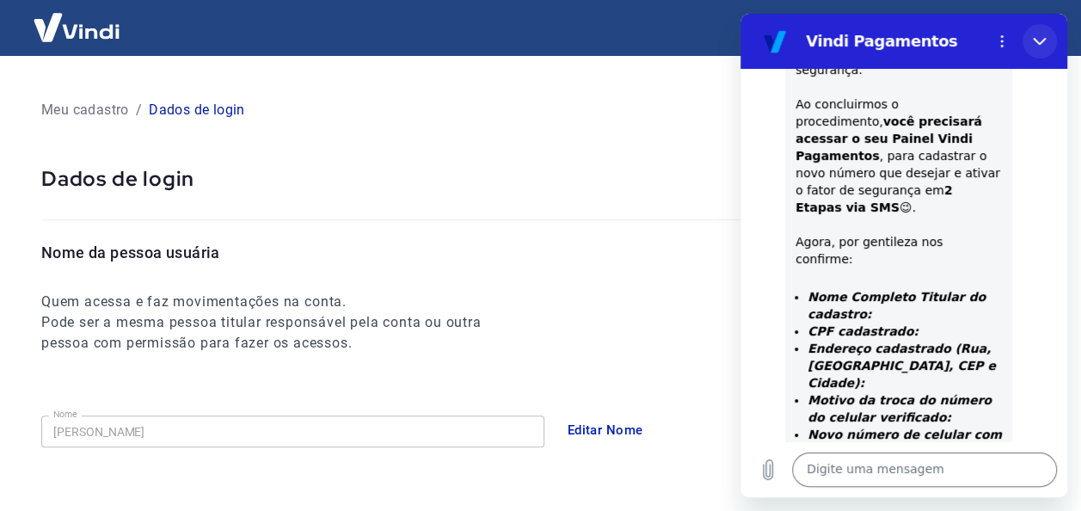
click at [1041, 33] on button "Fechar" at bounding box center [1040, 41] width 34 height 34
type textarea "x"
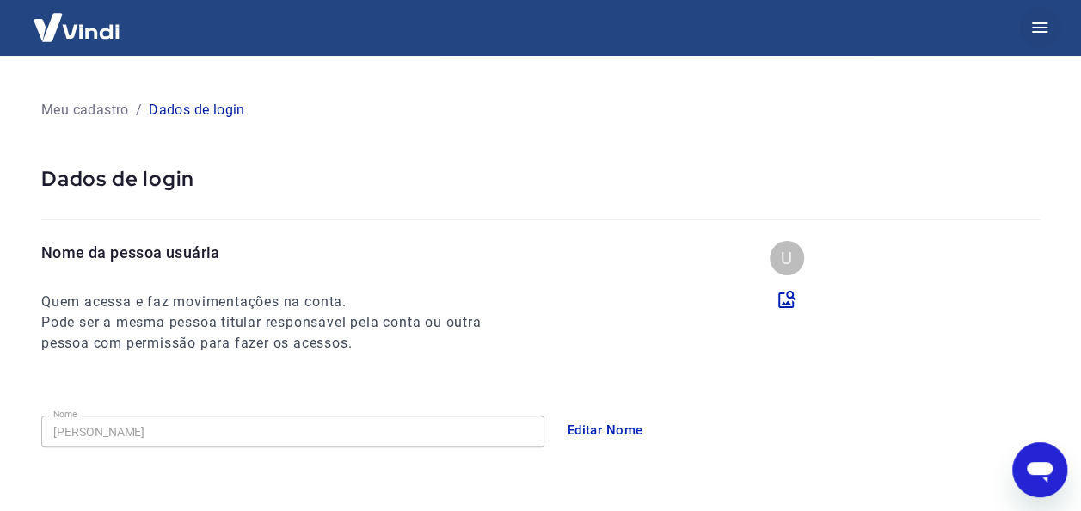
click at [1041, 23] on icon "button" at bounding box center [1039, 27] width 15 height 10
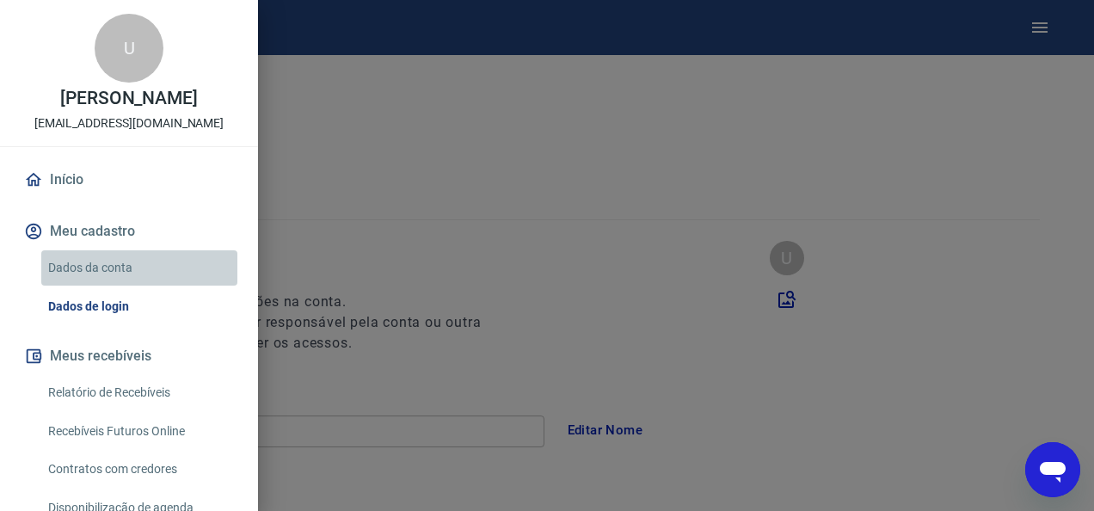
click at [154, 268] on link "Dados da conta" at bounding box center [139, 267] width 196 height 35
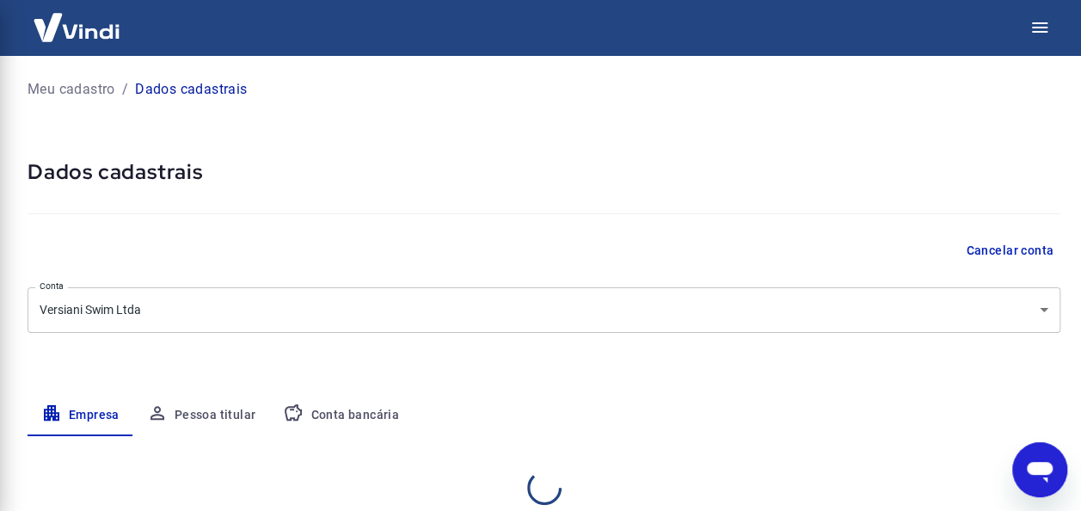
select select "MG"
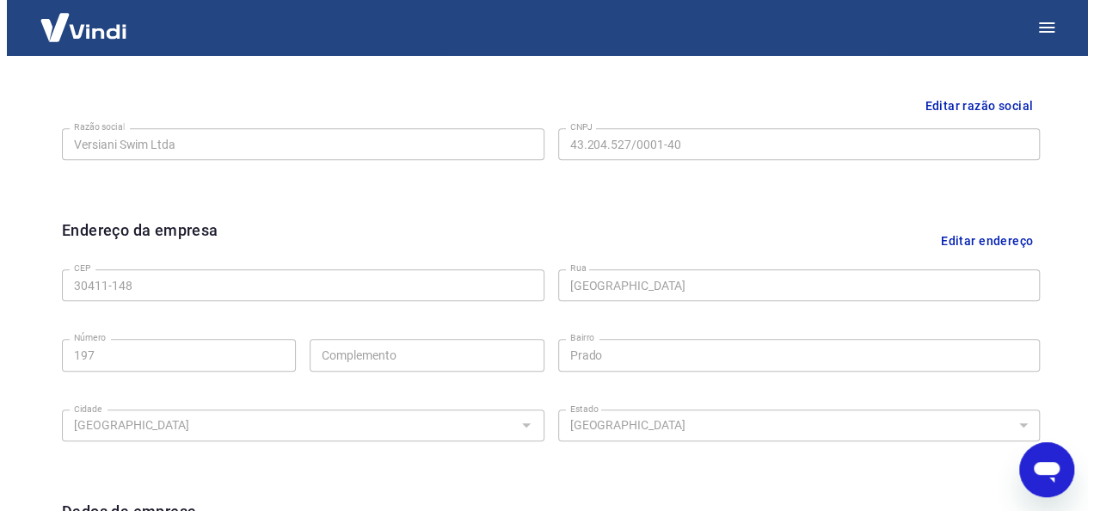
scroll to position [430, 0]
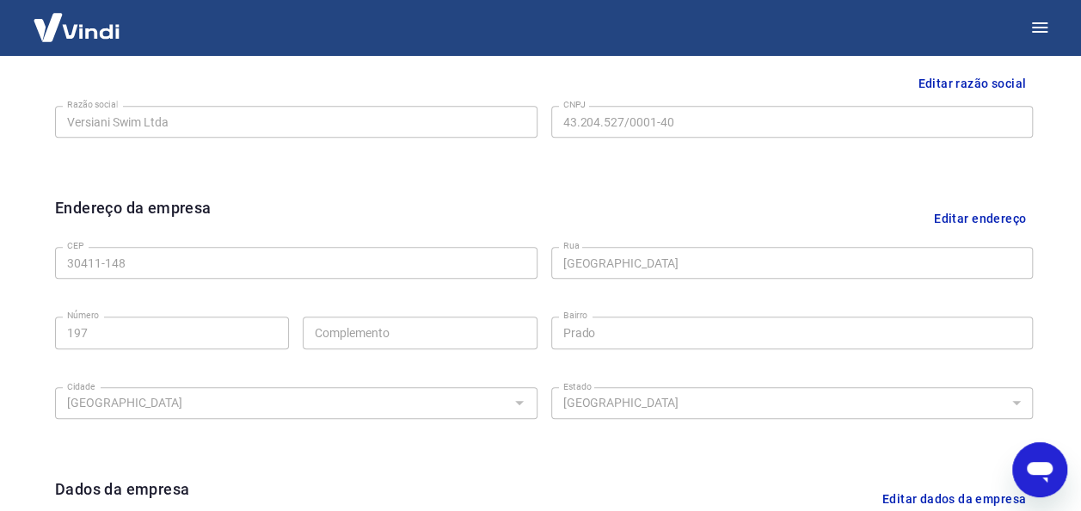
click at [46, 30] on img at bounding box center [77, 27] width 112 height 52
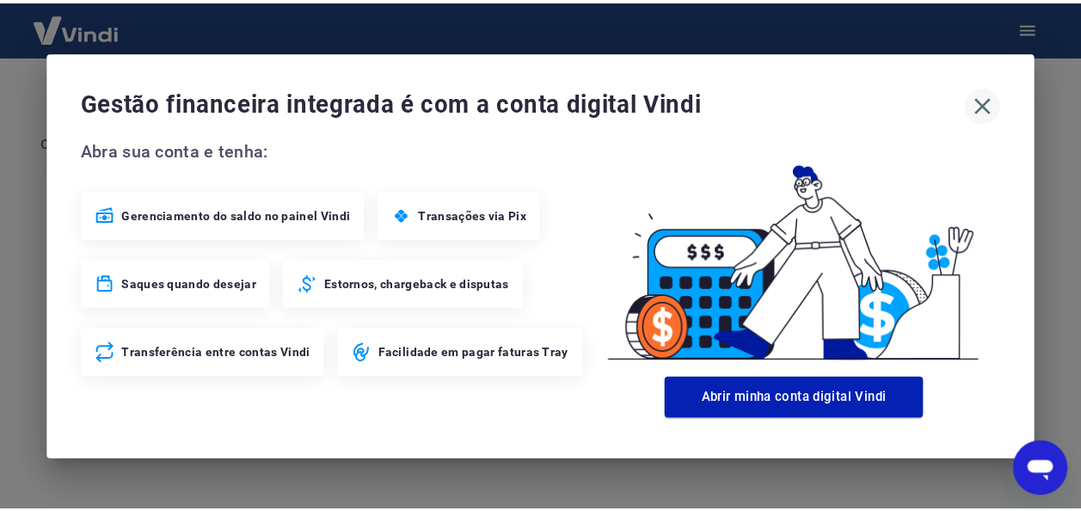
scroll to position [558, 0]
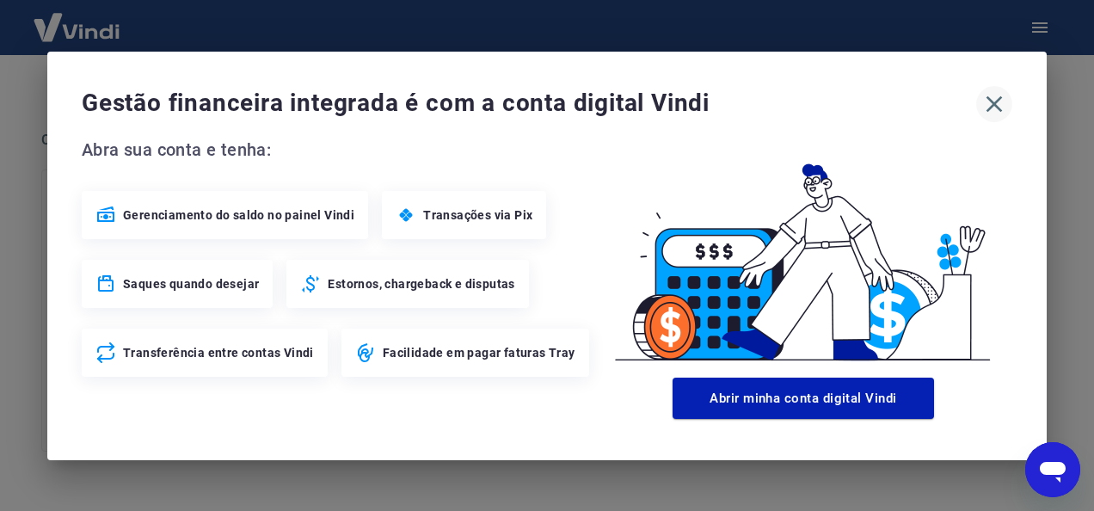
click at [996, 108] on icon "button" at bounding box center [995, 104] width 28 height 28
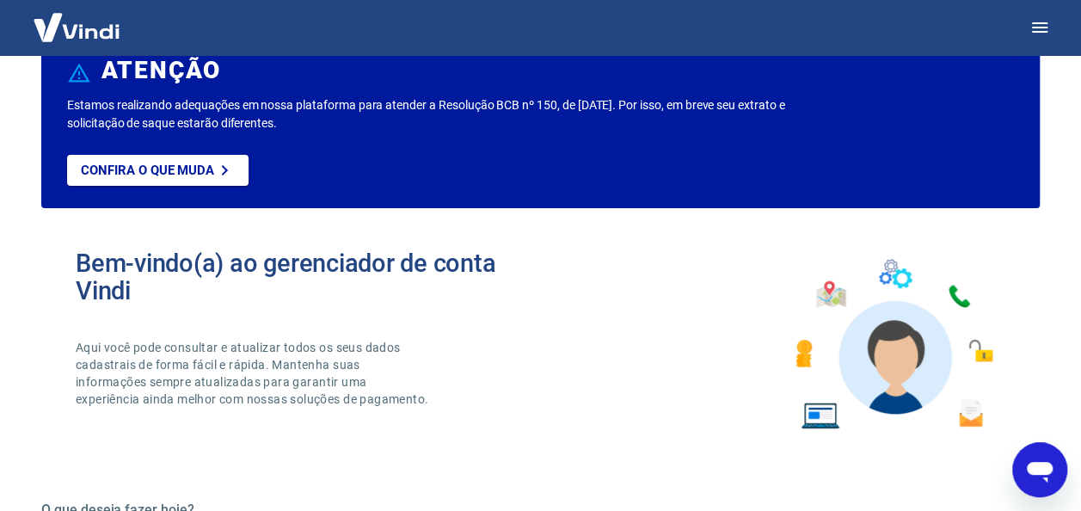
scroll to position [0, 0]
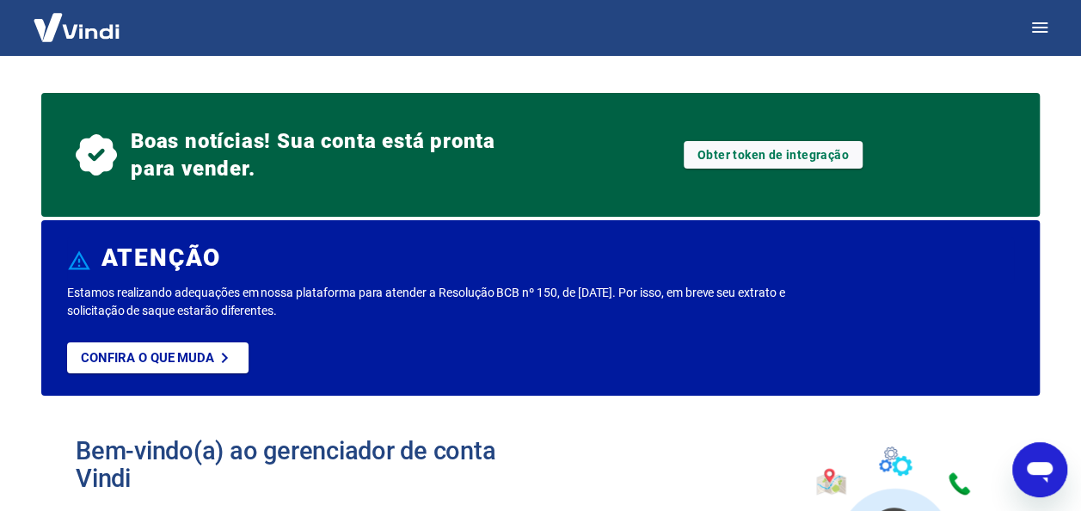
click at [98, 28] on img at bounding box center [77, 27] width 112 height 52
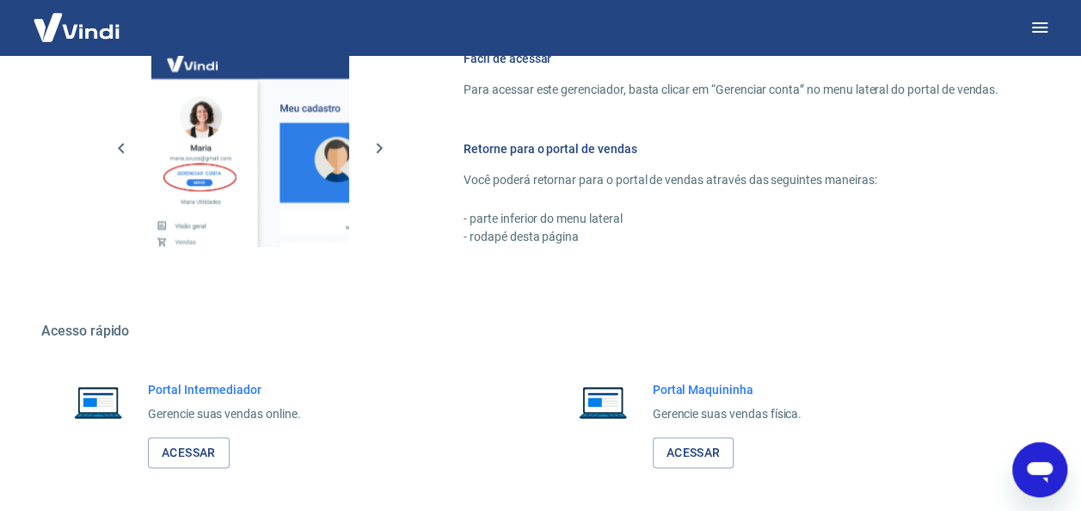
scroll to position [1048, 0]
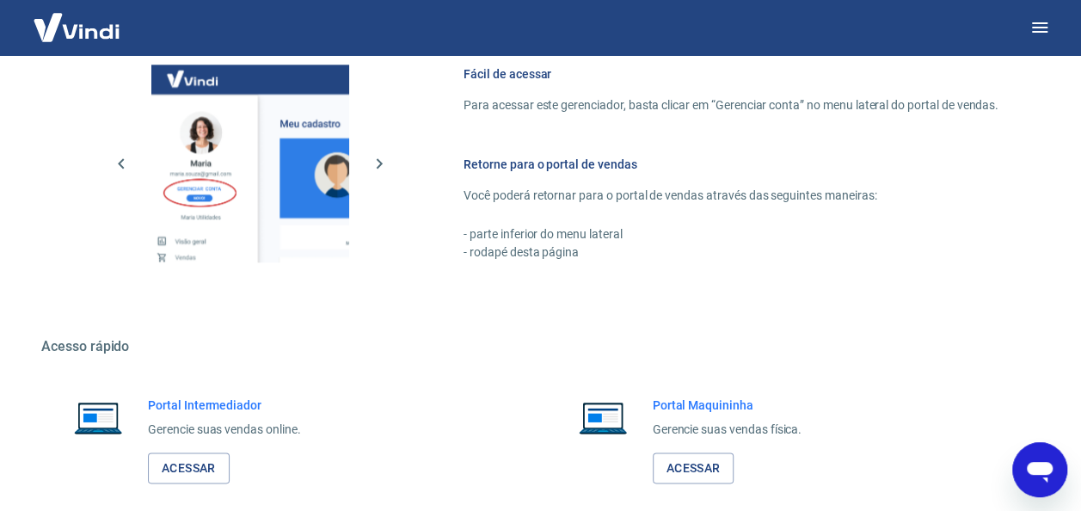
click at [79, 34] on img at bounding box center [77, 27] width 112 height 52
click at [184, 465] on link "Acessar" at bounding box center [189, 469] width 82 height 32
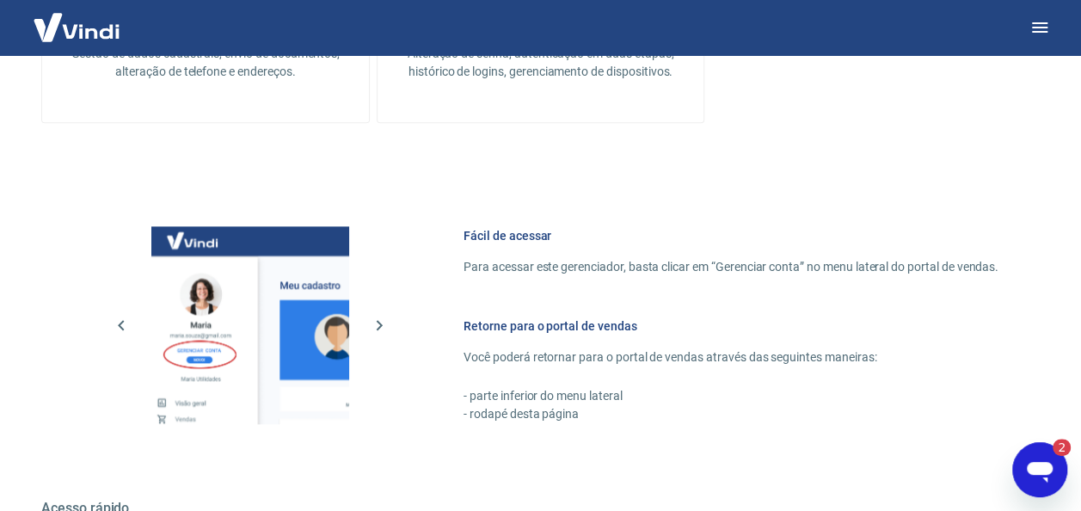
scroll to position [1134, 0]
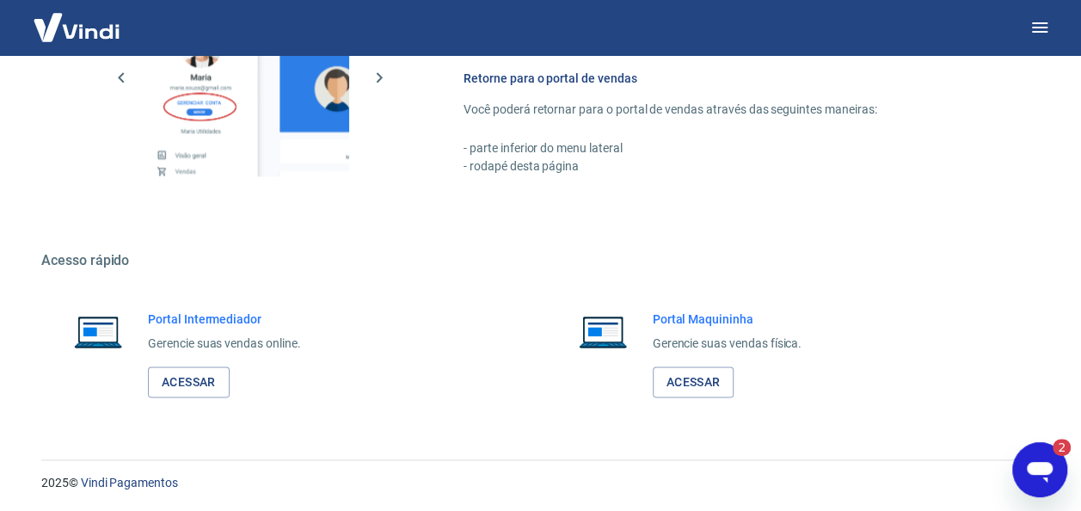
click at [1048, 465] on icon "Abrir janela de mensagens, 2 mensagens não lidas" at bounding box center [1040, 472] width 26 height 21
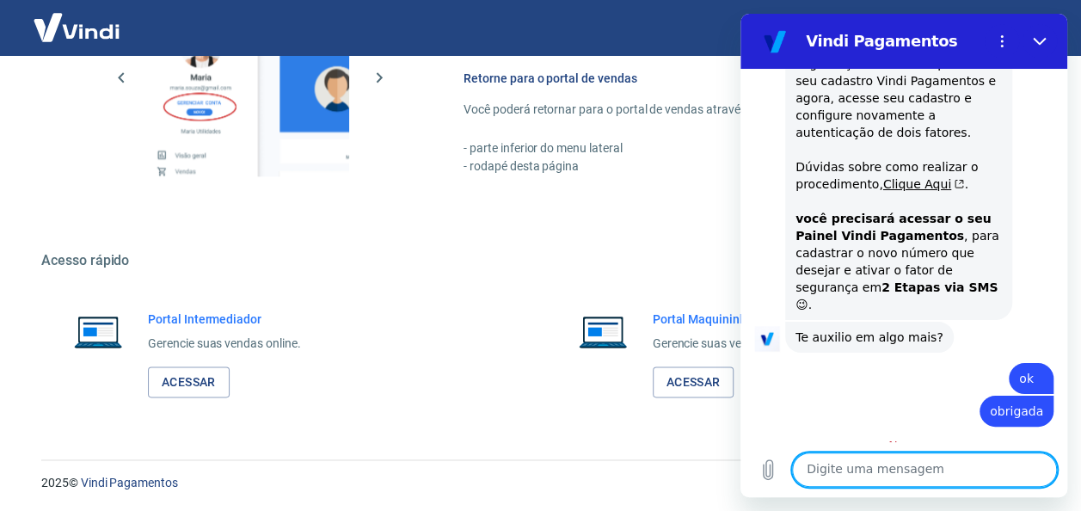
scroll to position [1901, 0]
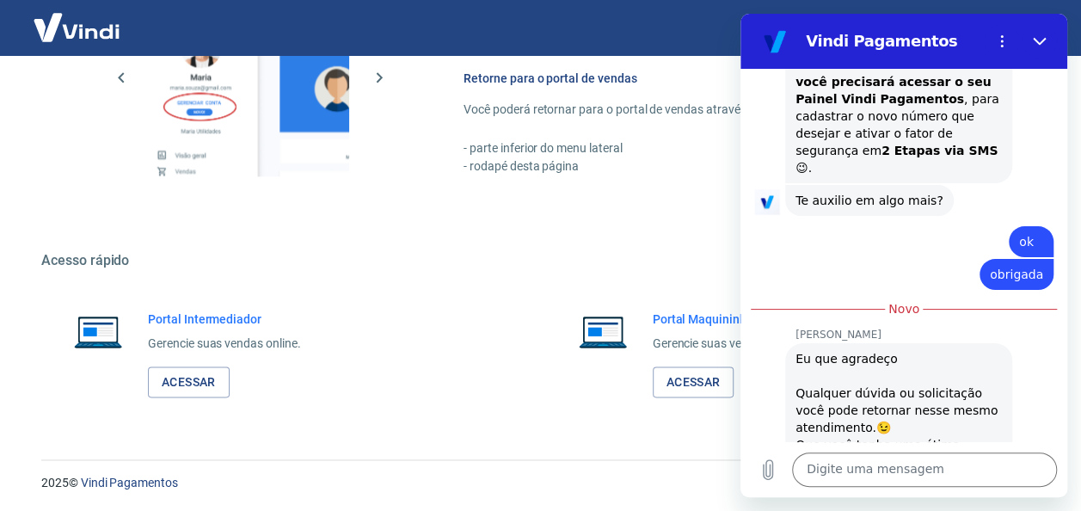
type textarea "x"
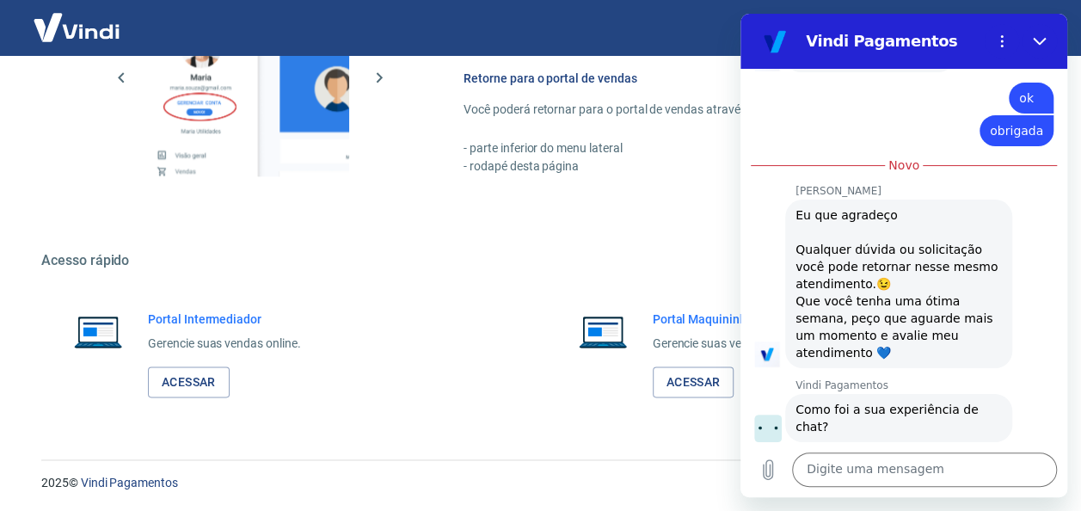
scroll to position [2049, 0]
click at [1023, 29] on div at bounding box center [1040, 41] width 34 height 34
type input "7"
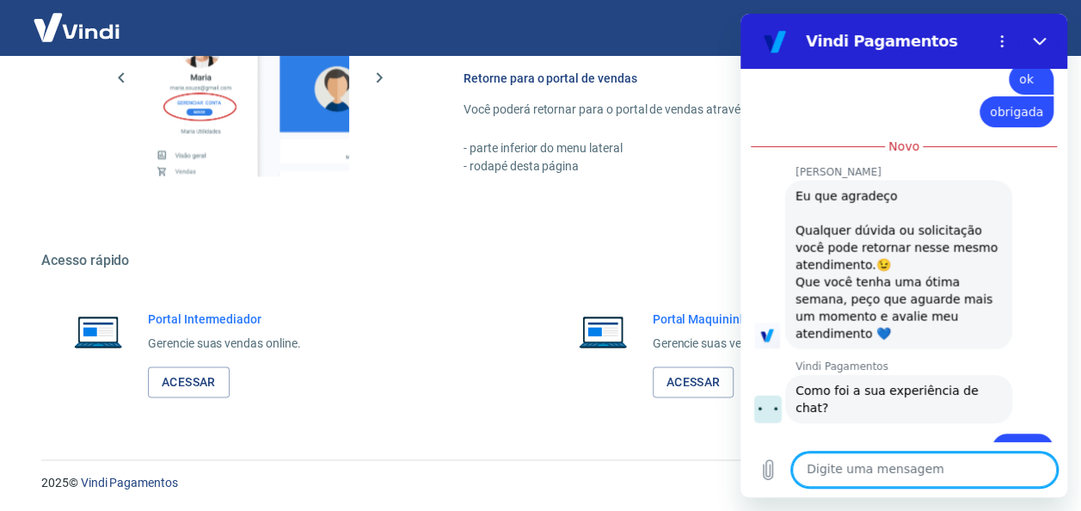
scroll to position [2072, 0]
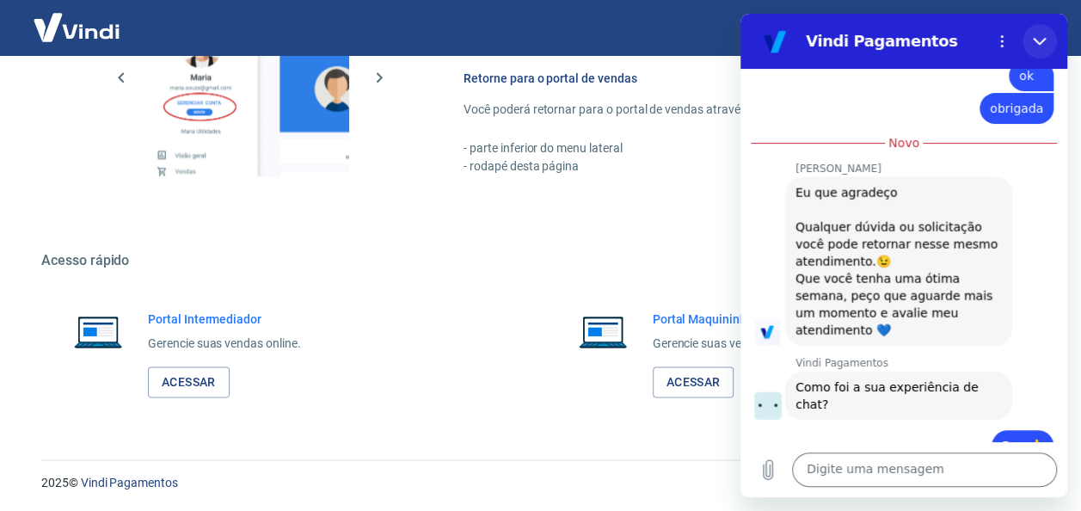
drag, startPoint x: 1041, startPoint y: 41, endPoint x: 1721, endPoint y: 46, distance: 679.7
click at [1041, 41] on icon "Fechar" at bounding box center [1040, 41] width 14 height 14
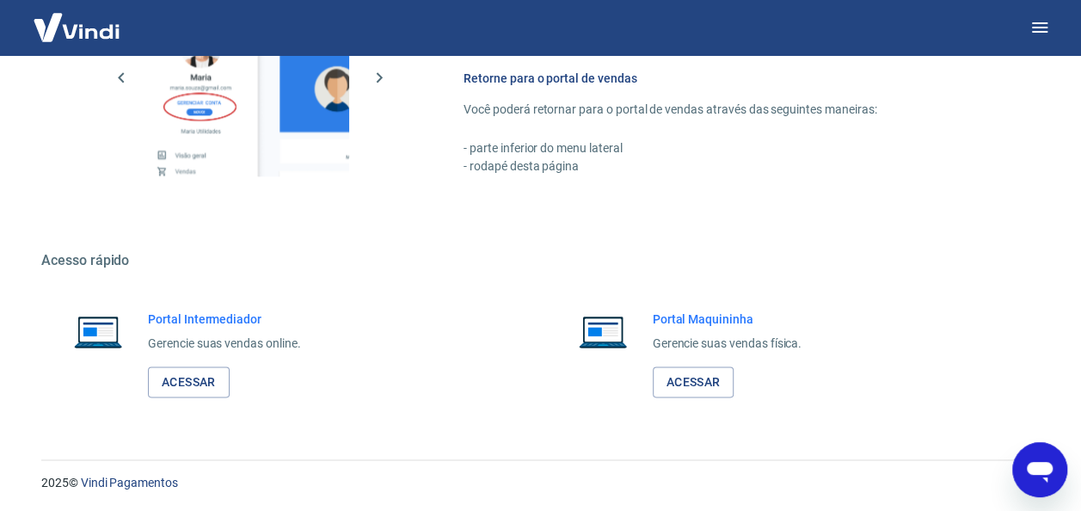
type textarea "x"
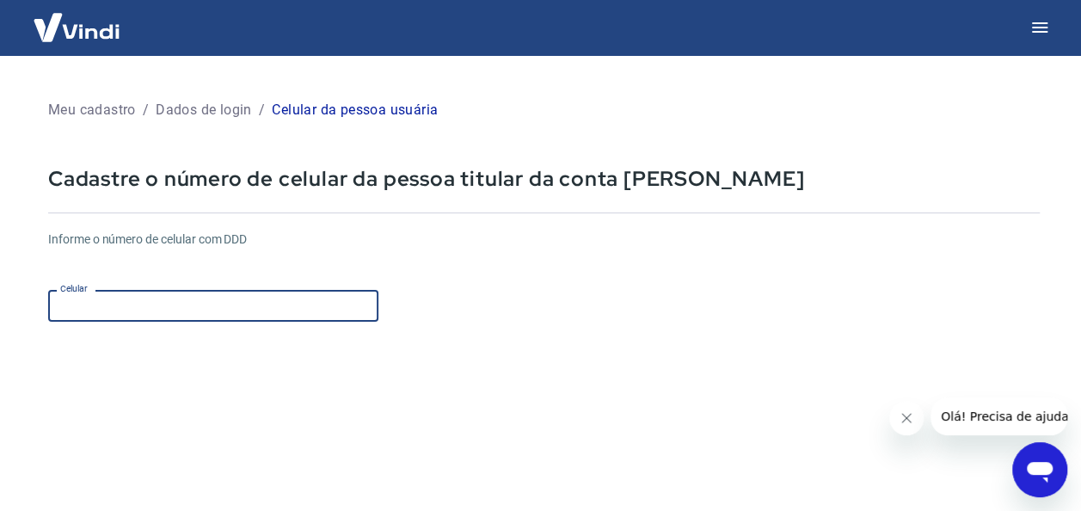
click at [132, 304] on input "Celular" at bounding box center [213, 306] width 330 height 32
paste input "[PHONE_NUMBER]"
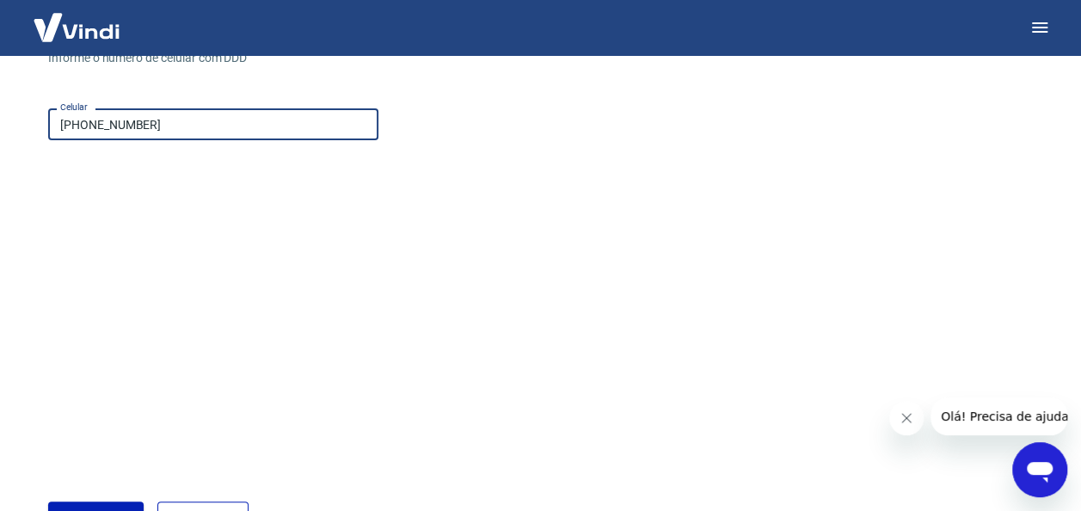
scroll to position [303, 0]
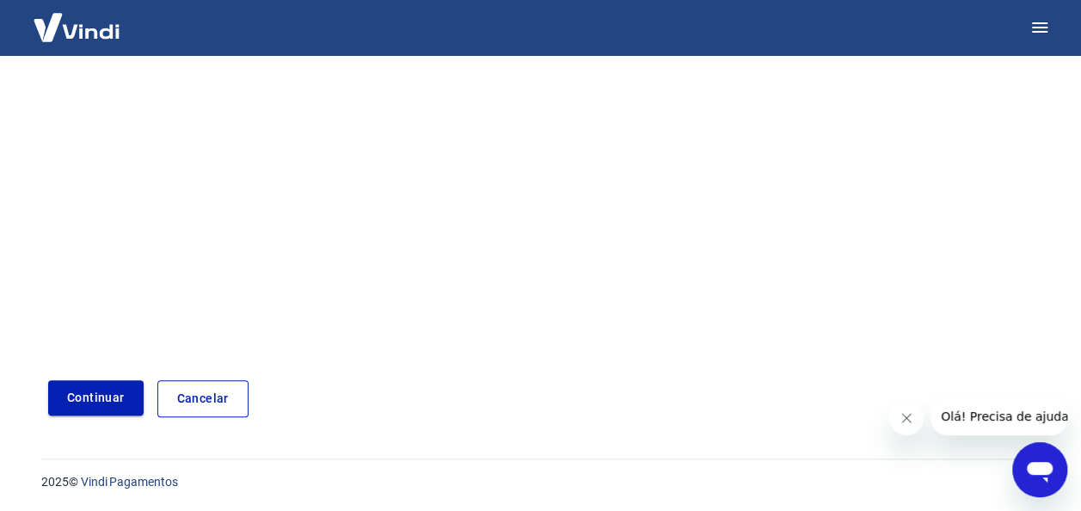
type input "[PHONE_NUMBER]"
click at [82, 391] on button "Continuar" at bounding box center [96, 397] width 96 height 35
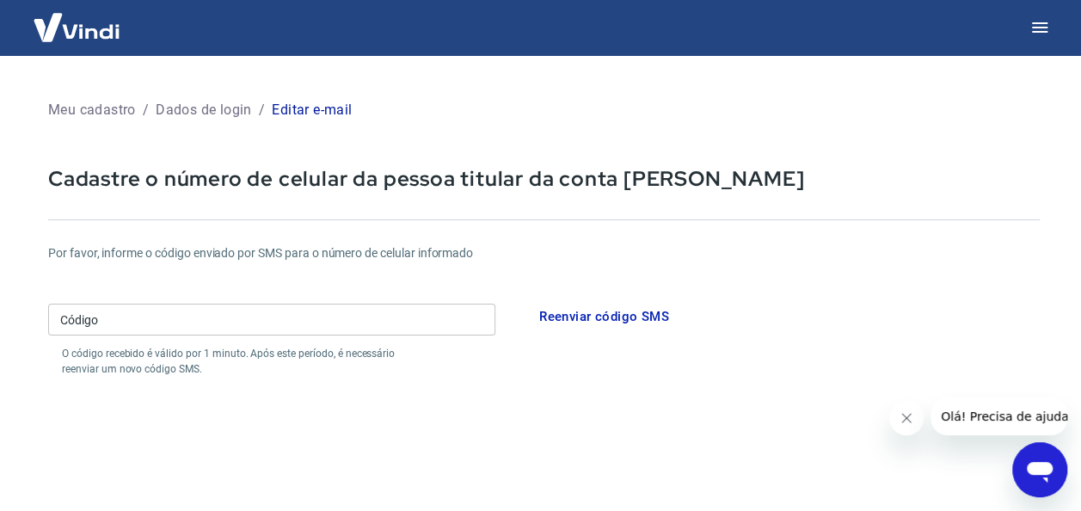
click at [618, 319] on button "Reenviar código SMS" at bounding box center [604, 317] width 149 height 36
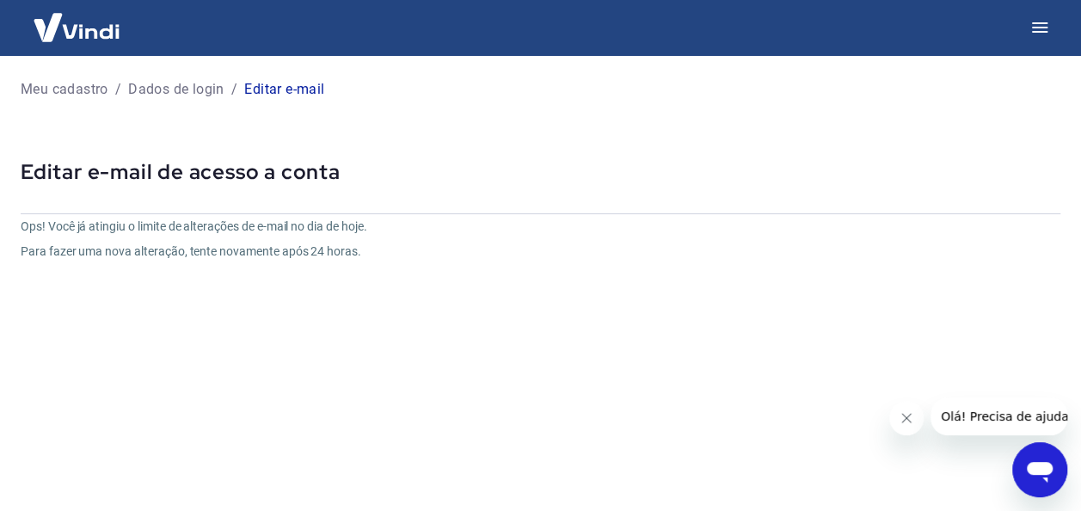
click at [303, 91] on p "Editar e-mail" at bounding box center [284, 89] width 80 height 21
click at [1039, 22] on icon "button" at bounding box center [1039, 27] width 15 height 10
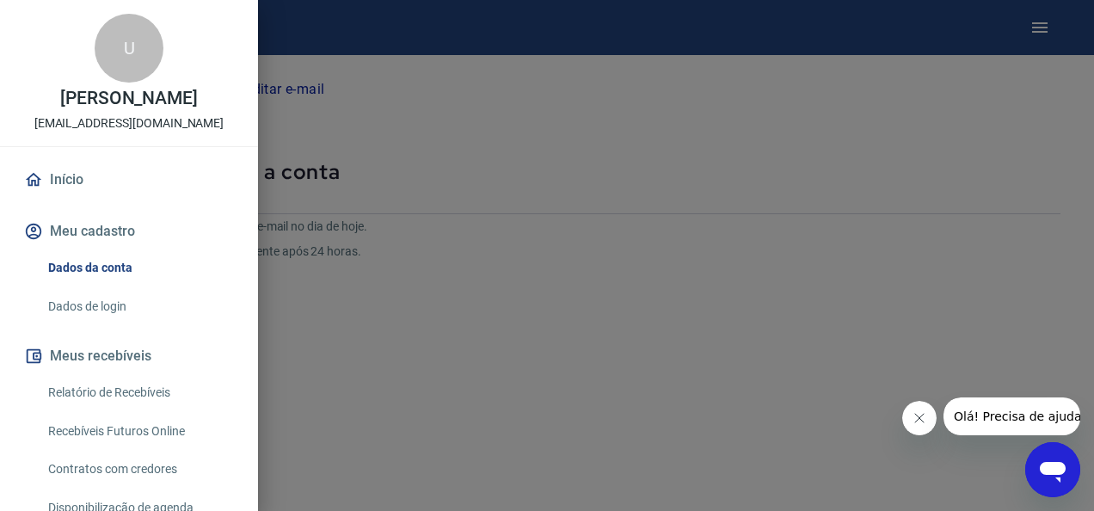
click at [136, 268] on link "Dados da conta" at bounding box center [139, 267] width 196 height 35
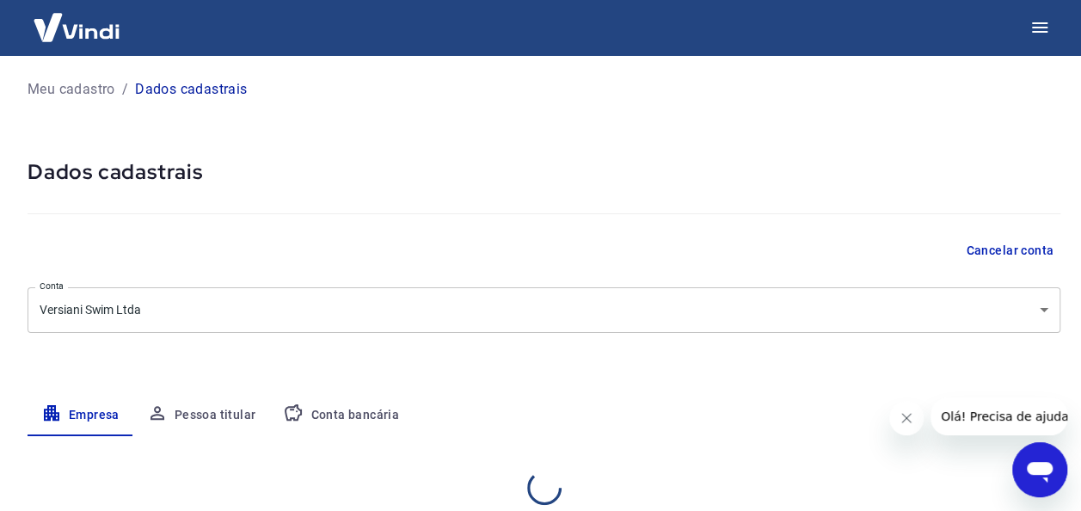
select select "MG"
click at [192, 407] on button "Pessoa titular" at bounding box center [201, 415] width 137 height 41
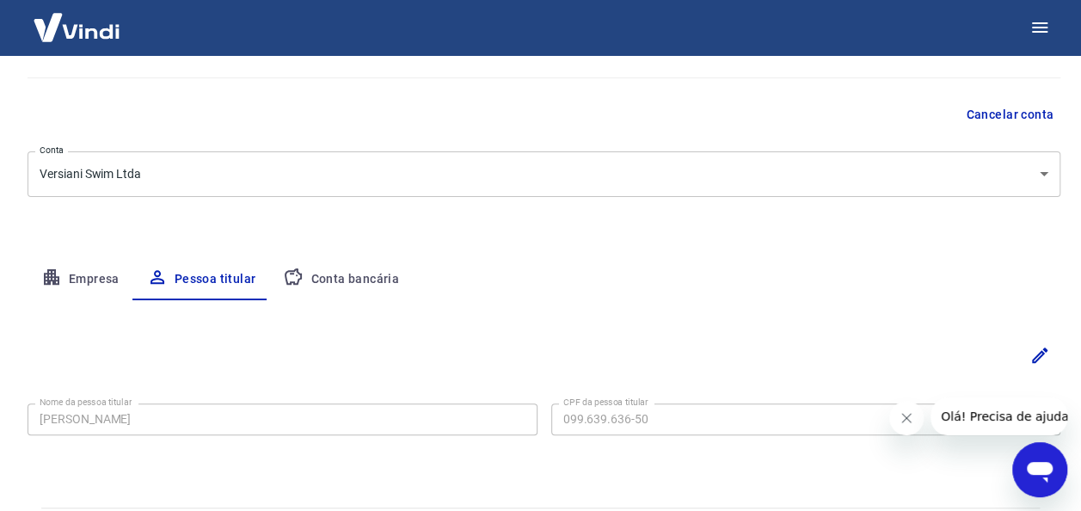
scroll to position [172, 0]
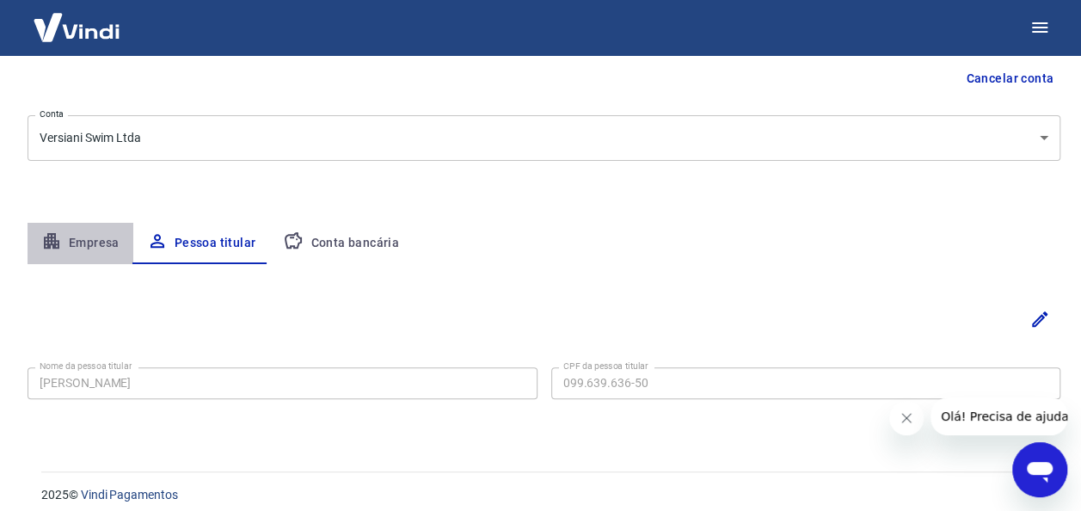
click at [72, 245] on button "Empresa" at bounding box center [81, 243] width 106 height 41
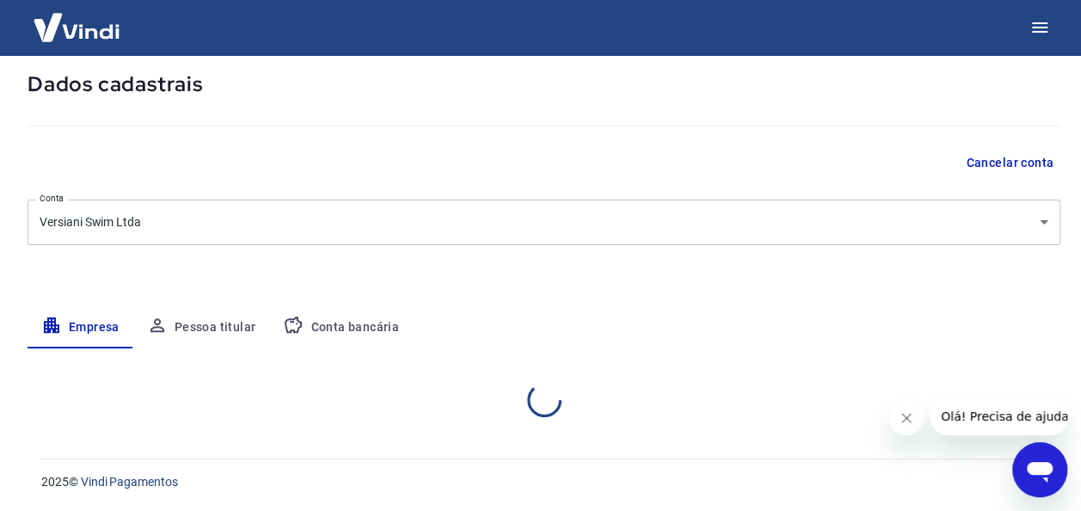
select select "MG"
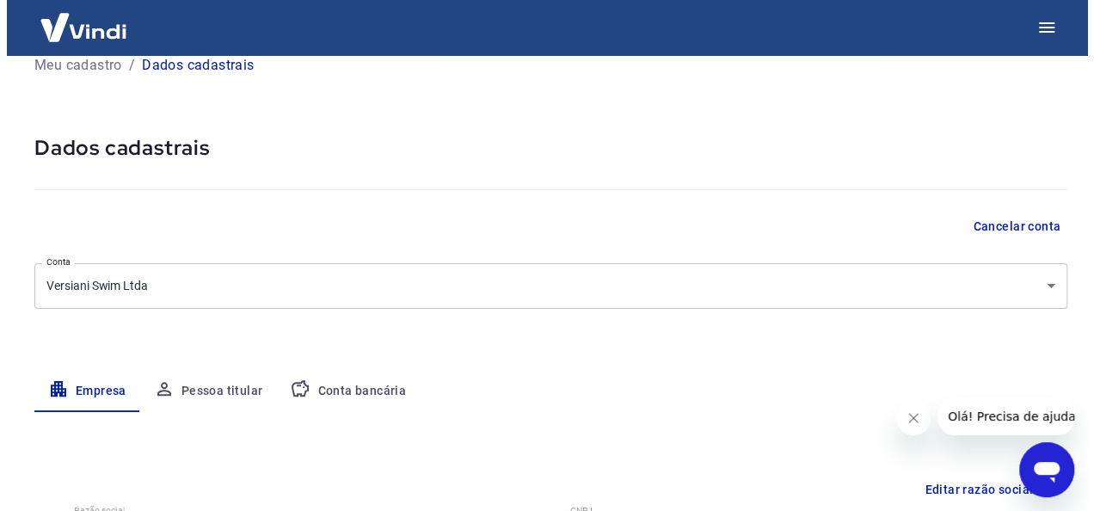
scroll to position [0, 0]
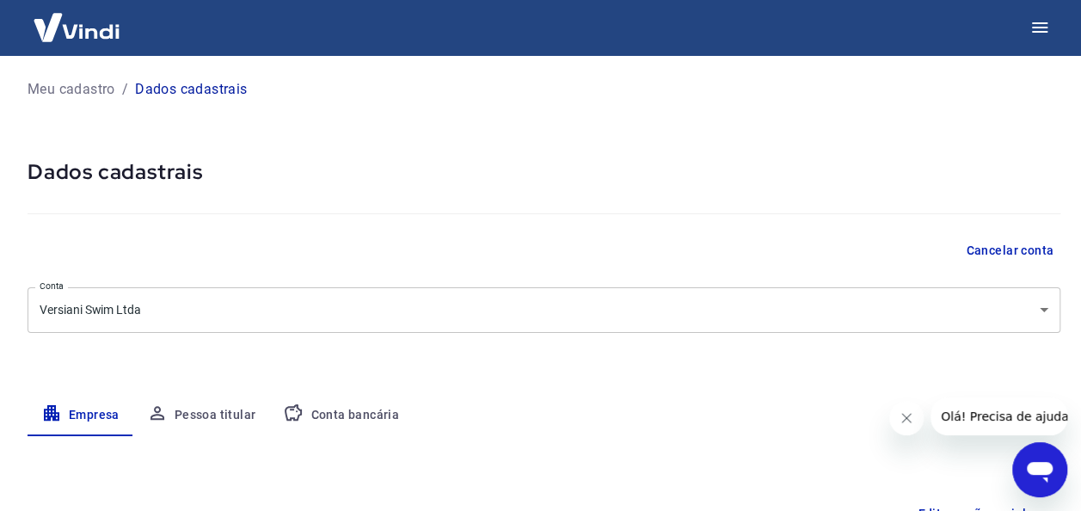
click at [110, 14] on img at bounding box center [77, 27] width 112 height 52
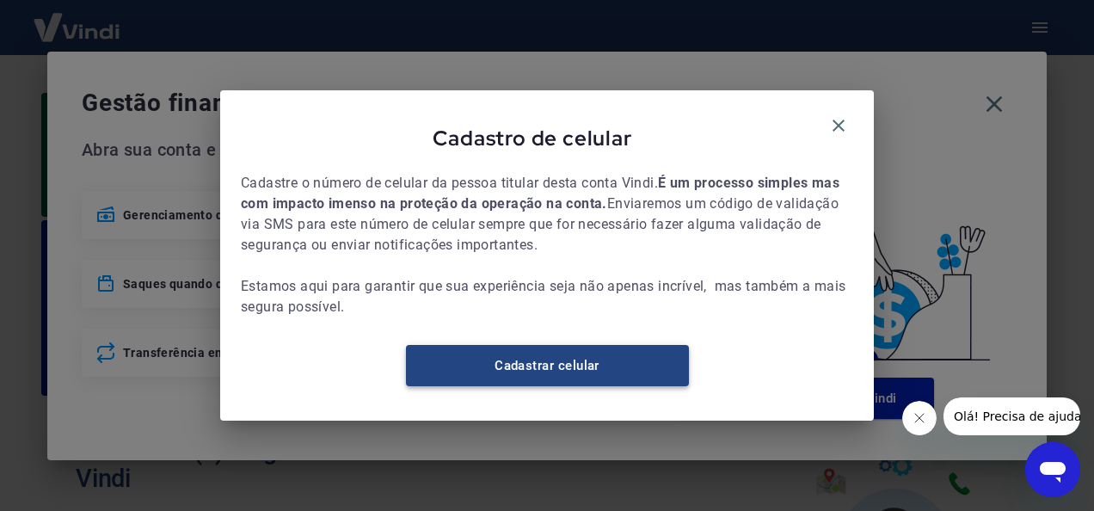
click at [555, 368] on link "Cadastrar celular" at bounding box center [547, 365] width 283 height 41
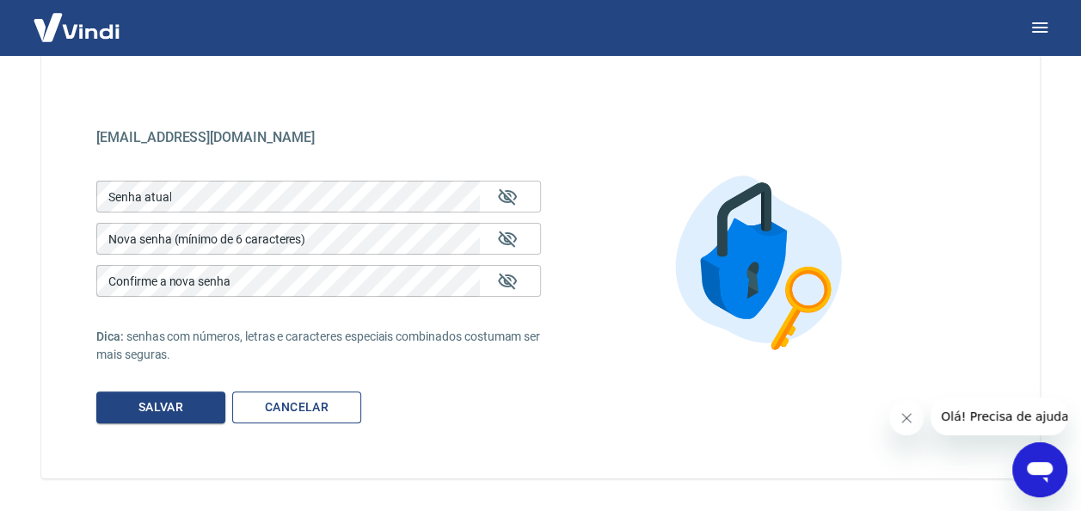
scroll to position [42, 0]
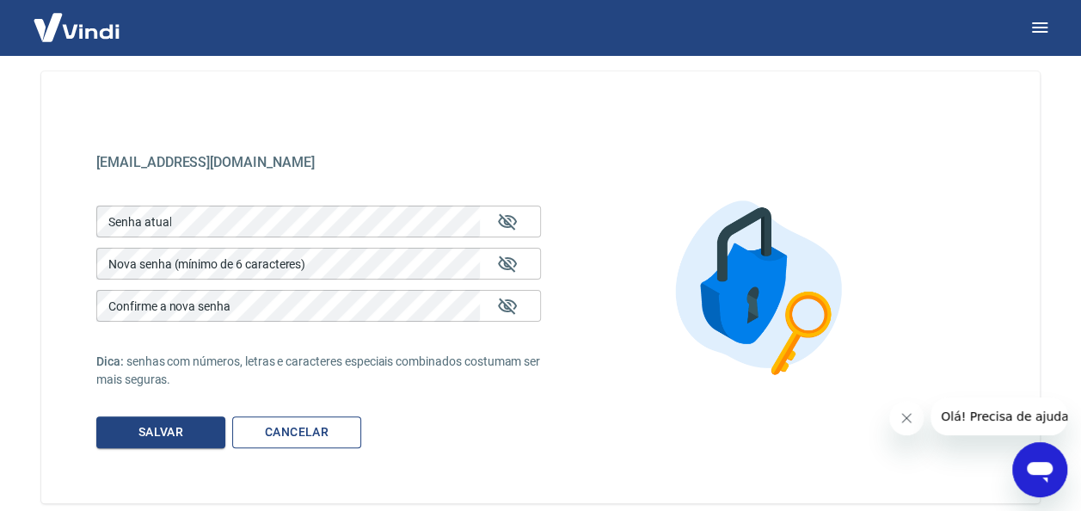
click at [315, 432] on link "Cancelar" at bounding box center [296, 432] width 129 height 32
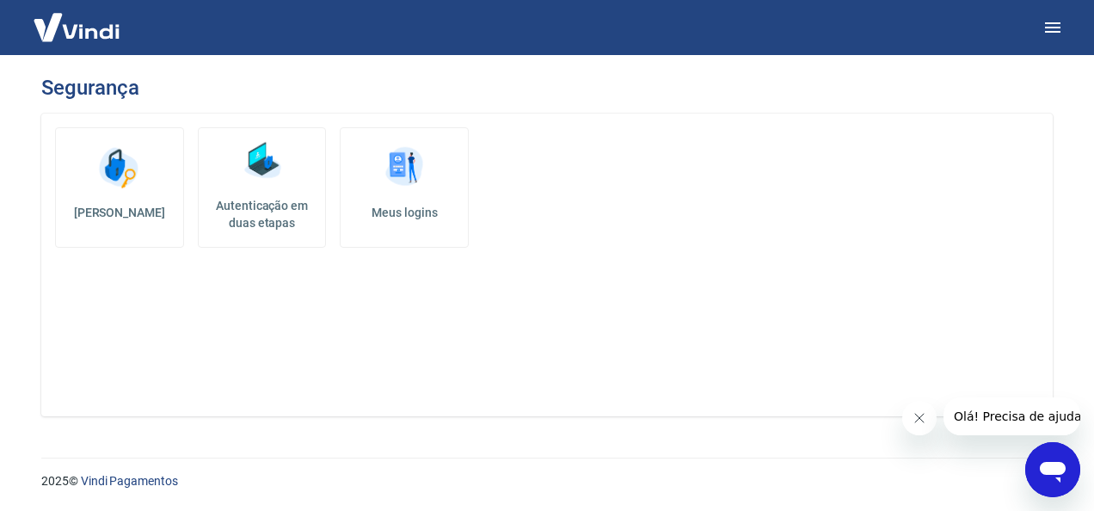
click at [392, 200] on link "Meus logins" at bounding box center [404, 187] width 129 height 120
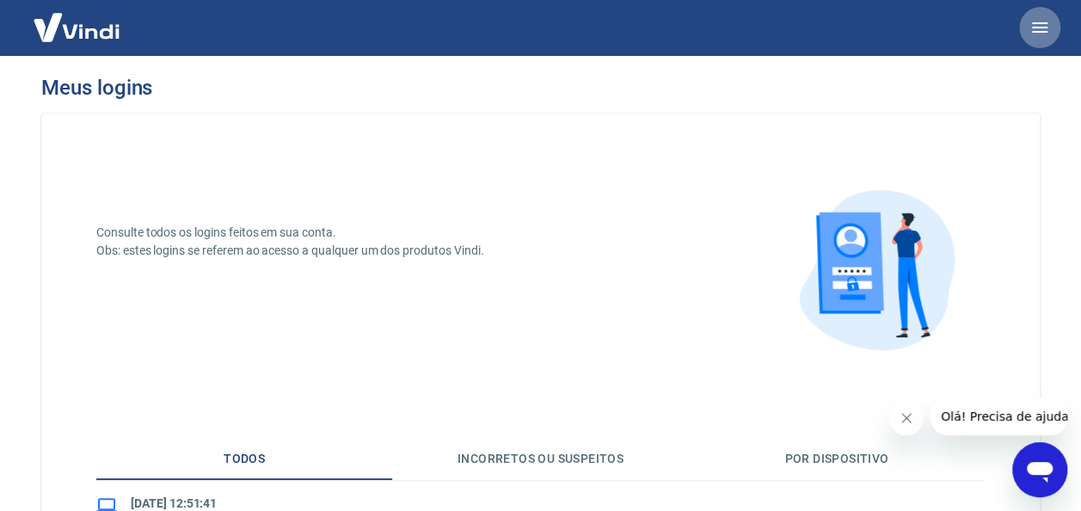
click at [1036, 24] on icon "button" at bounding box center [1039, 27] width 15 height 10
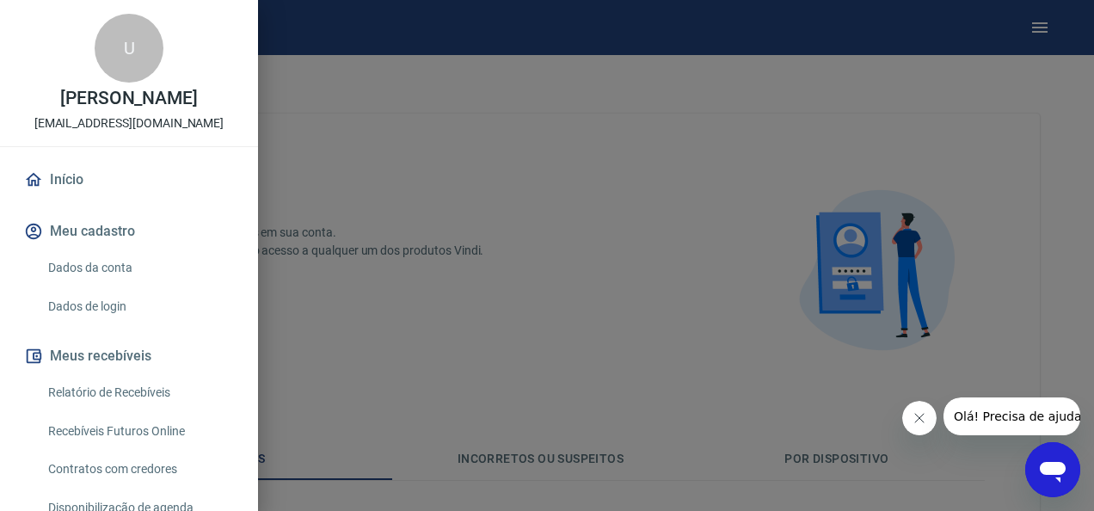
click at [120, 268] on link "Dados da conta" at bounding box center [139, 267] width 196 height 35
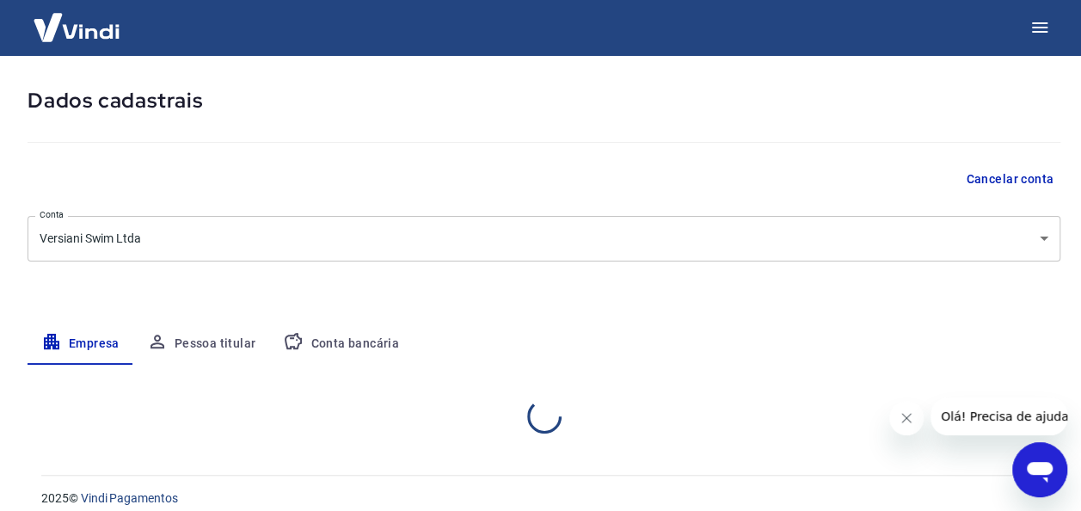
scroll to position [88, 0]
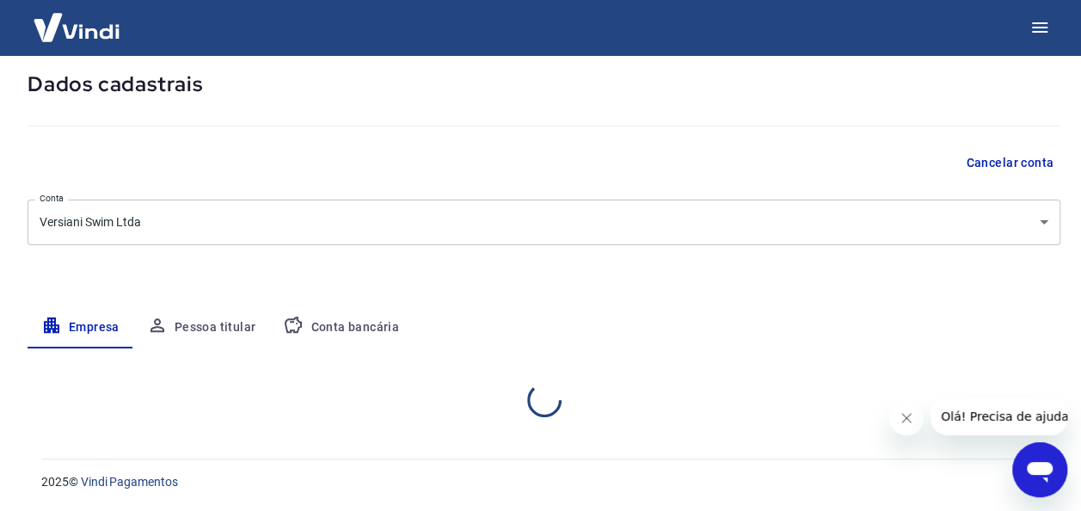
select select "MG"
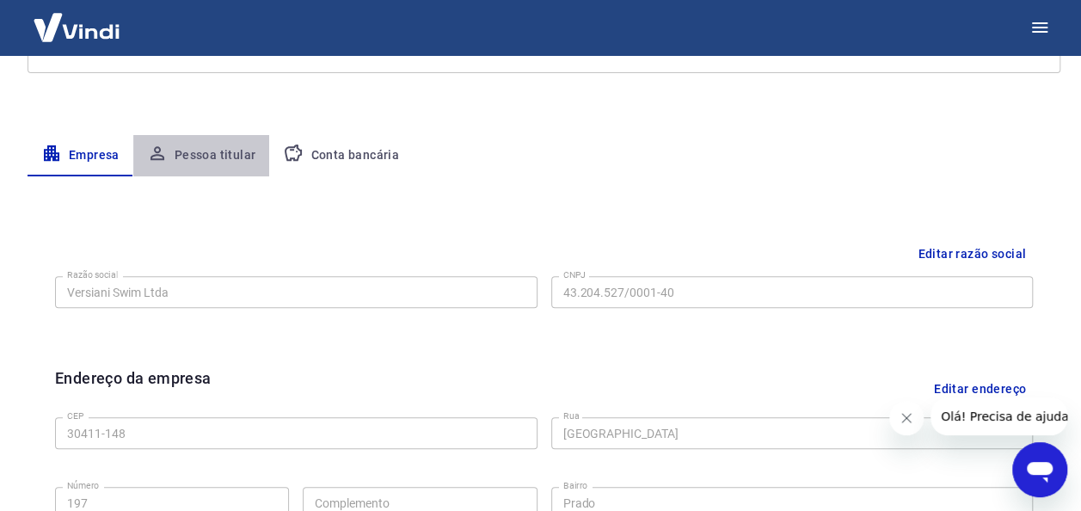
click at [225, 153] on button "Pessoa titular" at bounding box center [201, 155] width 137 height 41
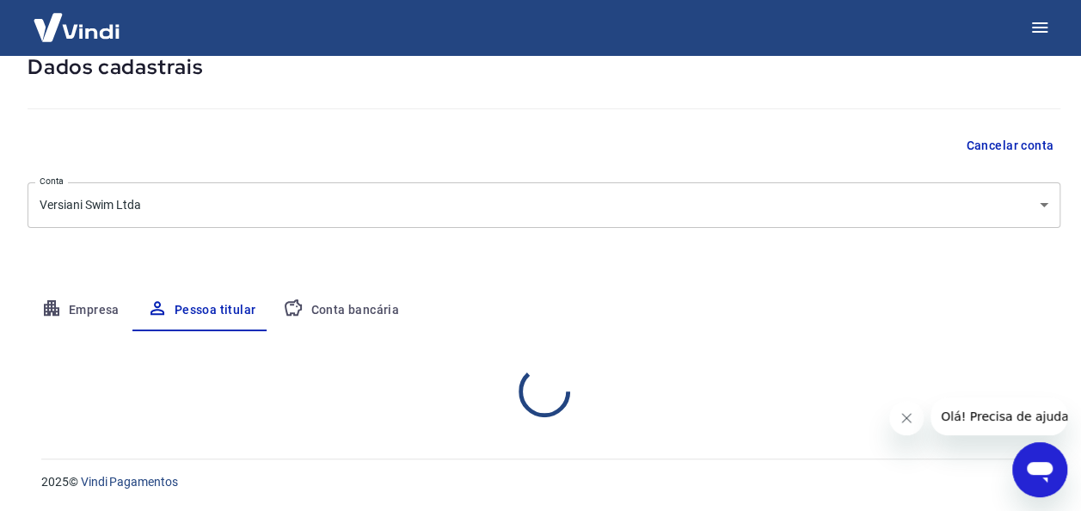
scroll to position [185, 0]
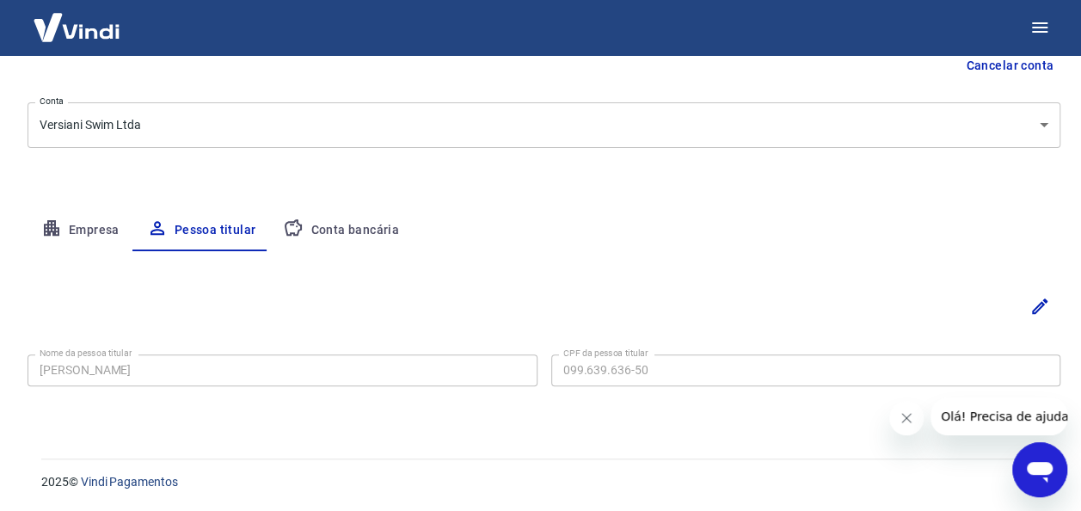
click at [361, 237] on button "Conta bancária" at bounding box center [341, 230] width 144 height 41
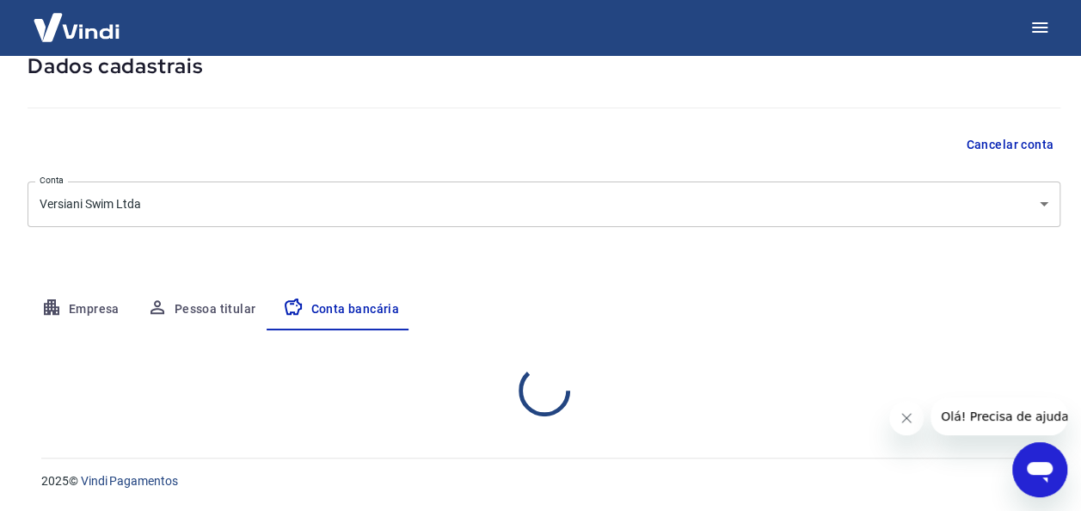
select select "1"
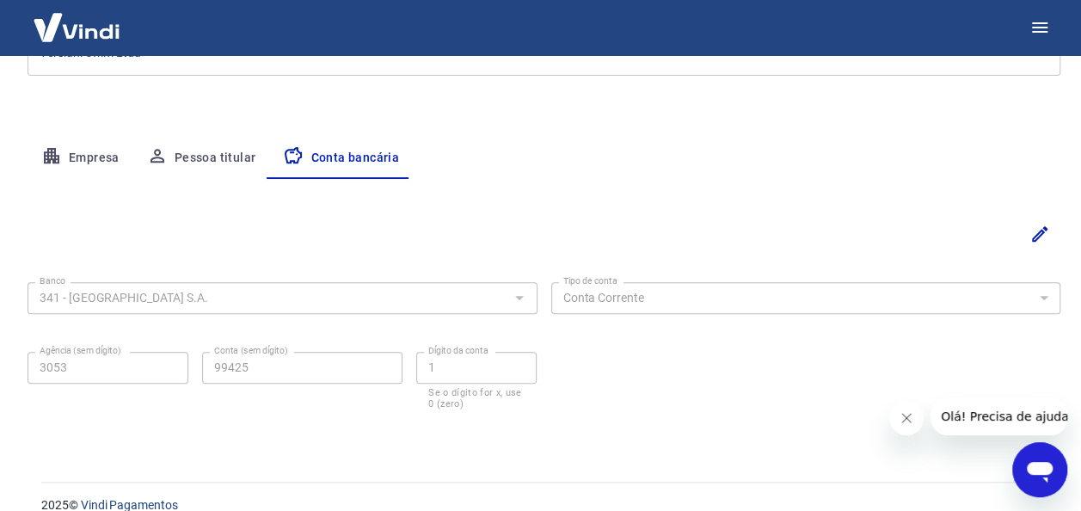
scroll to position [280, 0]
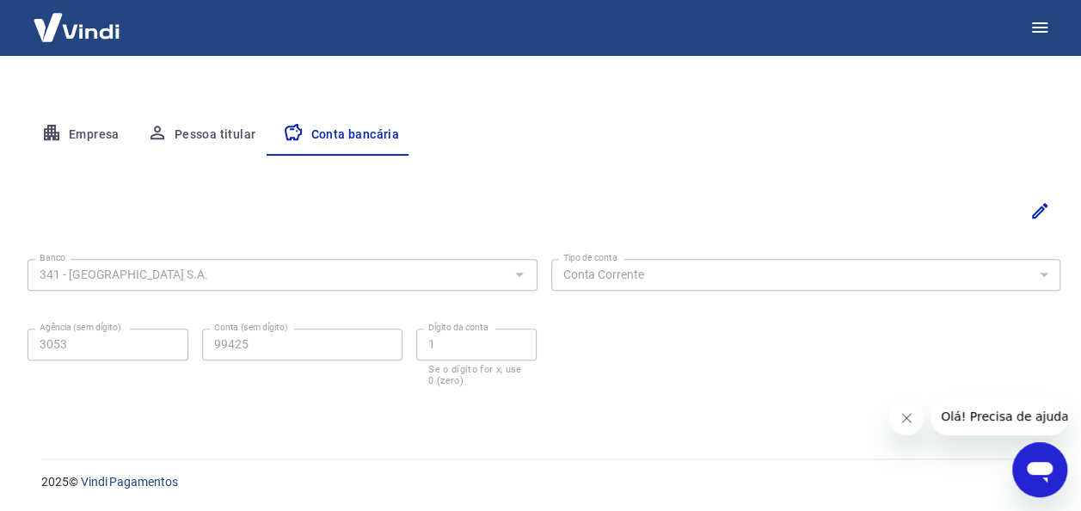
click at [91, 136] on button "Empresa" at bounding box center [81, 134] width 106 height 41
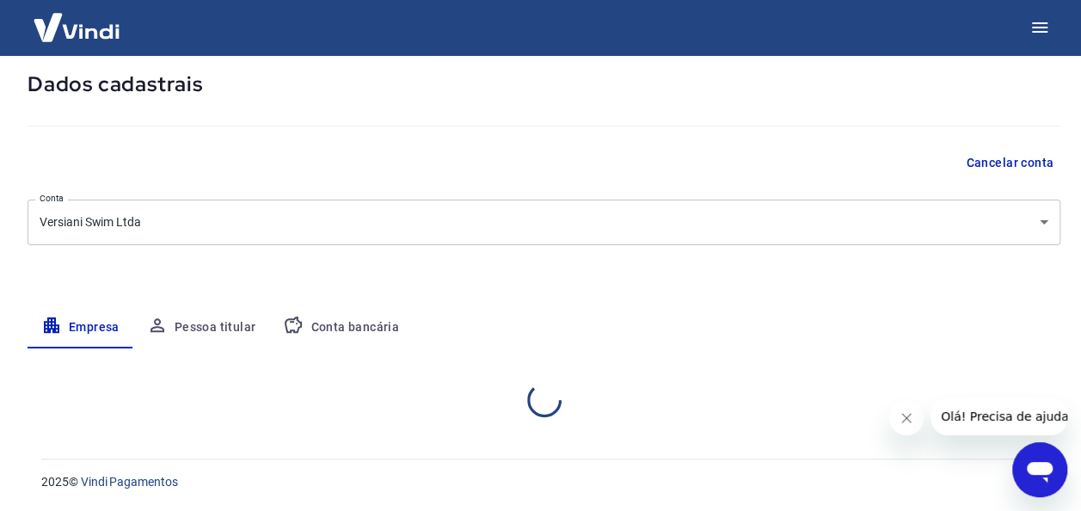
select select "MG"
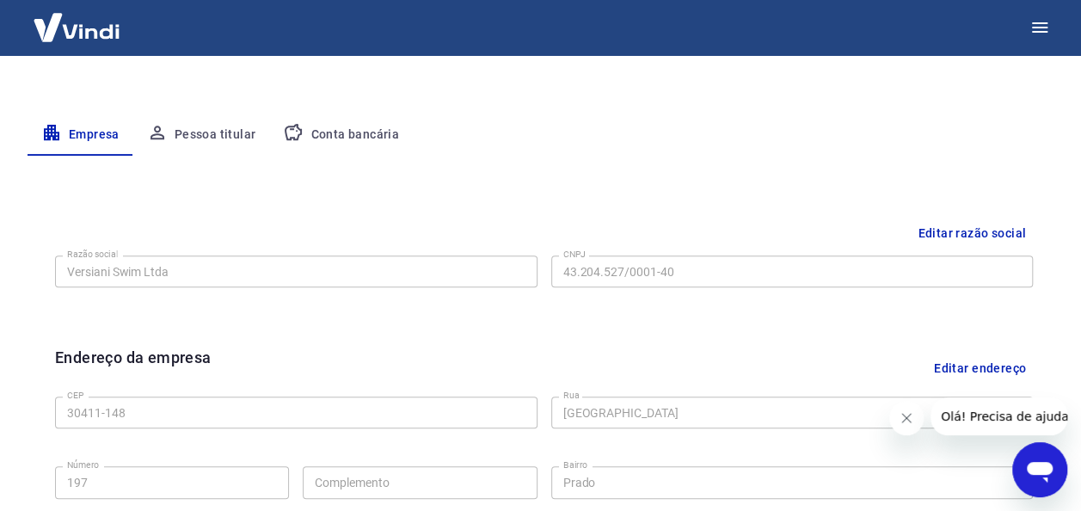
click at [108, 21] on img at bounding box center [77, 27] width 112 height 52
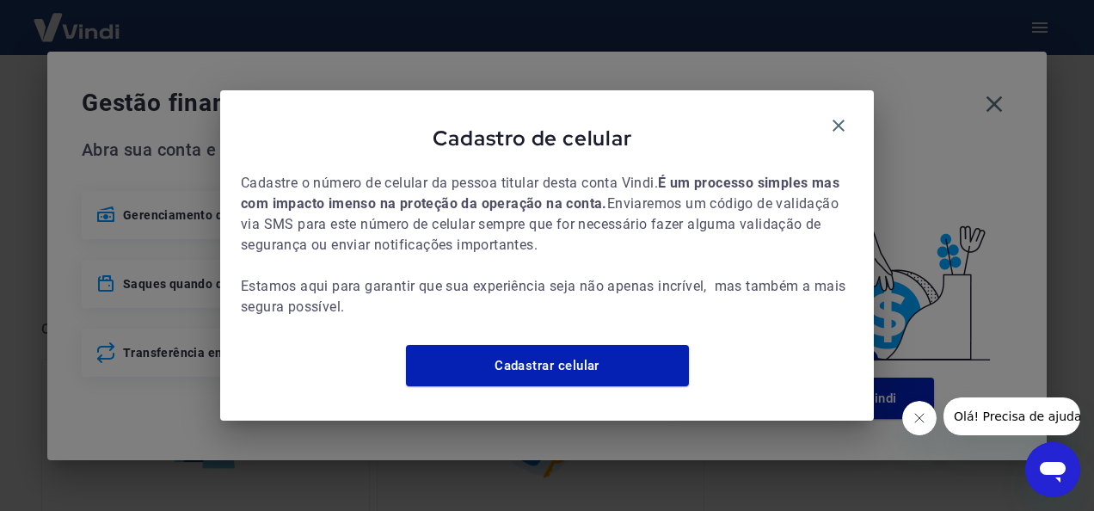
scroll to position [408, 0]
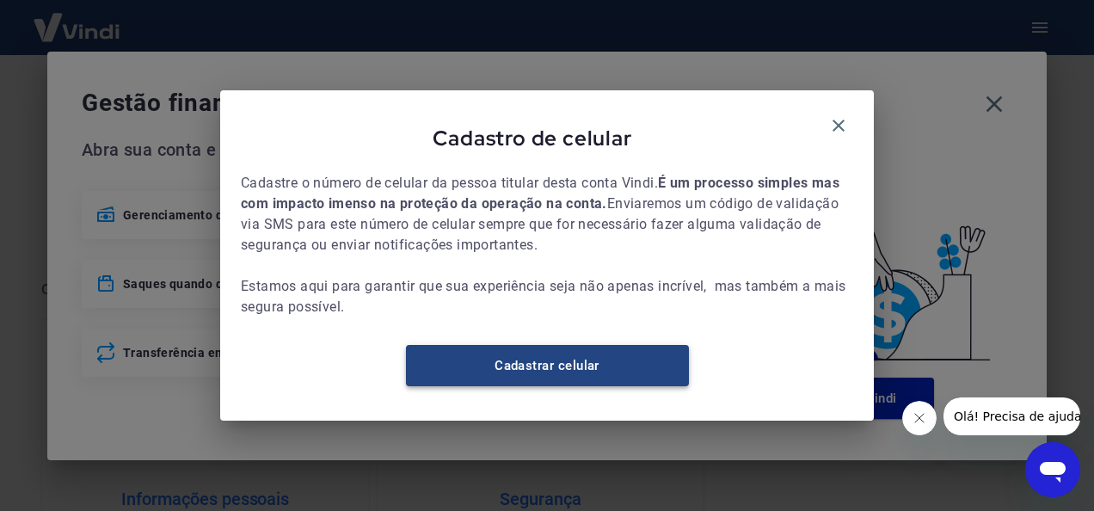
click at [573, 372] on link "Cadastrar celular" at bounding box center [547, 365] width 283 height 41
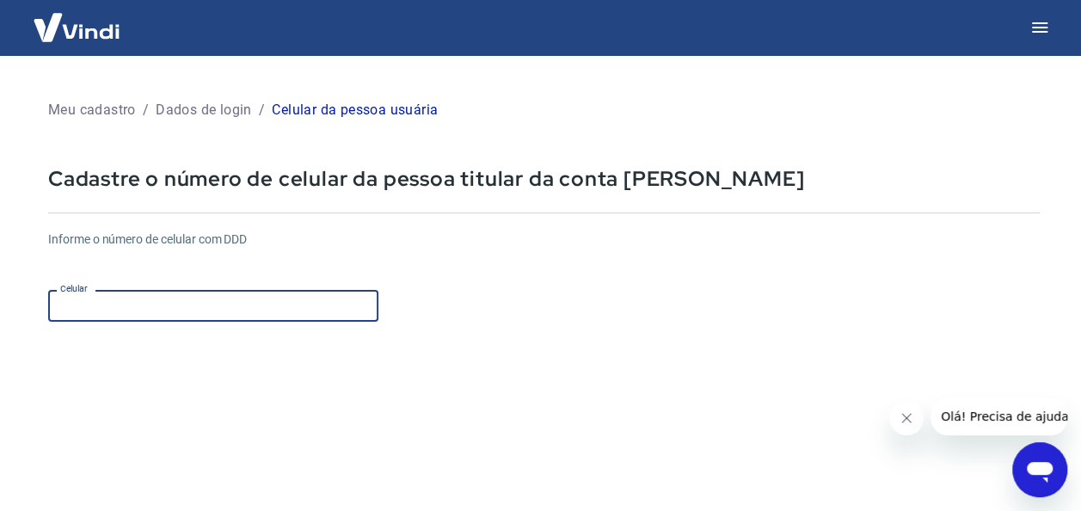
click at [175, 305] on input "Celular" at bounding box center [213, 306] width 330 height 32
click at [130, 302] on input "Celular" at bounding box center [213, 306] width 330 height 32
paste input "[PHONE_NUMBER]"
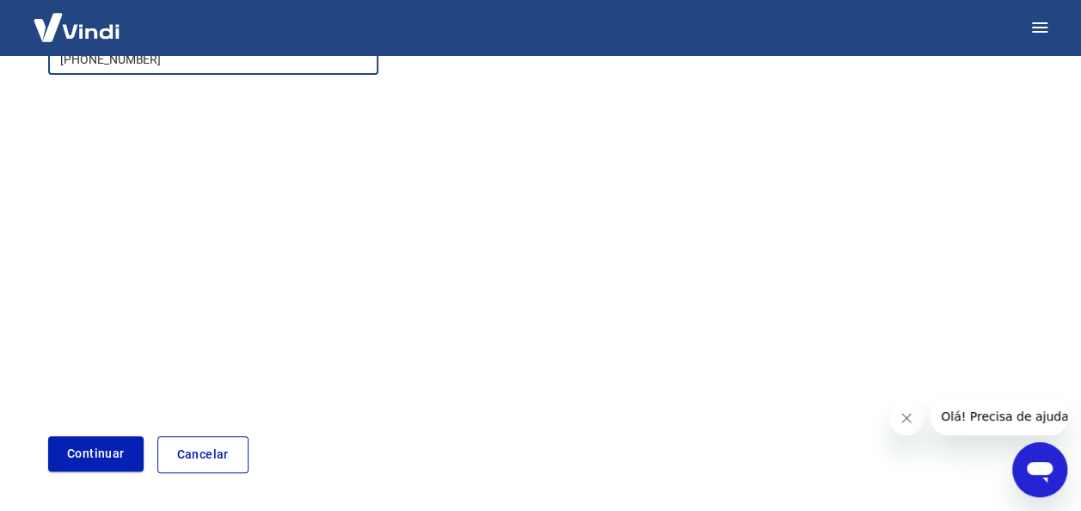
scroll to position [303, 0]
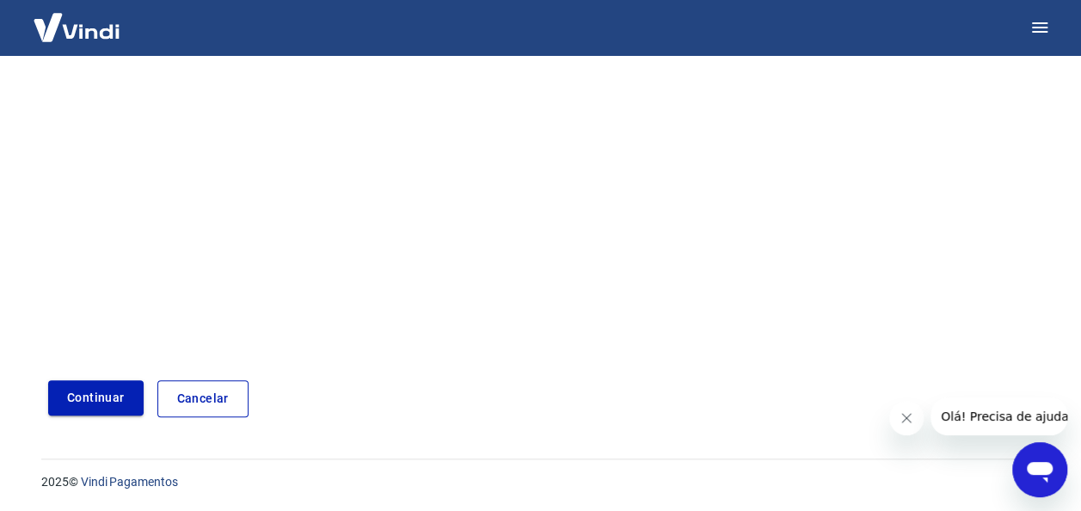
type input "[PHONE_NUMBER]"
click at [76, 397] on button "Continuar" at bounding box center [96, 397] width 96 height 35
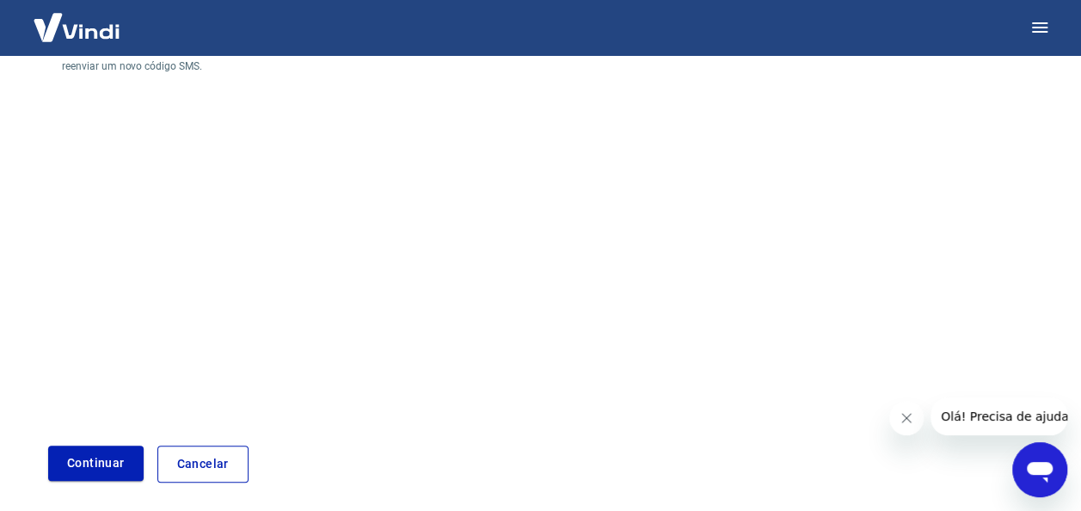
scroll to position [368, 0]
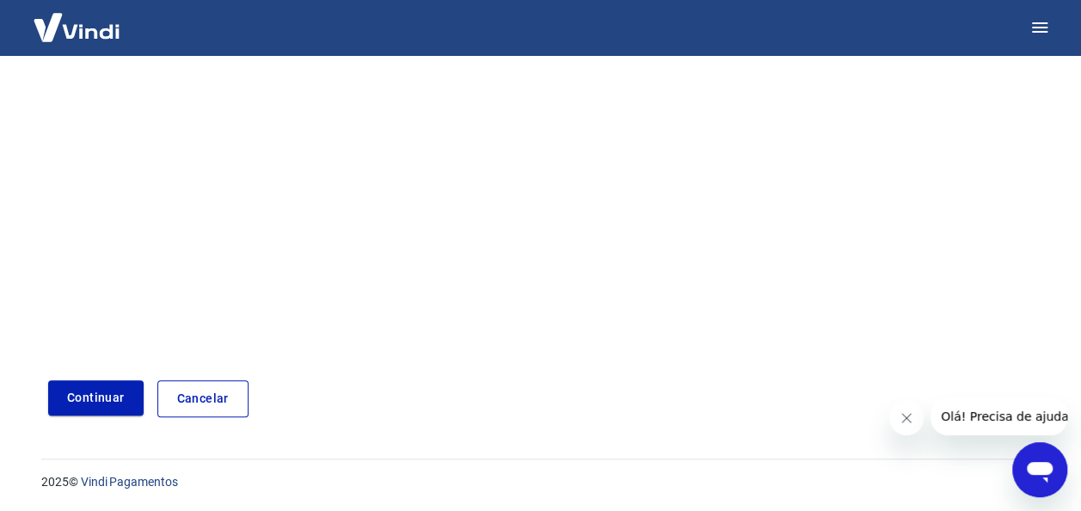
drag, startPoint x: 81, startPoint y: 400, endPoint x: 284, endPoint y: 373, distance: 204.8
click at [81, 400] on button "Continuar" at bounding box center [96, 397] width 96 height 35
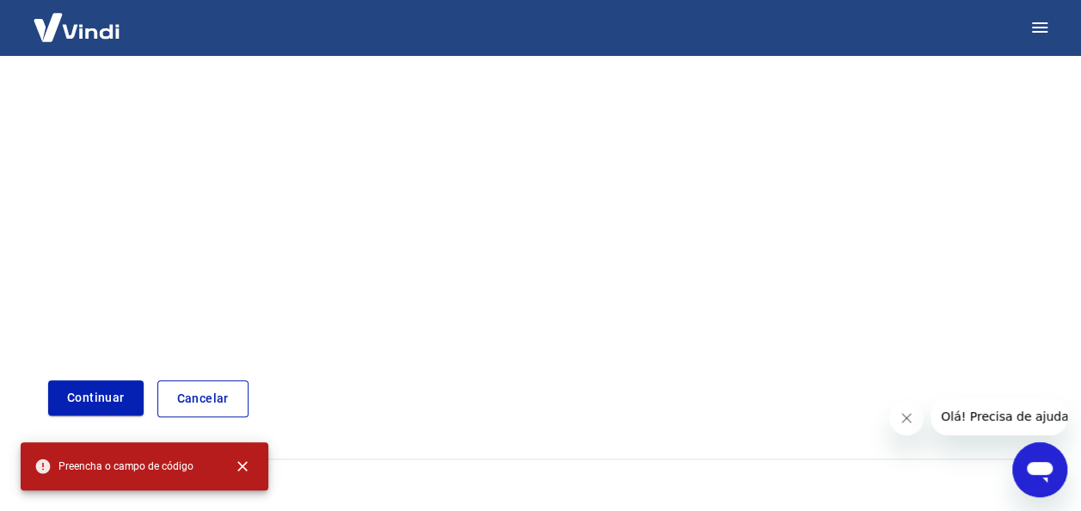
scroll to position [0, 0]
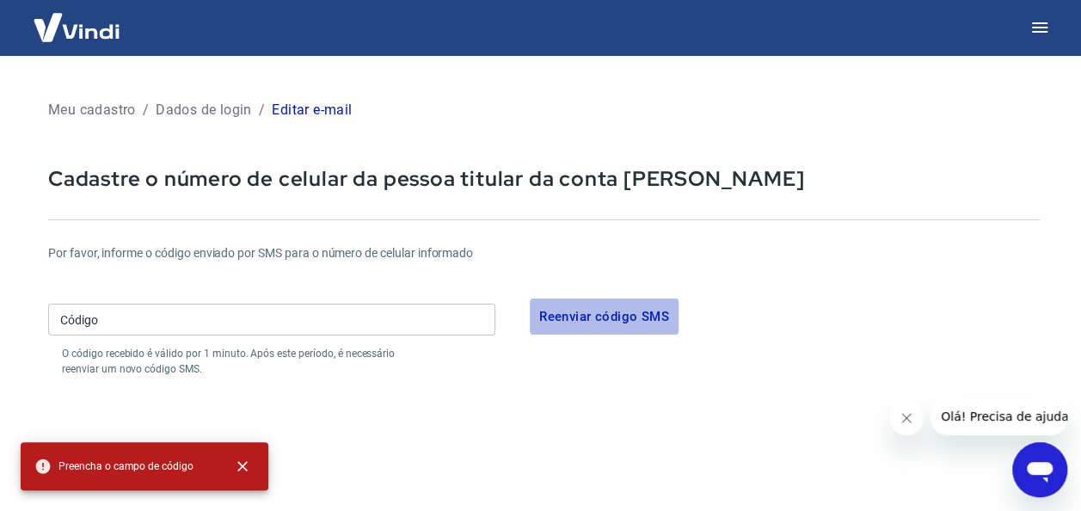
click at [595, 308] on button "Reenviar código SMS" at bounding box center [604, 317] width 149 height 36
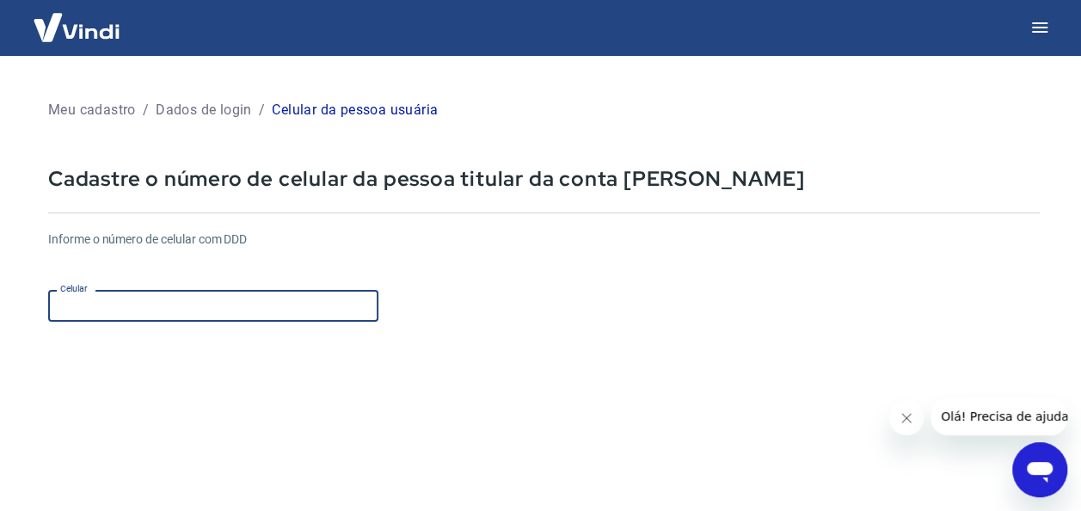
click at [103, 305] on input "Celular" at bounding box center [213, 306] width 330 height 32
paste input "[PHONE_NUMBER]"
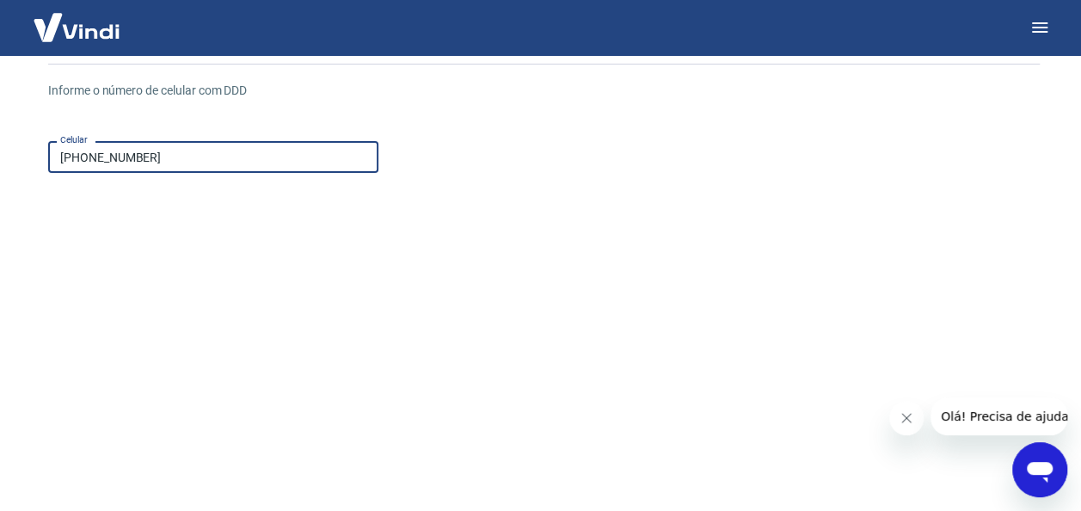
scroll to position [258, 0]
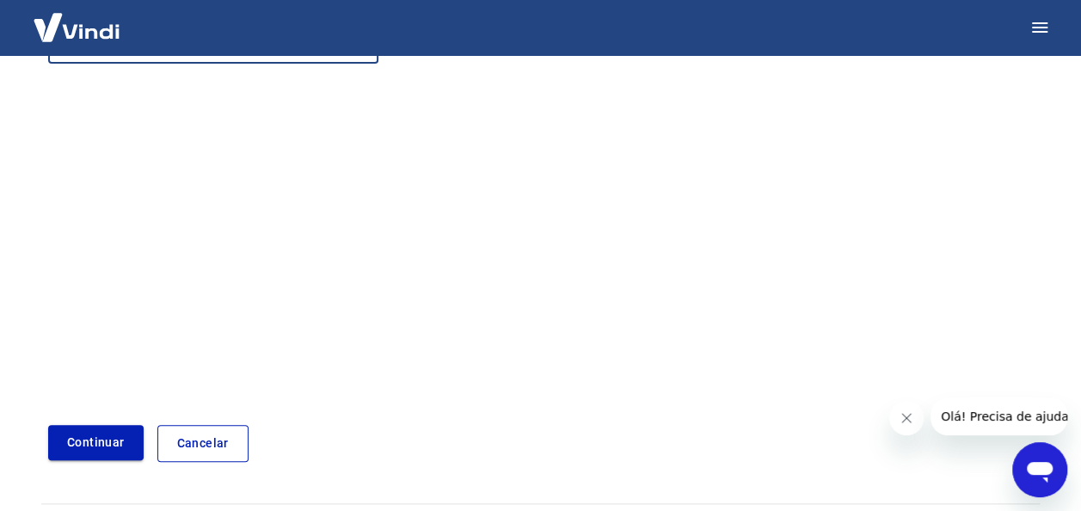
type input "[PHONE_NUMBER]"
click at [101, 428] on button "Continuar" at bounding box center [96, 442] width 96 height 35
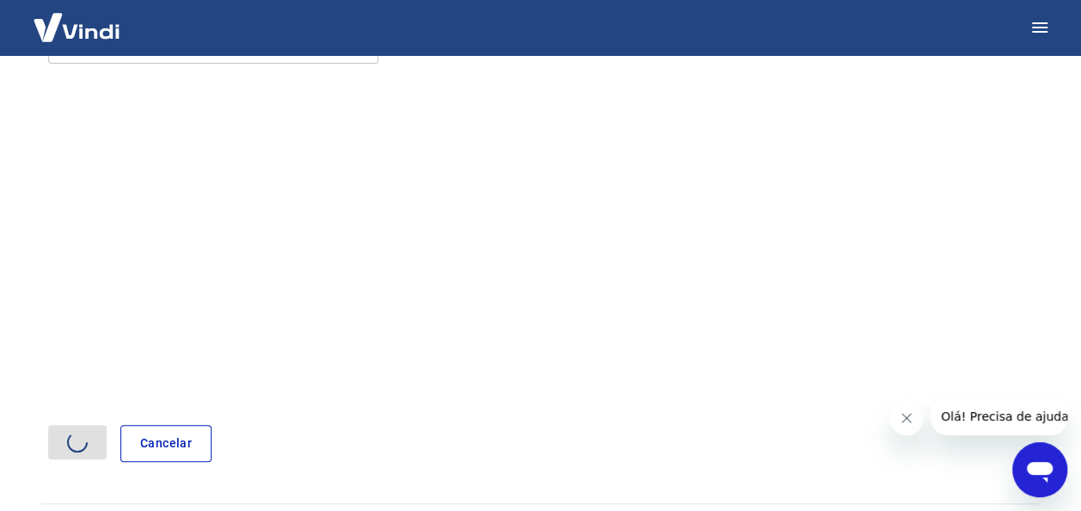
scroll to position [0, 0]
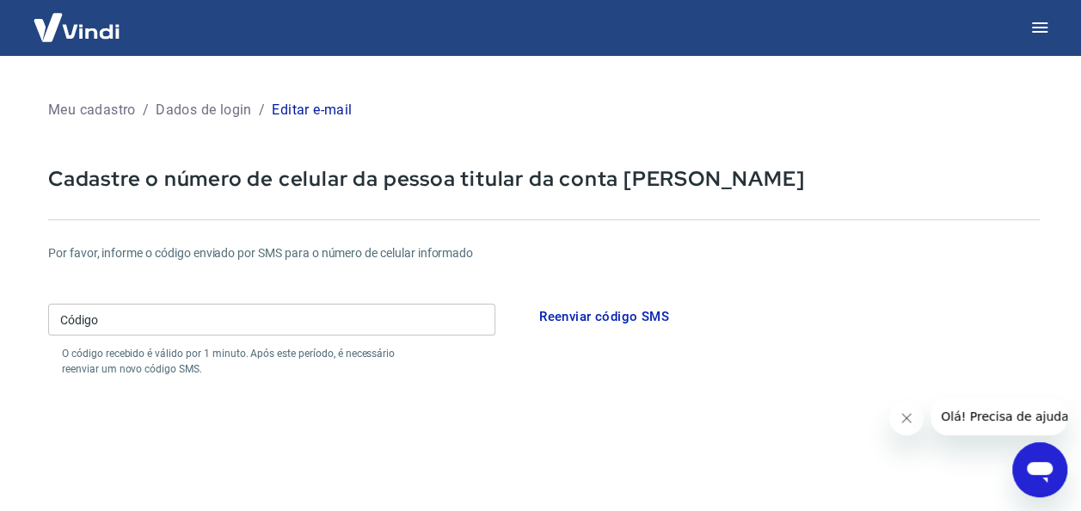
click at [157, 308] on input "Código" at bounding box center [271, 320] width 447 height 32
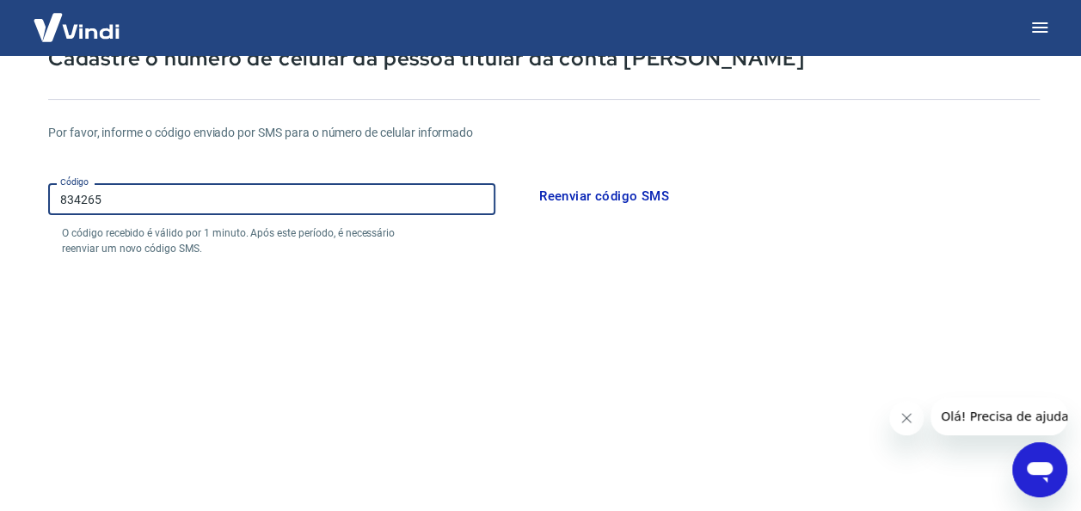
scroll to position [368, 0]
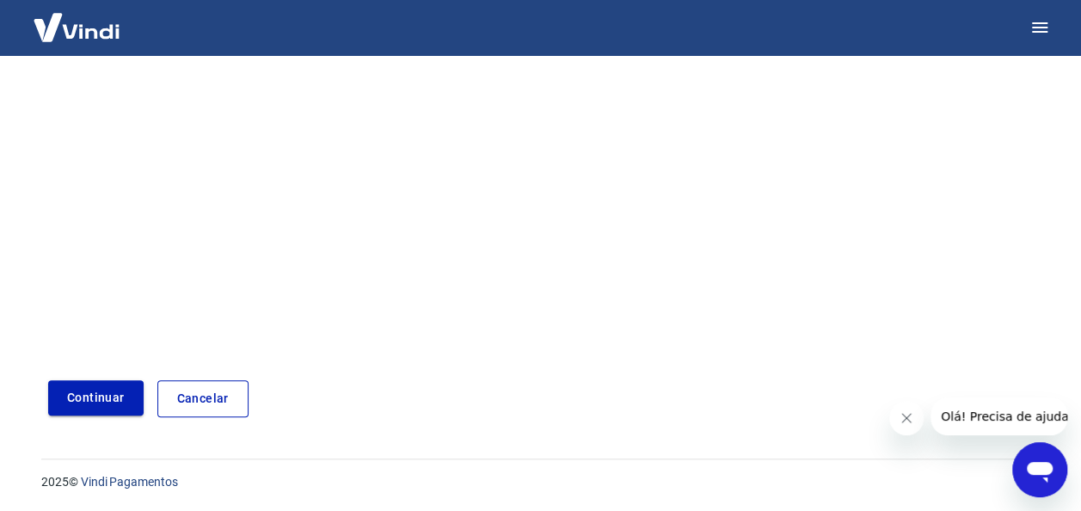
type input "834265"
click at [69, 399] on button "Continuar" at bounding box center [96, 397] width 96 height 35
click at [100, 387] on button "Continuar" at bounding box center [96, 397] width 96 height 35
drag, startPoint x: 100, startPoint y: 387, endPoint x: 75, endPoint y: 384, distance: 25.2
click at [101, 389] on button "Continuar" at bounding box center [96, 397] width 96 height 35
